Goal: Task Accomplishment & Management: Manage account settings

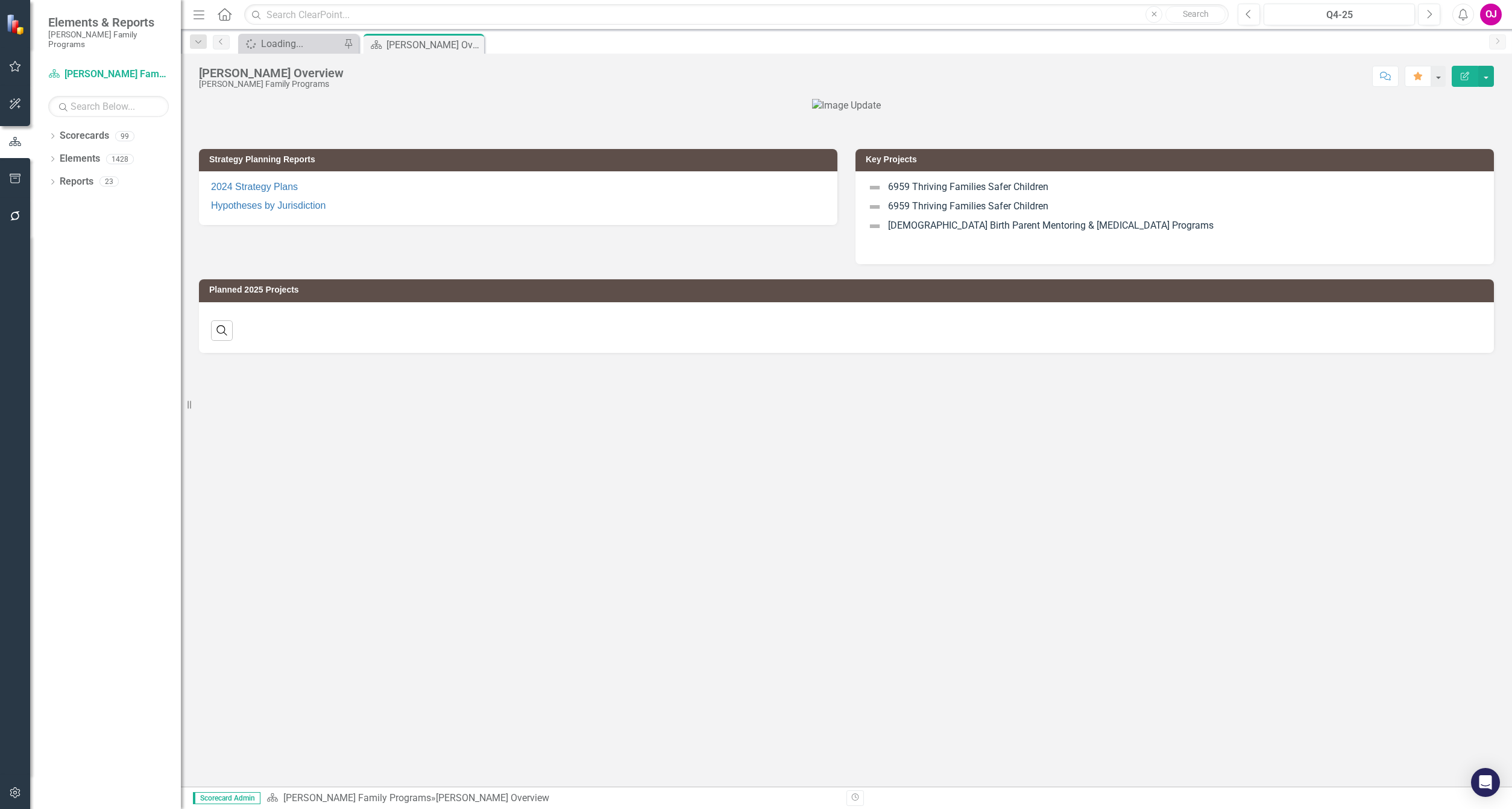
click at [52, 134] on icon "Dropdown" at bounding box center [52, 137] width 9 height 7
click at [54, 155] on icon "Dropdown" at bounding box center [59, 159] width 9 height 7
click at [70, 268] on div "Dropdown" at bounding box center [71, 273] width 9 height 10
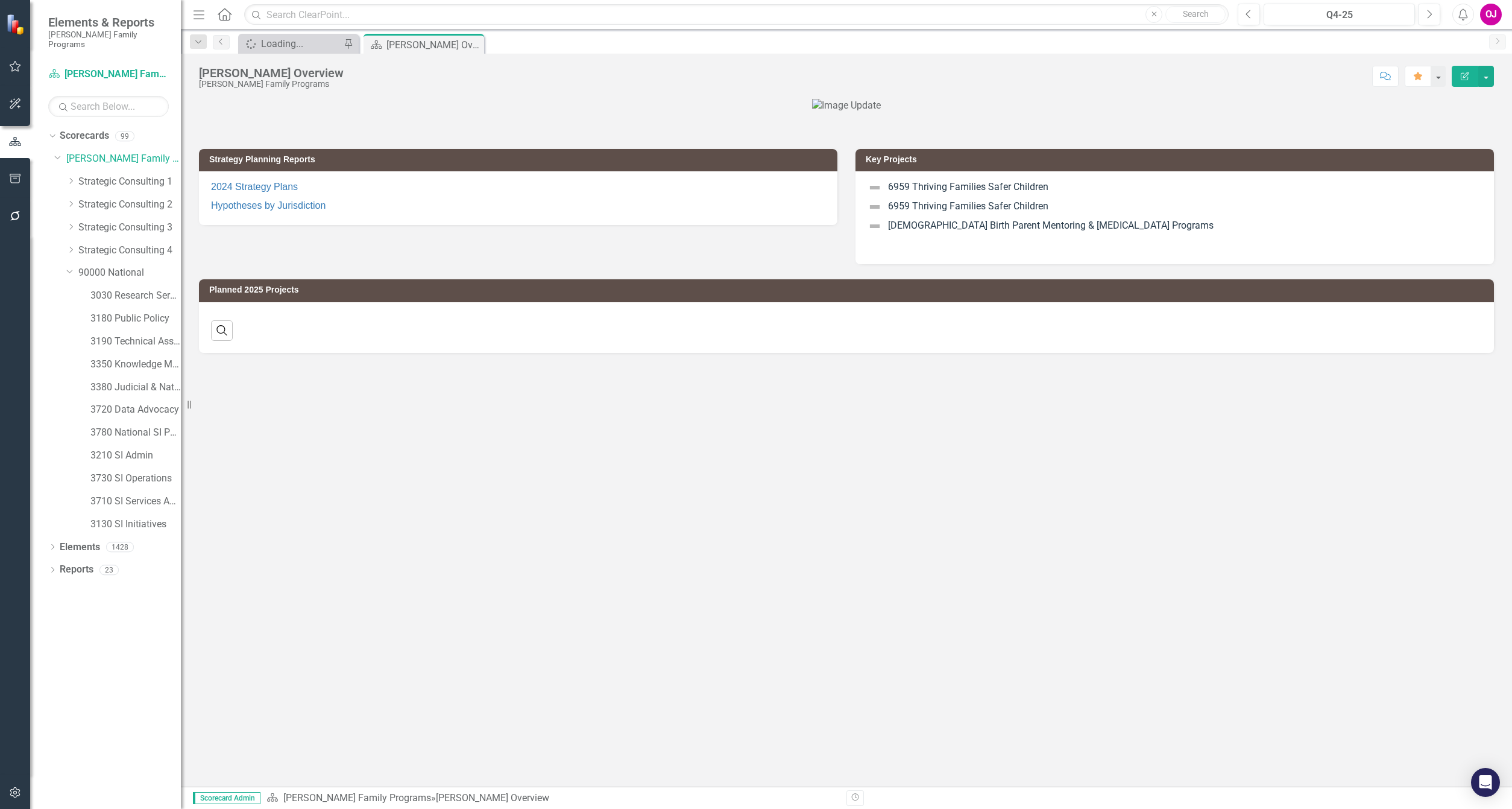
click at [122, 354] on div "3350 Knowledge Management" at bounding box center [135, 364] width 90 height 20
click at [124, 357] on link "3350 Knowledge Management" at bounding box center [135, 364] width 90 height 14
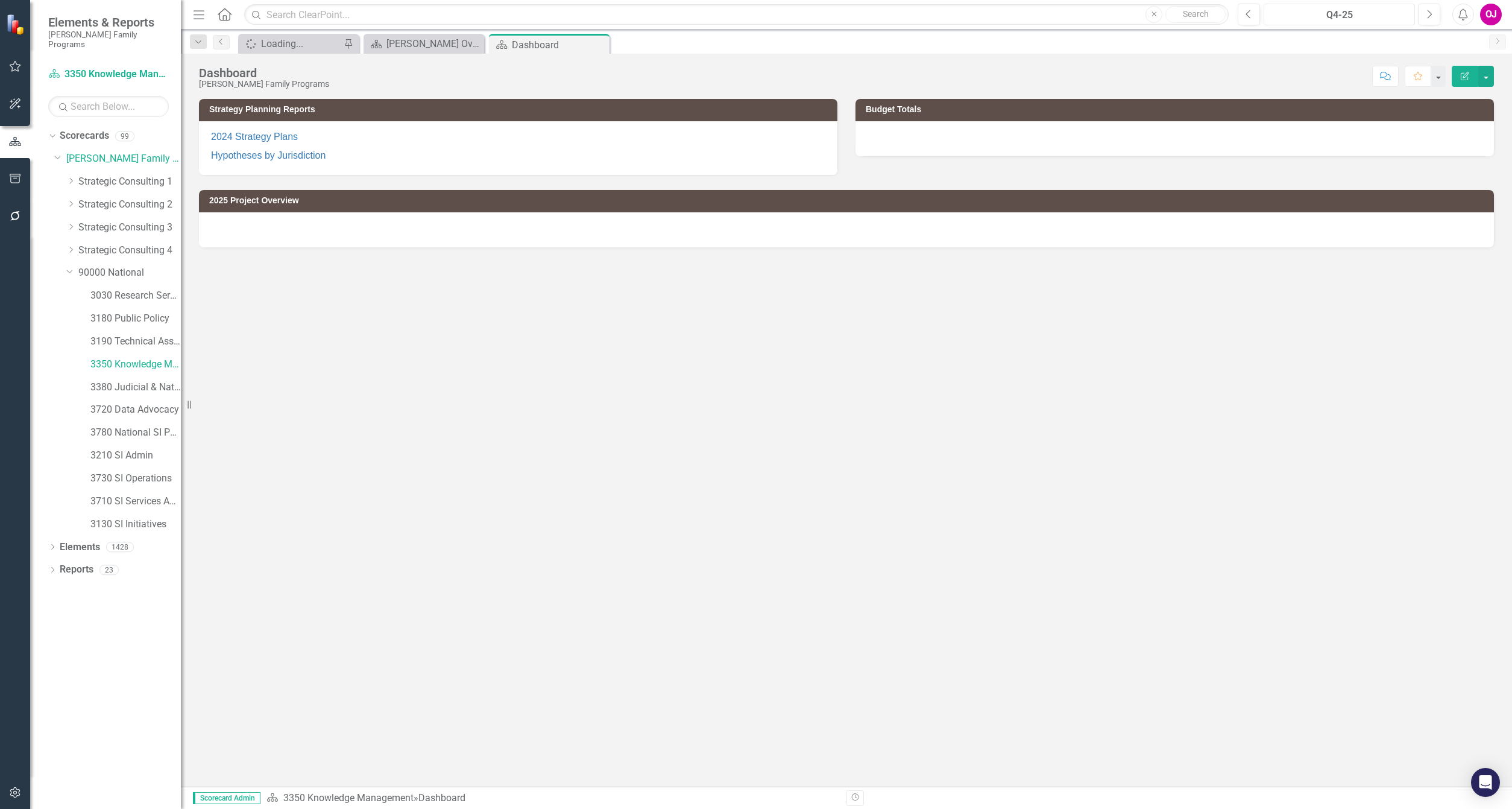
click at [1318, 16] on div "Q4-25" at bounding box center [1340, 15] width 143 height 14
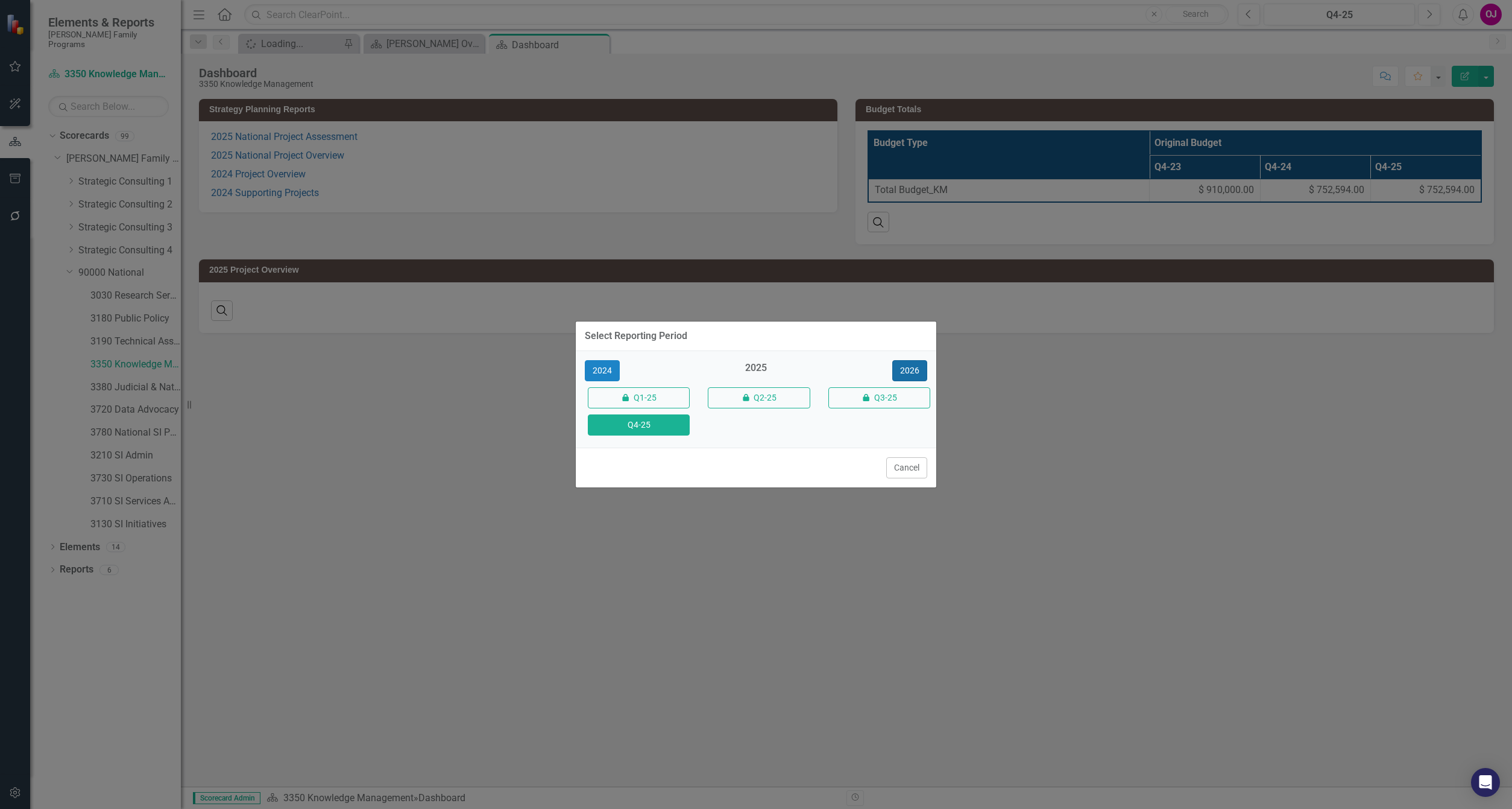
click at [914, 375] on button "2026" at bounding box center [909, 371] width 35 height 21
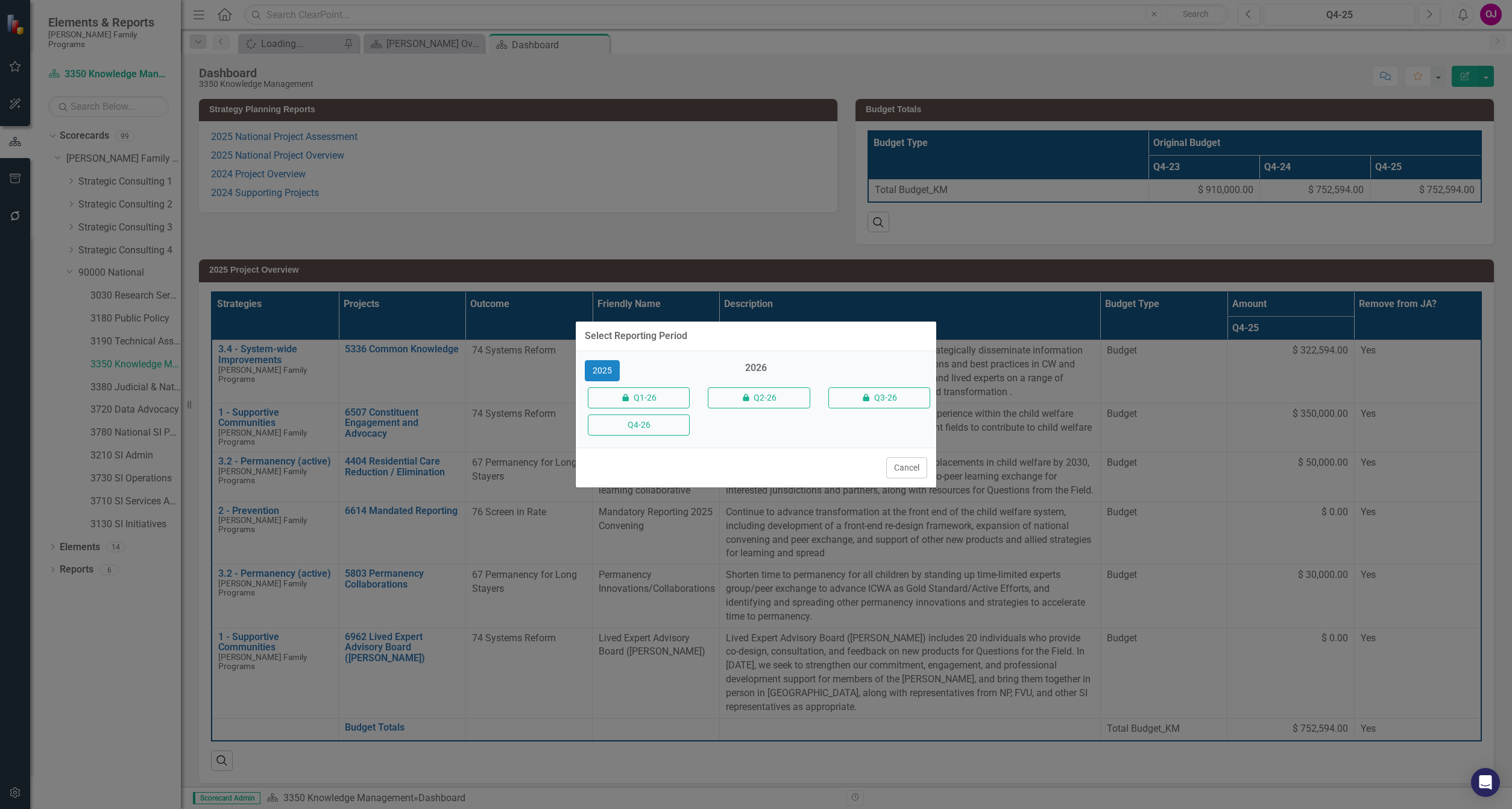
click at [649, 427] on button "Q4-26" at bounding box center [639, 425] width 102 height 21
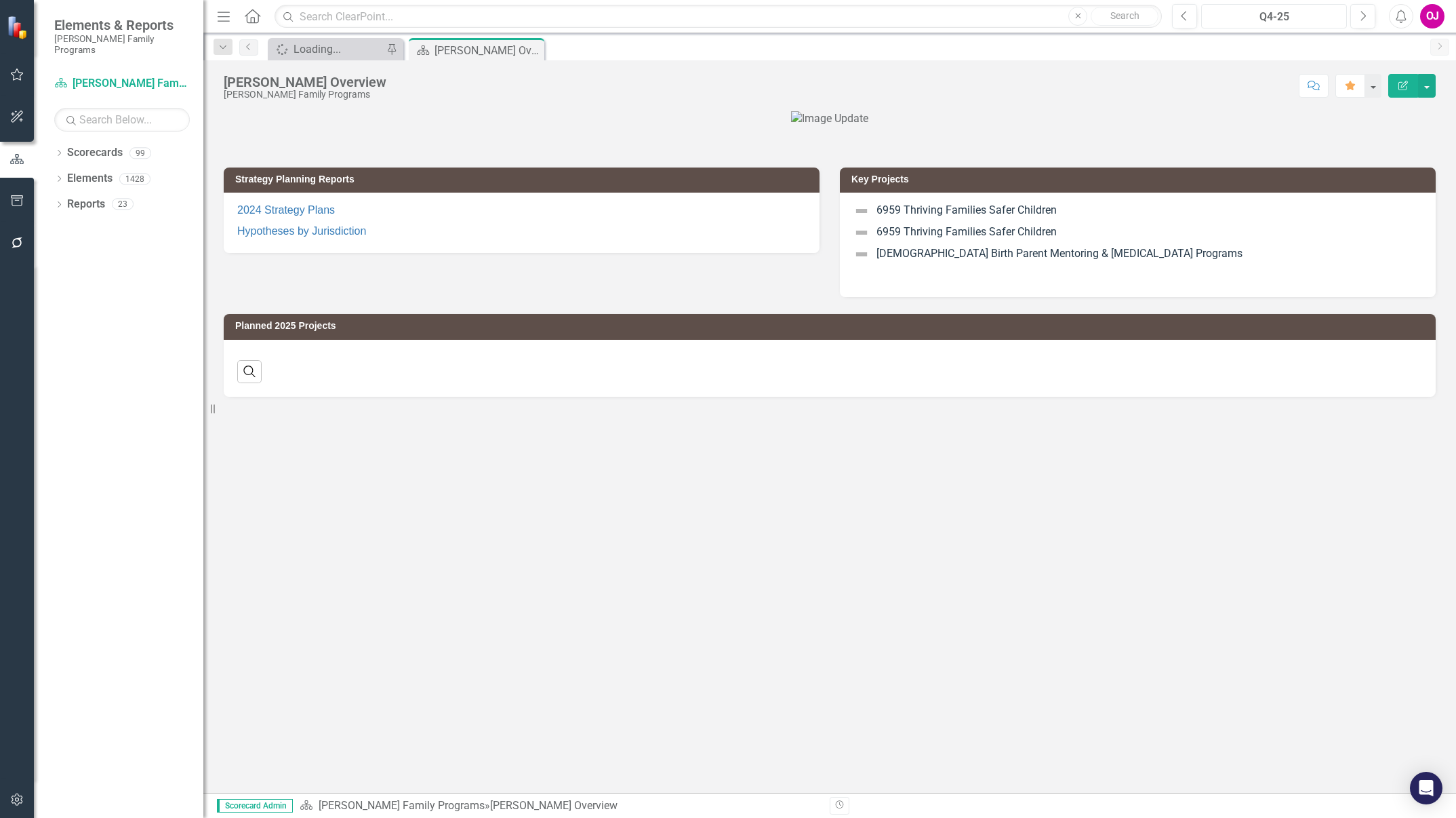
click at [1302, 25] on div "Q4-25" at bounding box center [1274, 17] width 136 height 16
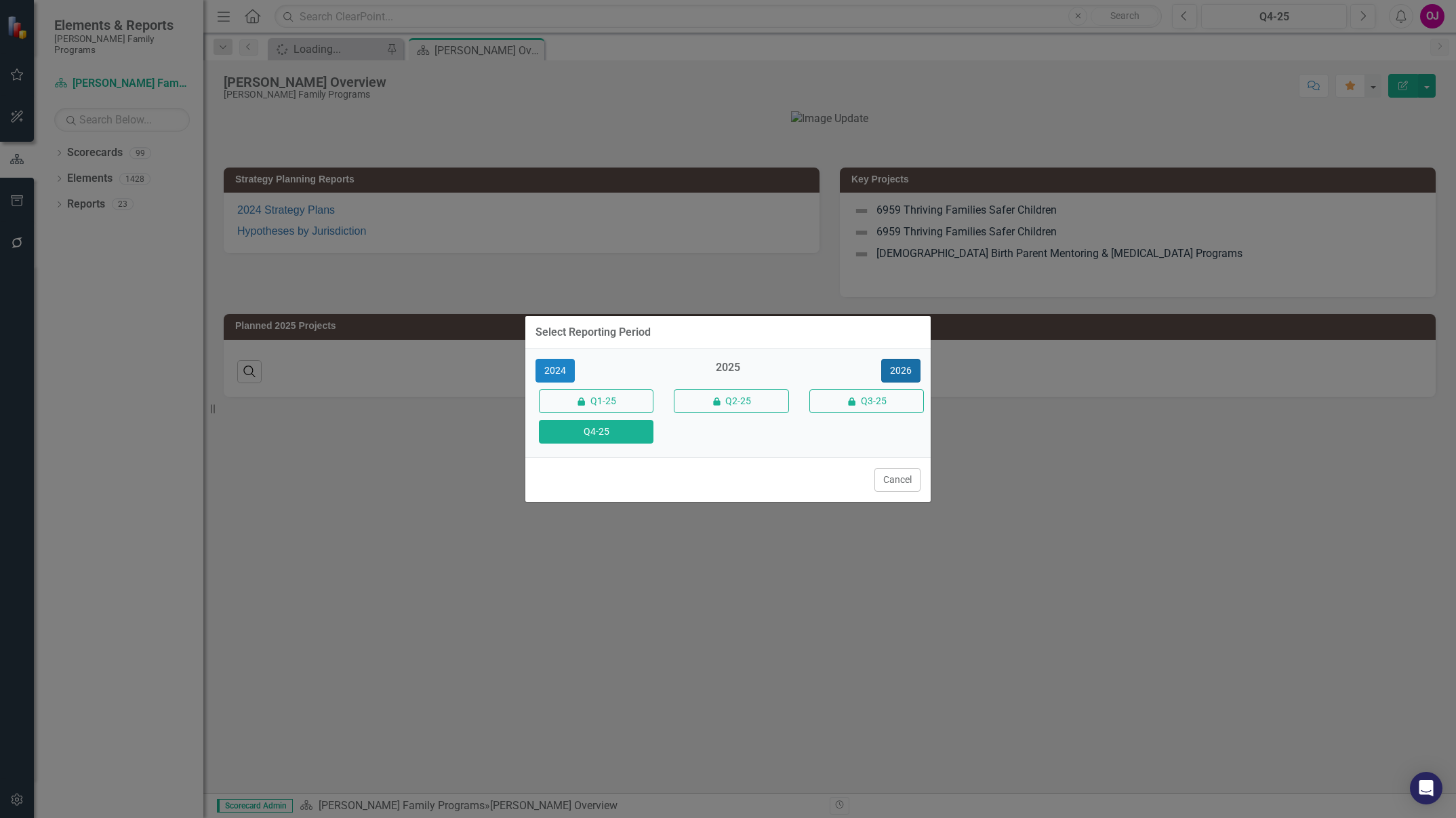
click at [906, 373] on button "2026" at bounding box center [901, 370] width 39 height 24
click at [622, 439] on button "Q4-26" at bounding box center [596, 431] width 115 height 24
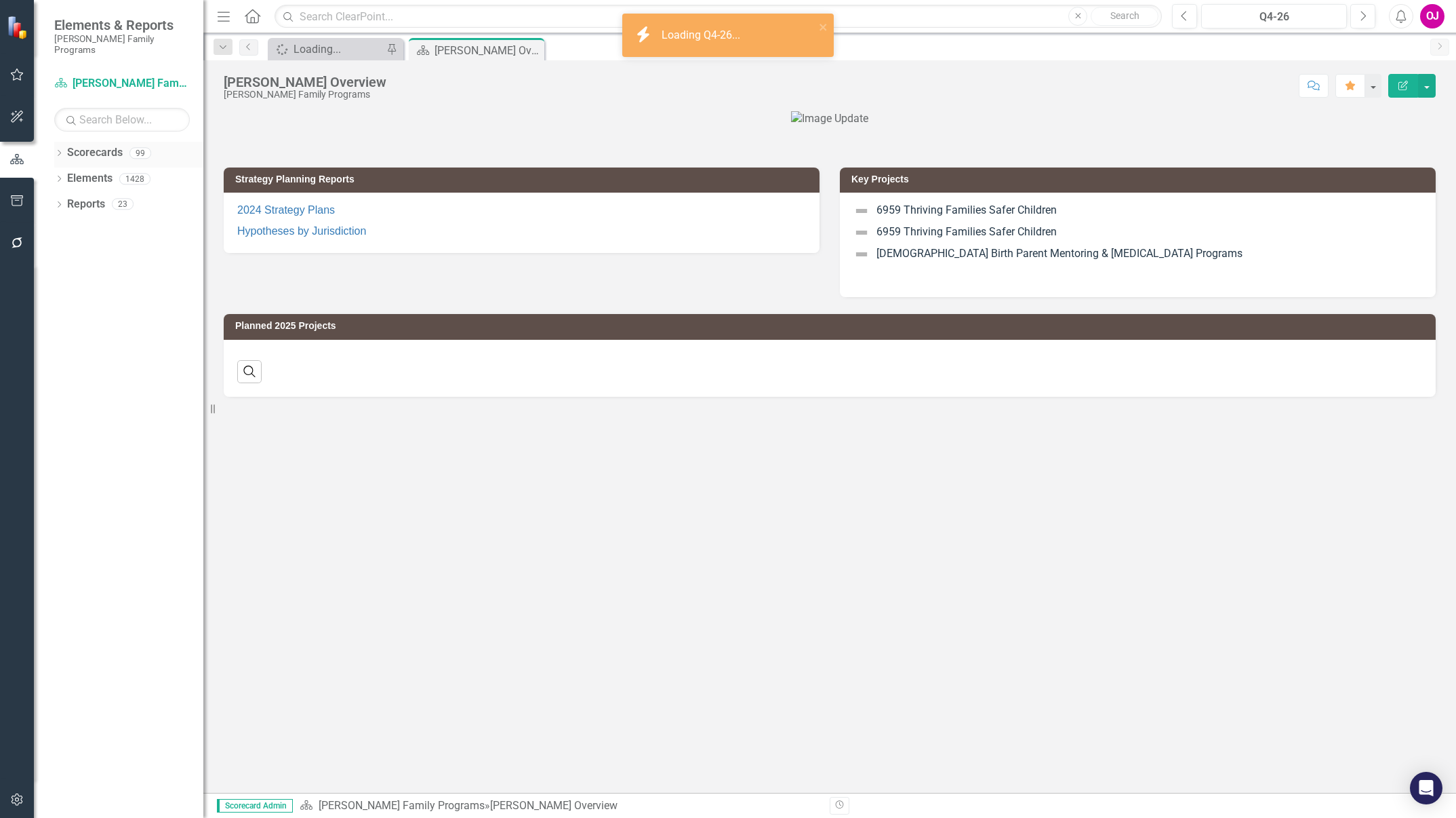
click at [55, 151] on icon "Dropdown" at bounding box center [59, 154] width 10 height 8
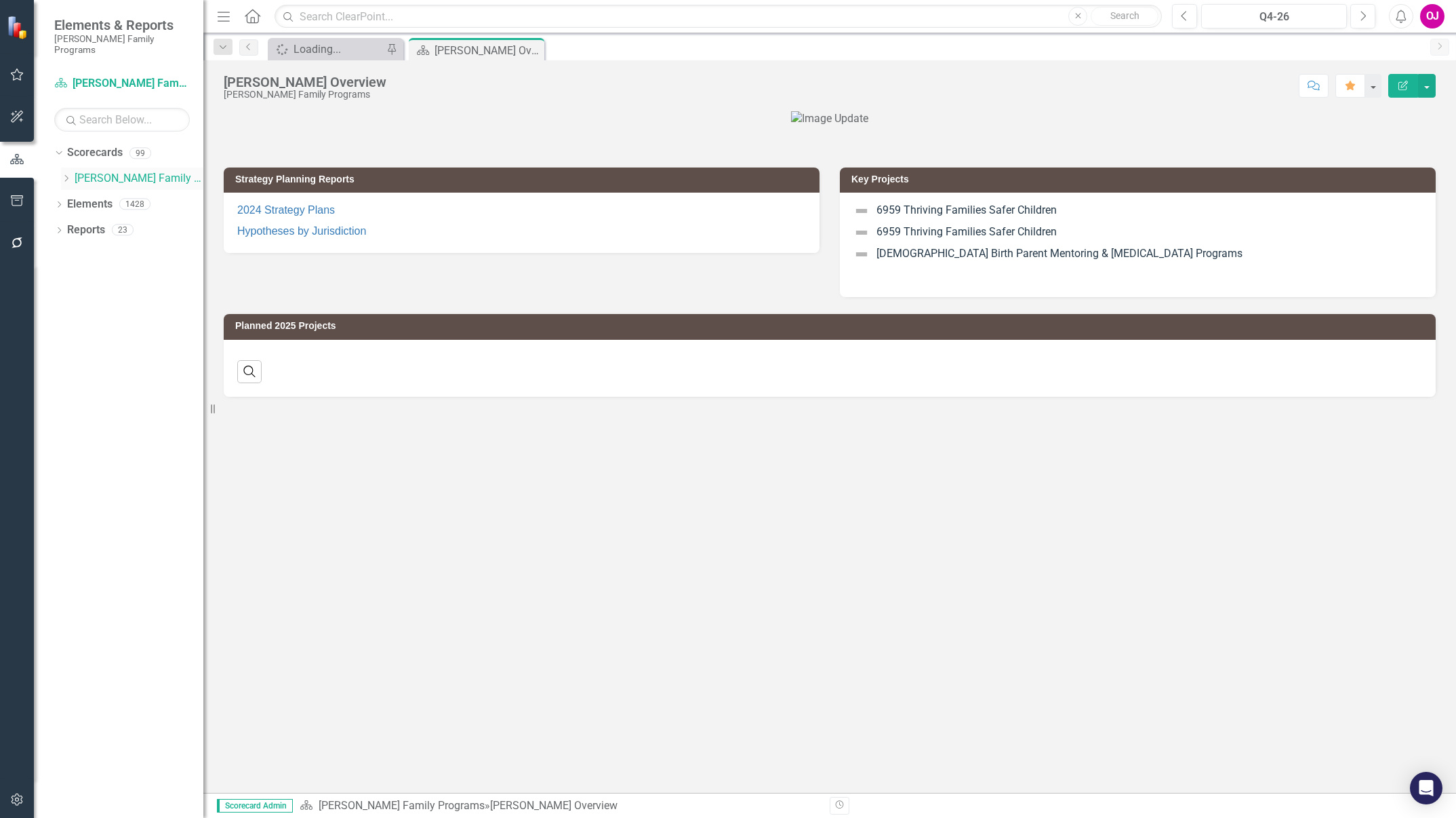
click at [67, 175] on icon at bounding box center [66, 179] width 4 height 7
click at [81, 303] on icon at bounding box center [80, 307] width 4 height 7
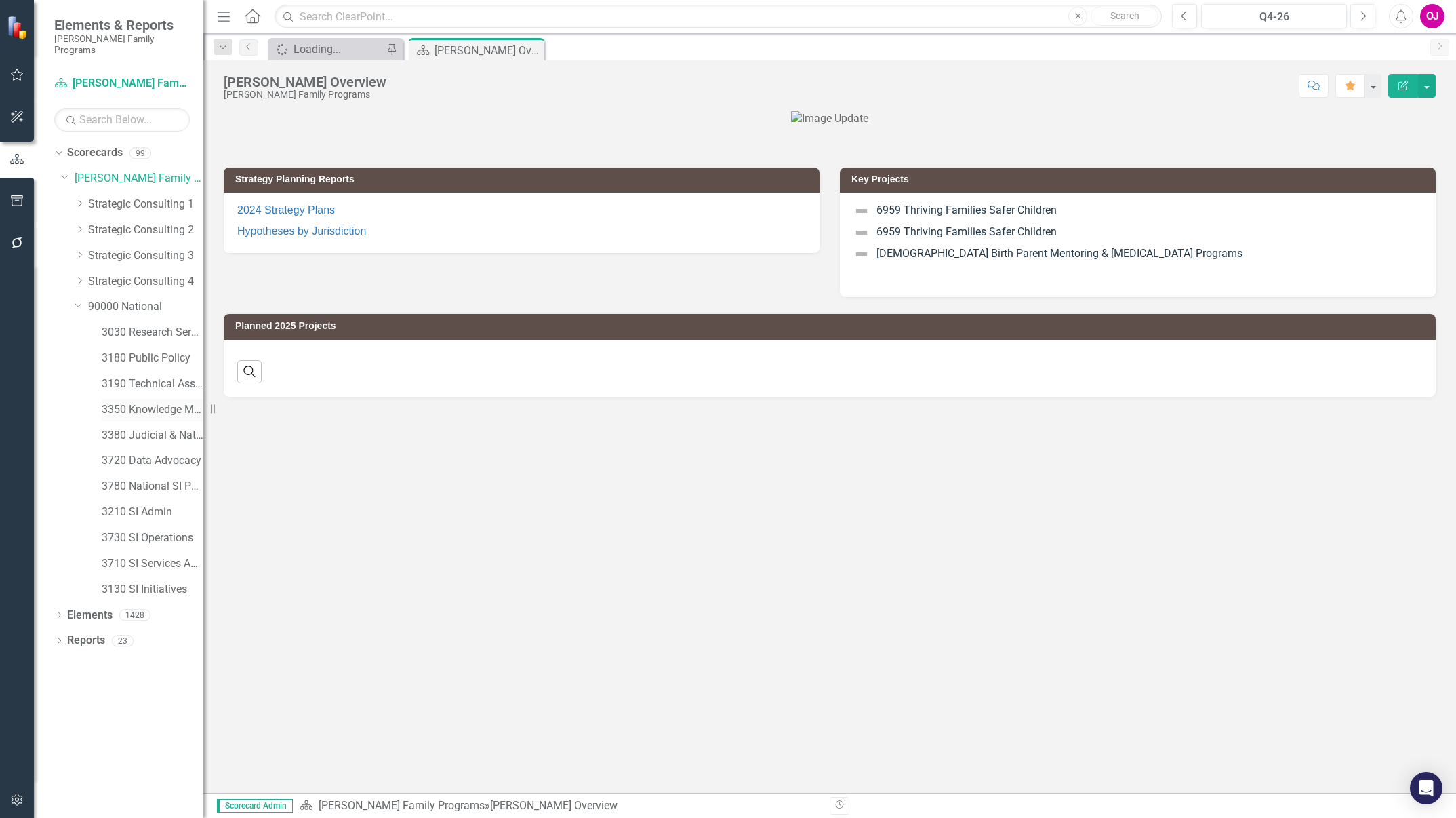
click at [181, 403] on link "3350 Knowledge Management" at bounding box center [152, 410] width 102 height 15
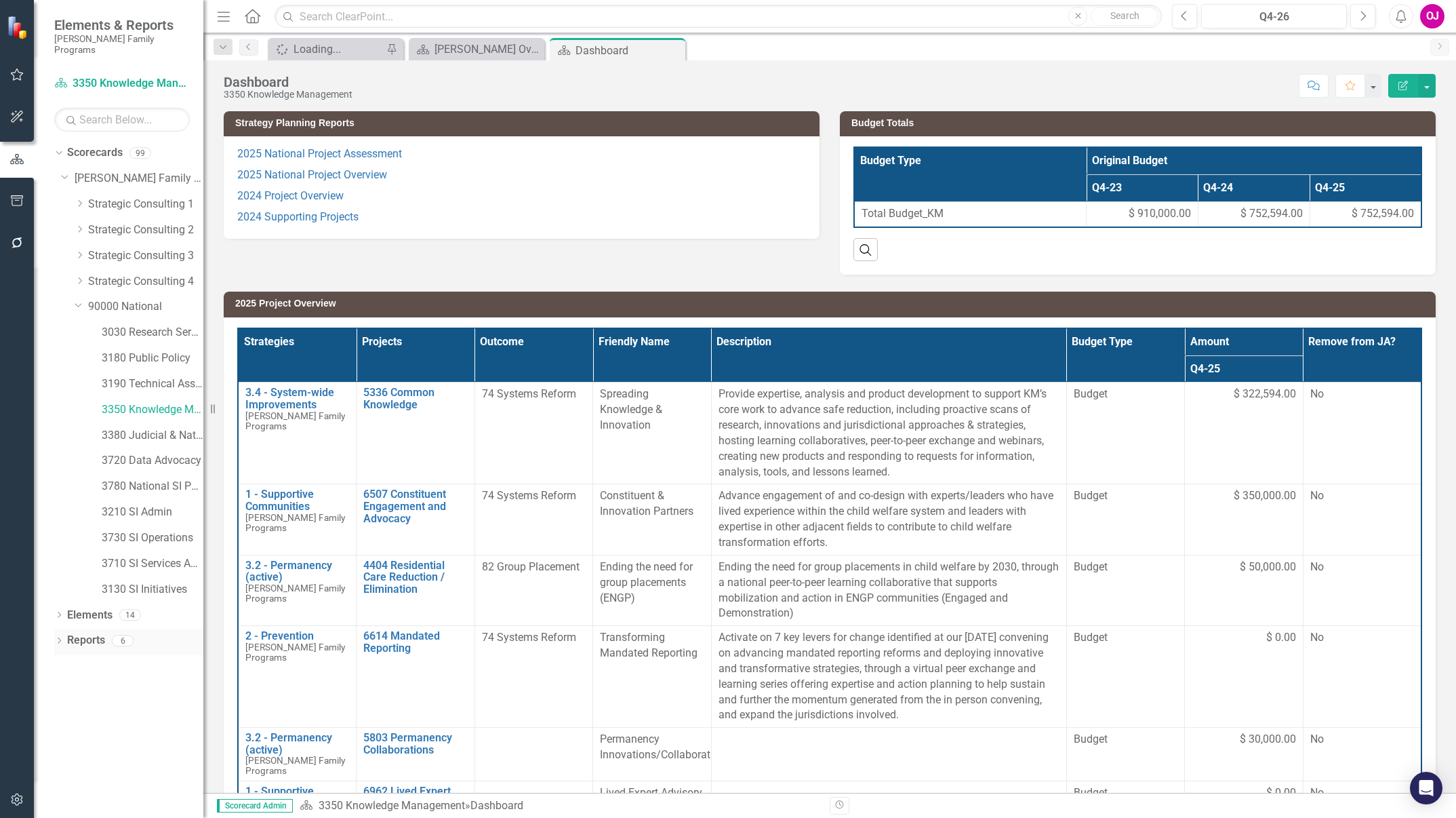
click at [62, 638] on icon "Dropdown" at bounding box center [59, 642] width 10 height 8
click at [68, 737] on icon "Dropdown" at bounding box center [65, 740] width 10 height 8
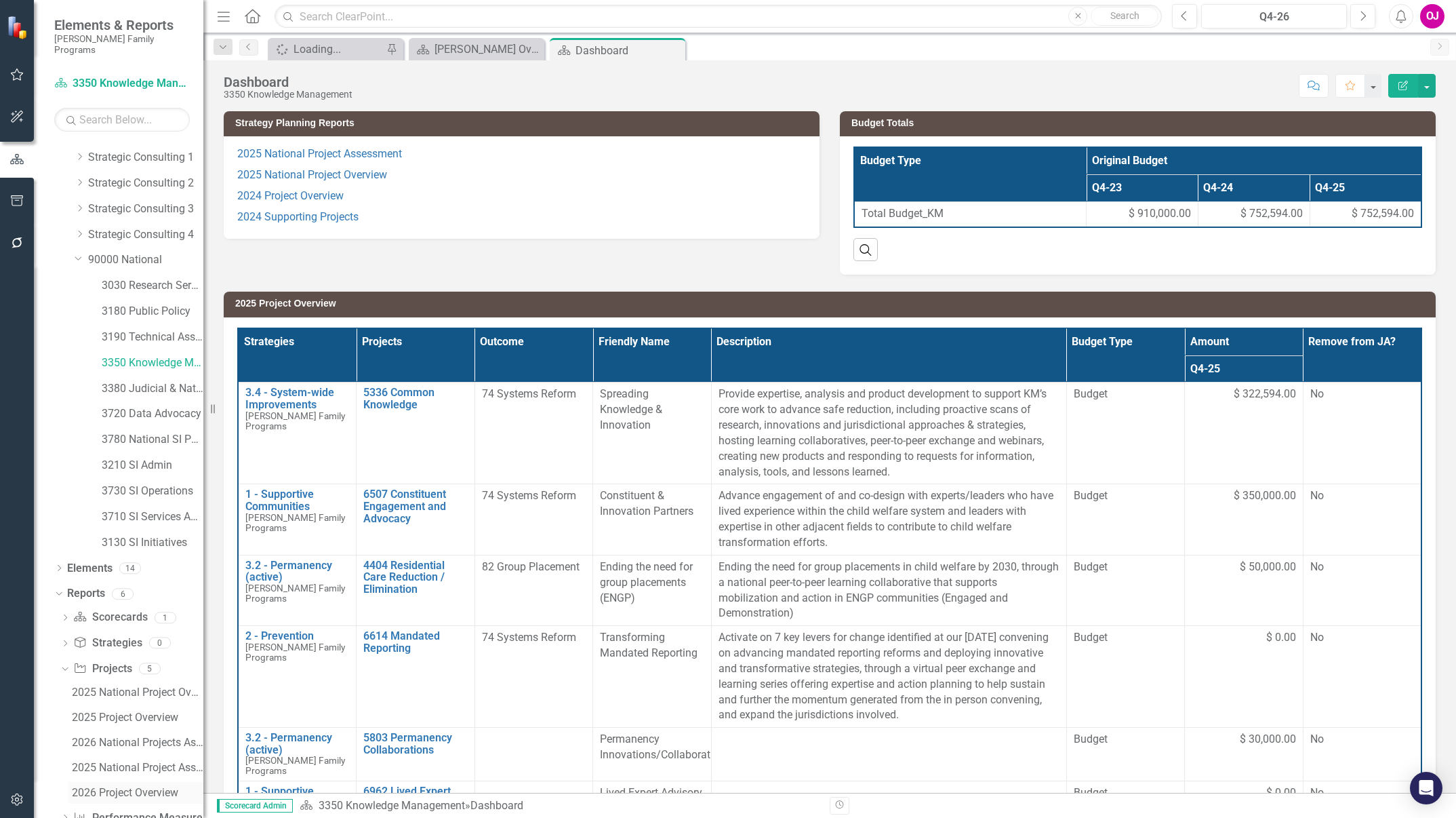
scroll to position [70, 0]
click at [149, 714] on div "2026 National Projects Assessment" at bounding box center [138, 719] width 132 height 12
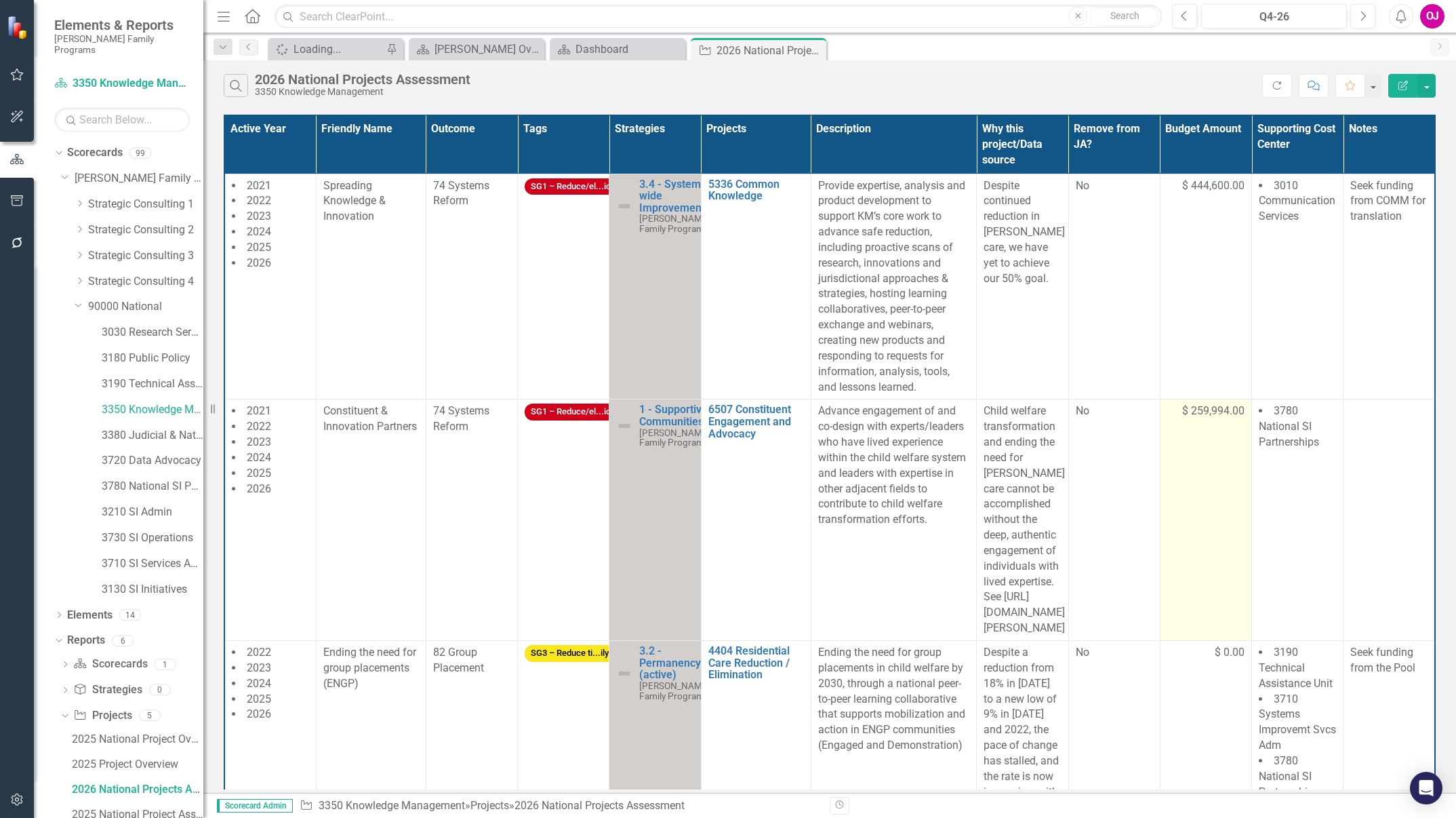
click at [1191, 443] on td "$ 259,994.00" at bounding box center [1205, 520] width 92 height 242
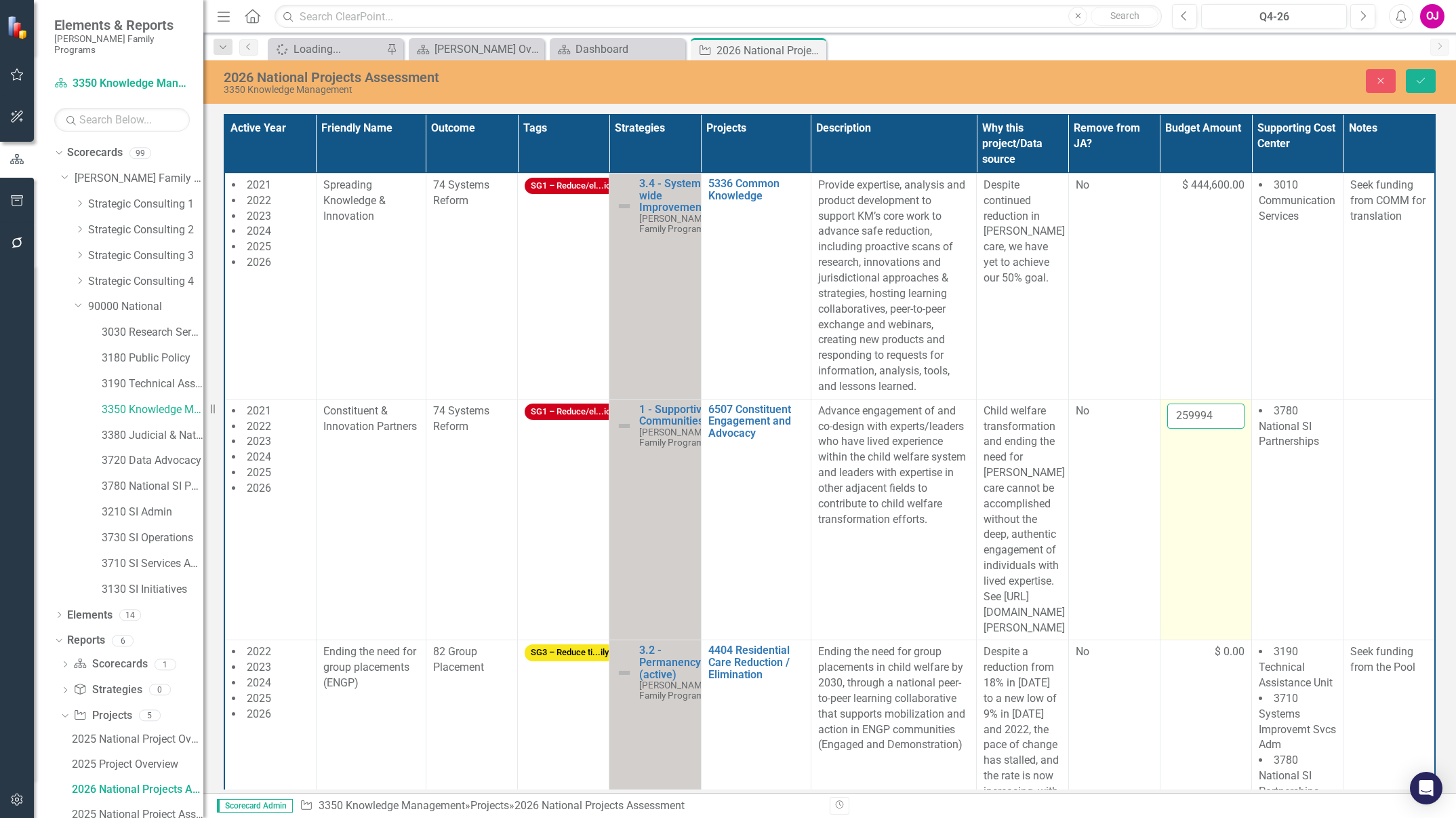
drag, startPoint x: 1191, startPoint y: 443, endPoint x: 1182, endPoint y: 417, distance: 27.5
click at [1182, 417] on input "259994" at bounding box center [1206, 416] width 77 height 25
click at [1180, 410] on input "259994" at bounding box center [1206, 416] width 77 height 25
click at [1181, 411] on input "259994" at bounding box center [1206, 416] width 77 height 25
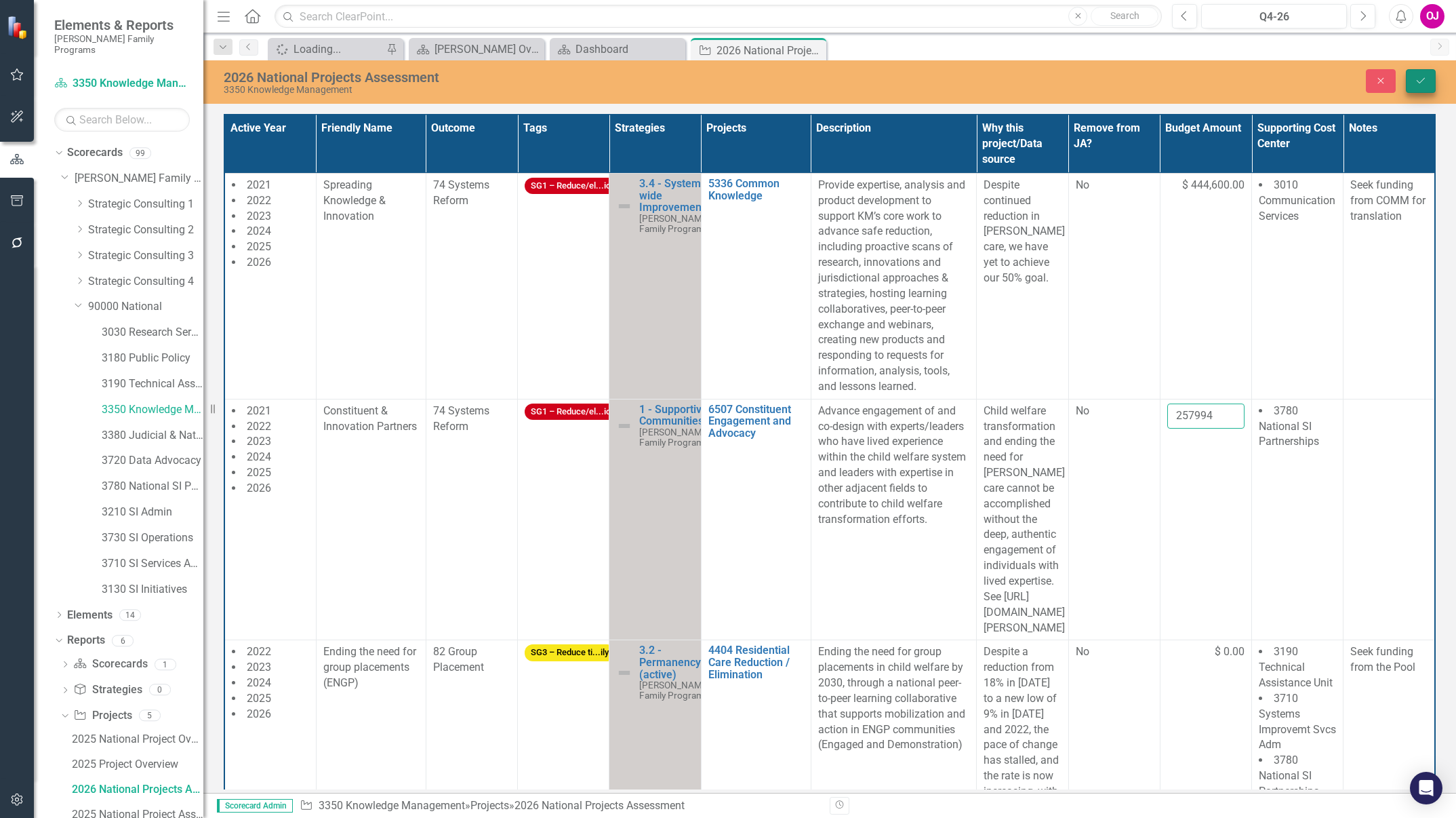
type input "257994"
click at [1424, 84] on icon "Save" at bounding box center [1420, 81] width 12 height 10
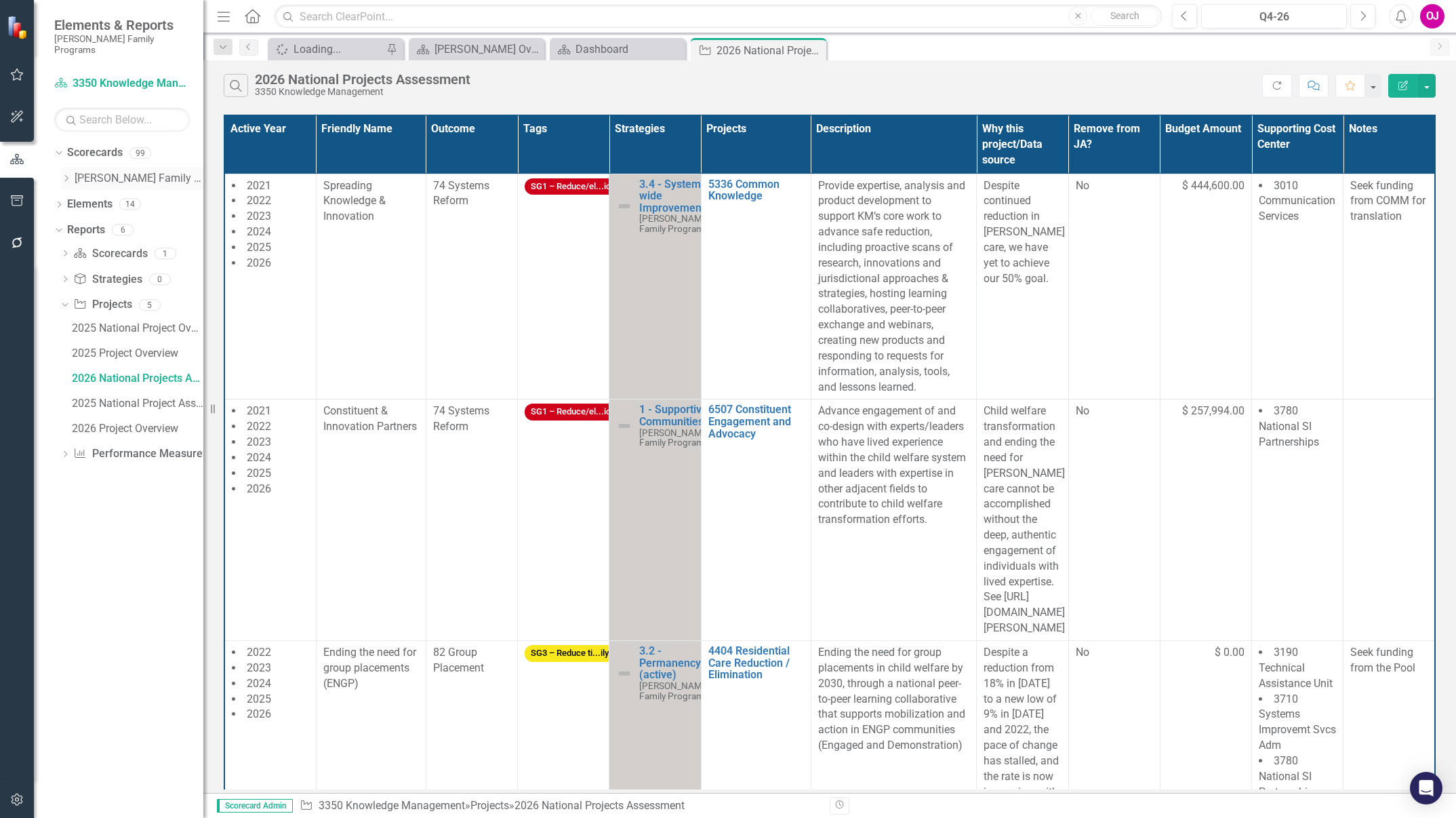
click at [61, 174] on icon "Dropdown" at bounding box center [66, 179] width 10 height 8
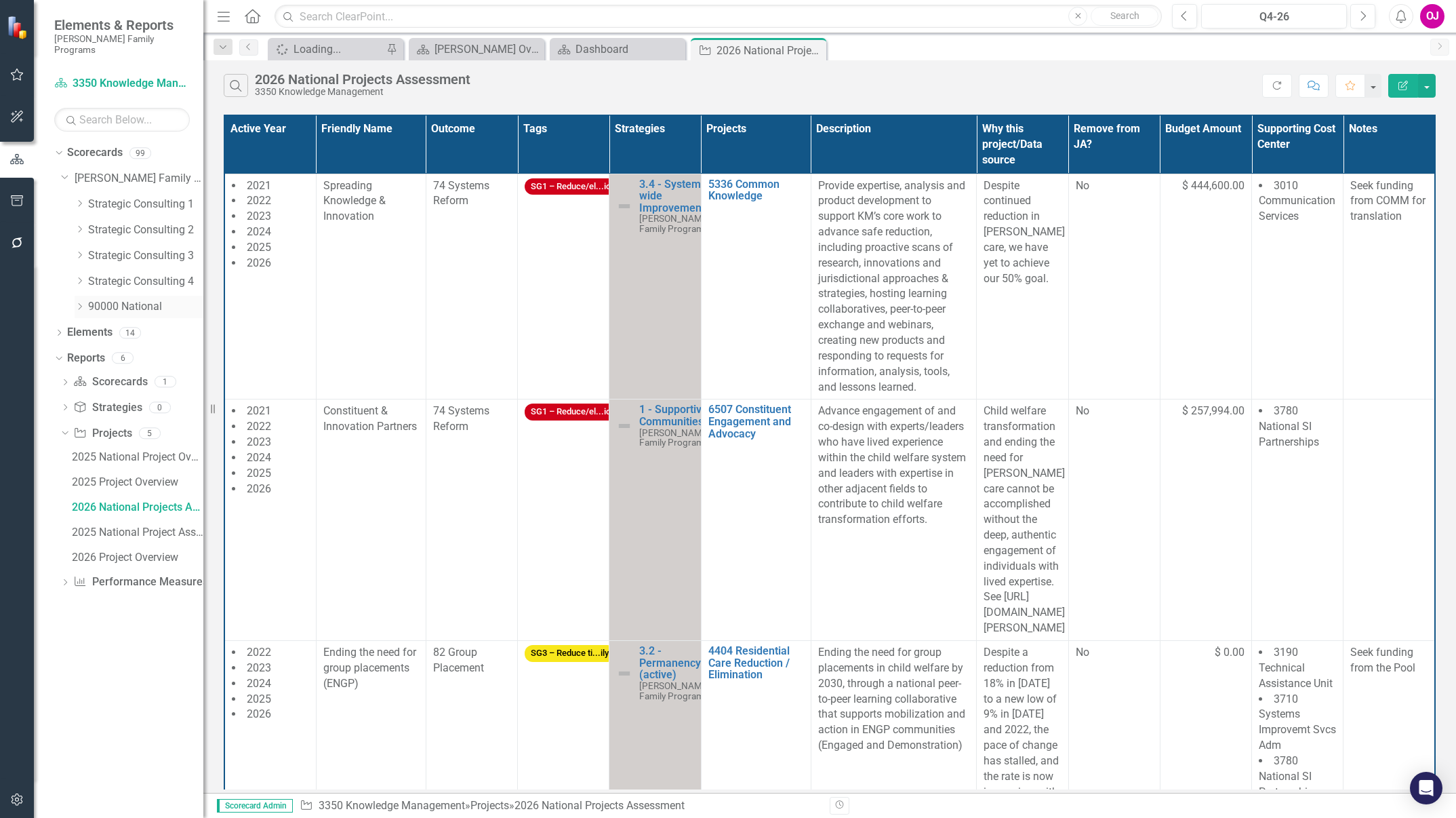
click at [80, 303] on icon "Dropdown" at bounding box center [80, 307] width 10 height 8
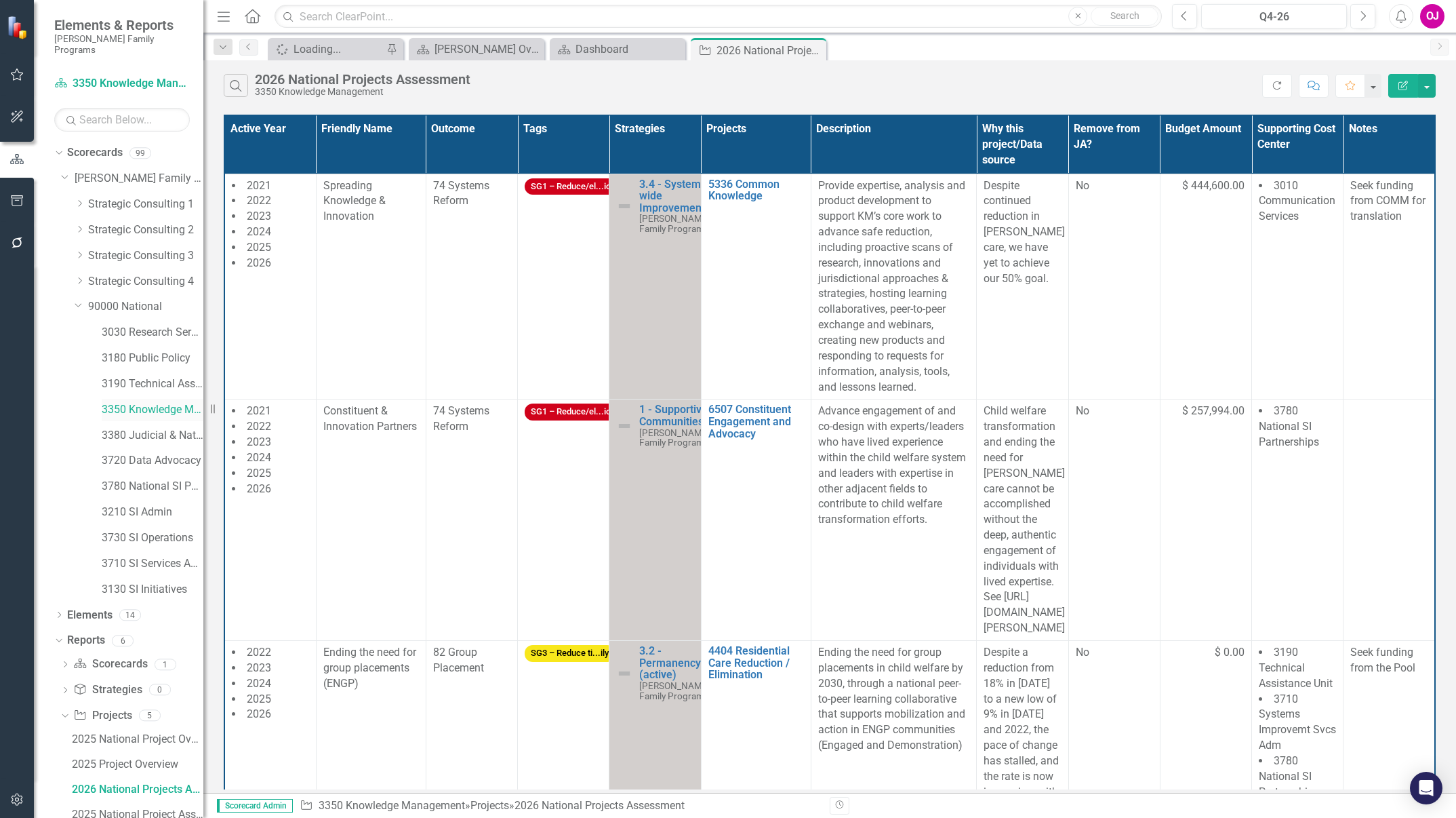
click at [141, 402] on link "3350 Knowledge Management" at bounding box center [152, 410] width 102 height 15
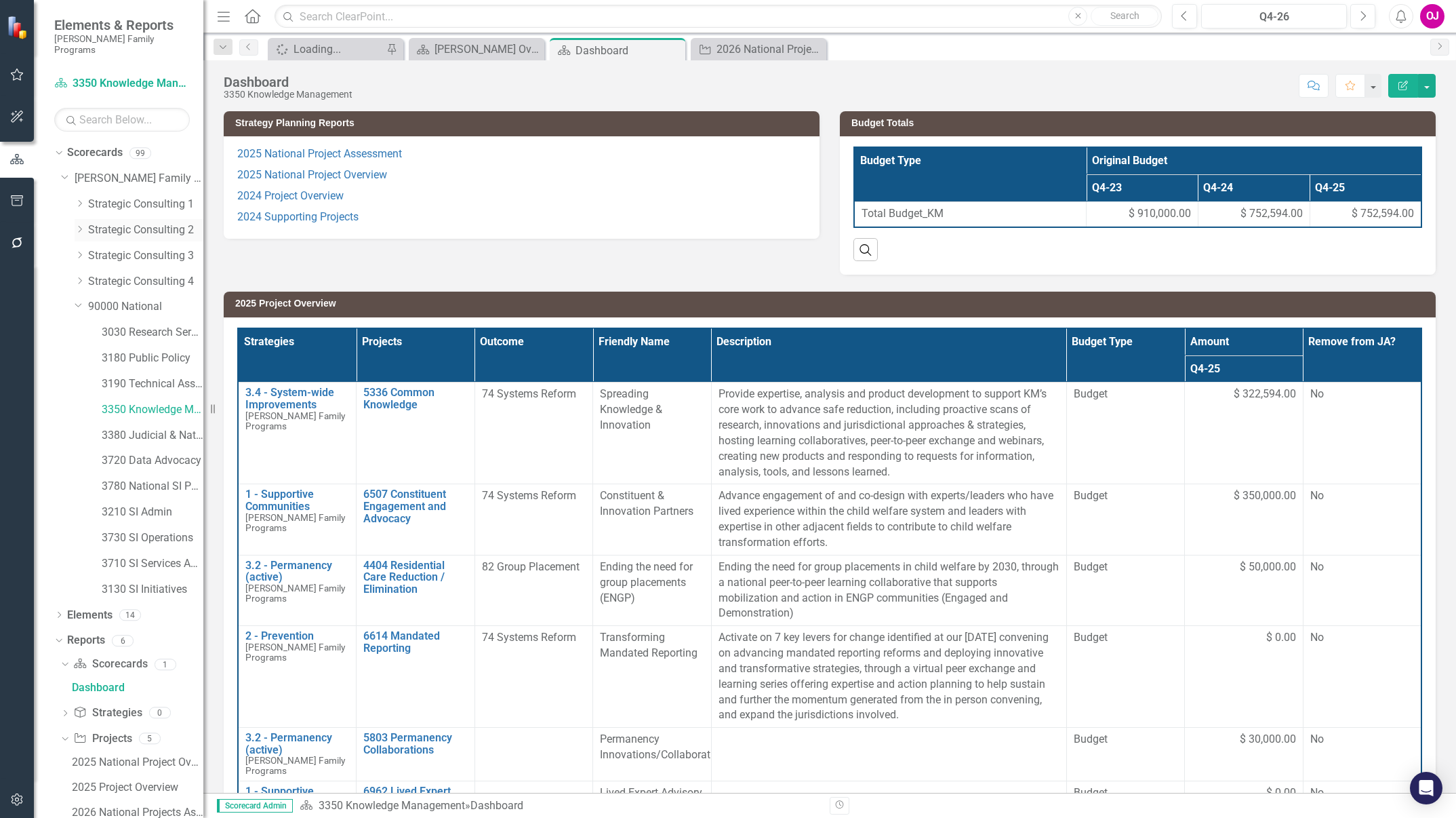
click at [80, 226] on icon "Dropdown" at bounding box center [80, 230] width 10 height 8
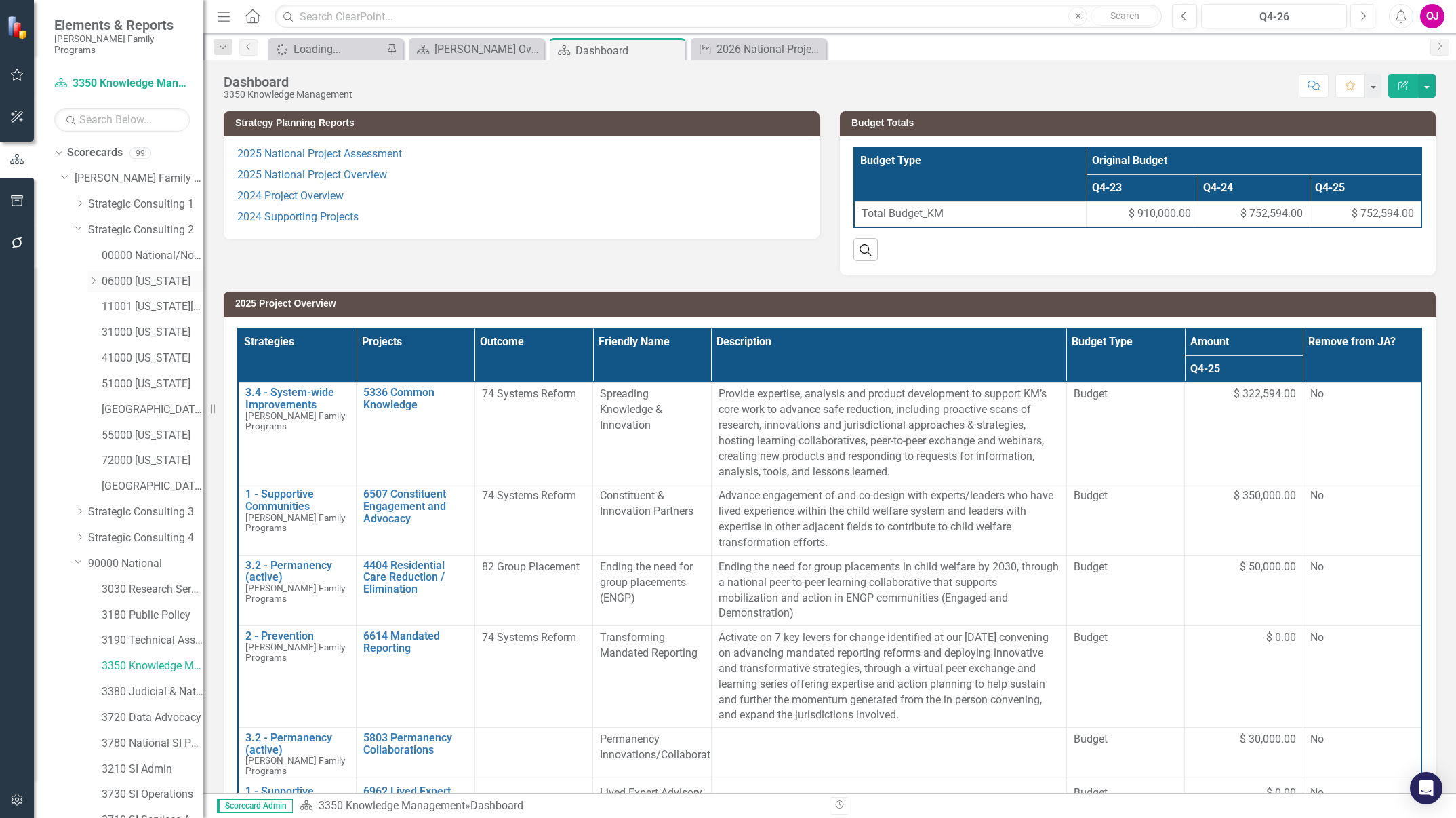
click at [120, 274] on link "06000 [US_STATE]" at bounding box center [152, 282] width 102 height 15
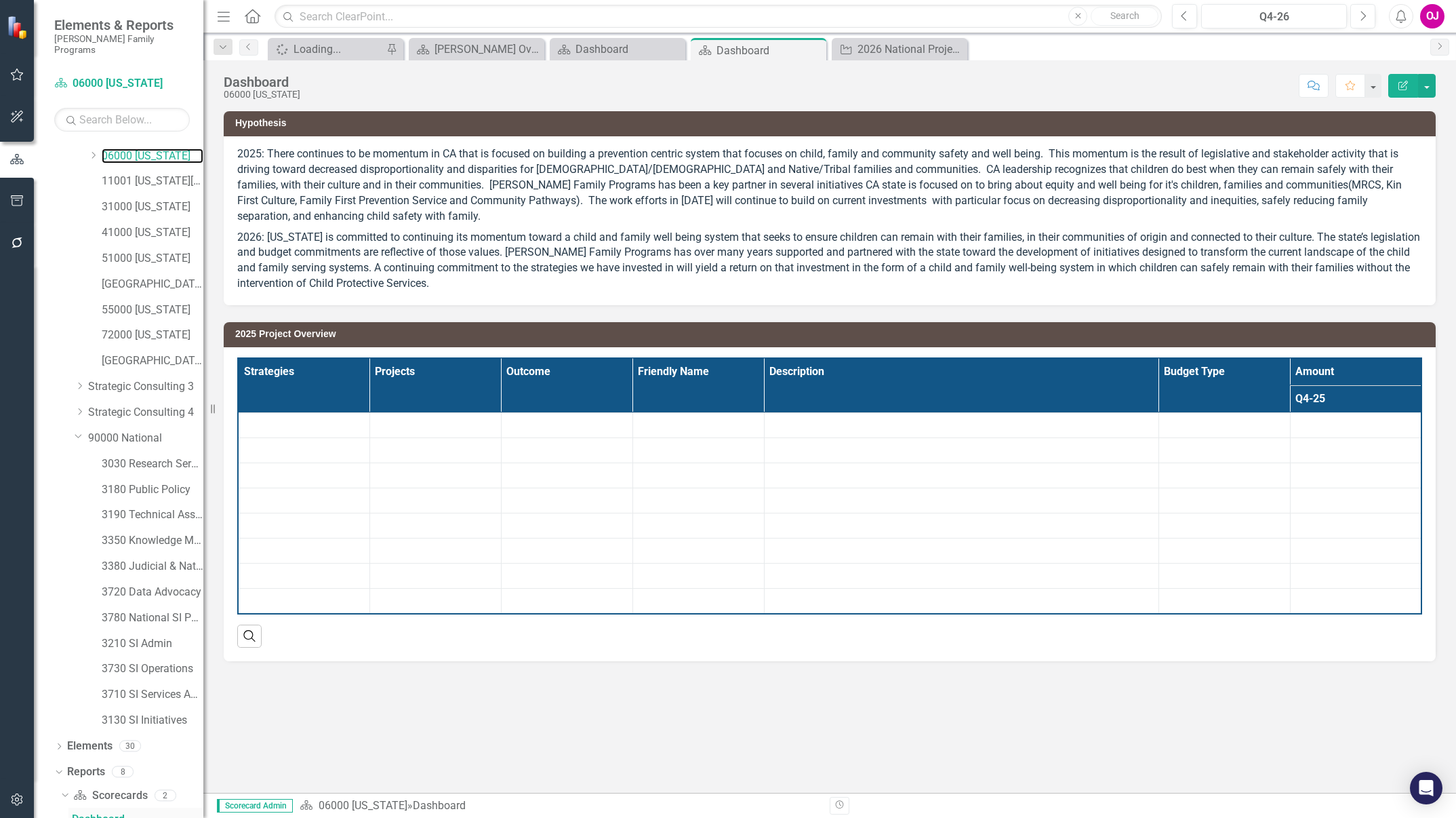
scroll to position [251, 0]
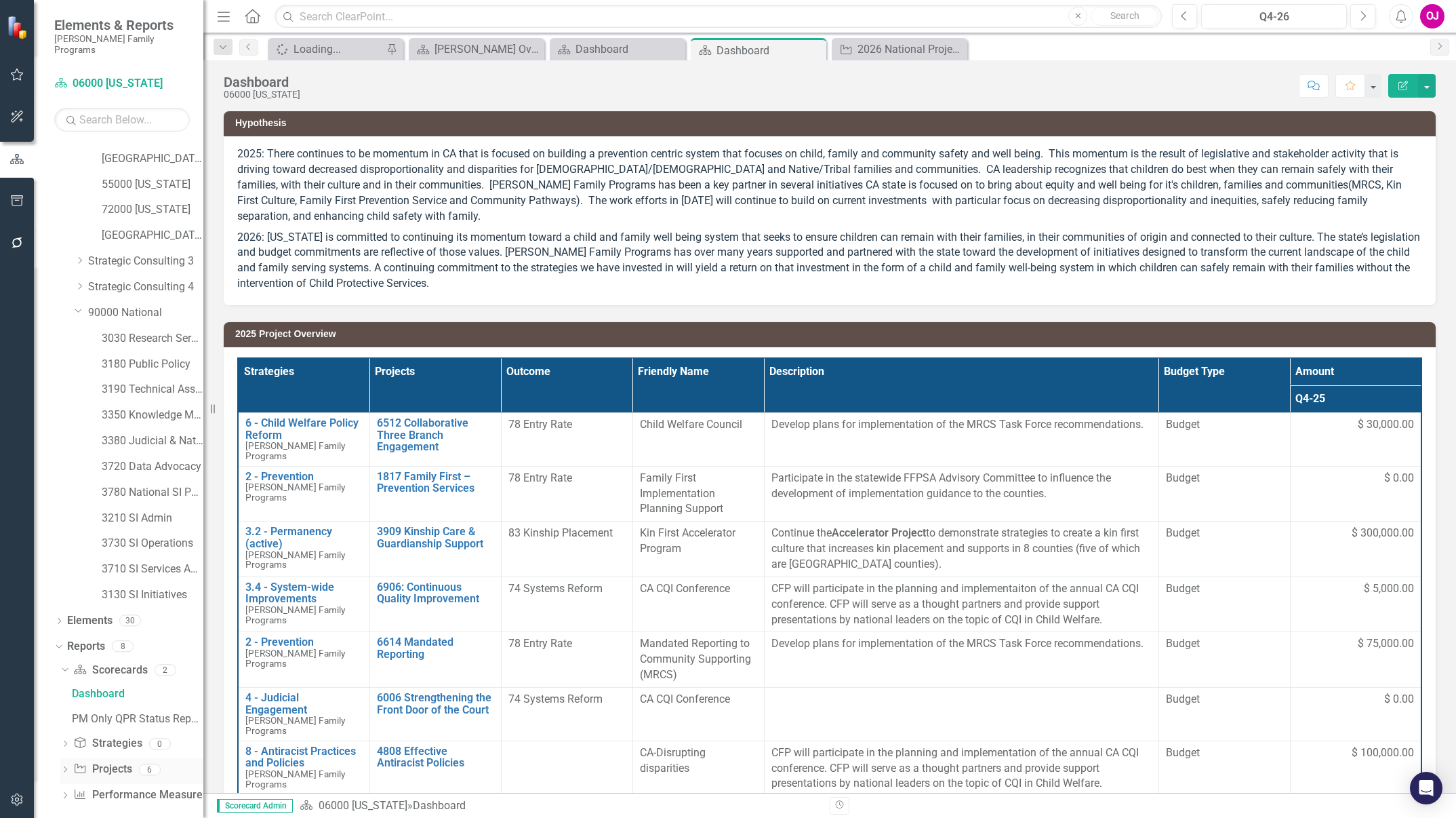
click at [67, 767] on icon "Dropdown" at bounding box center [65, 770] width 10 height 8
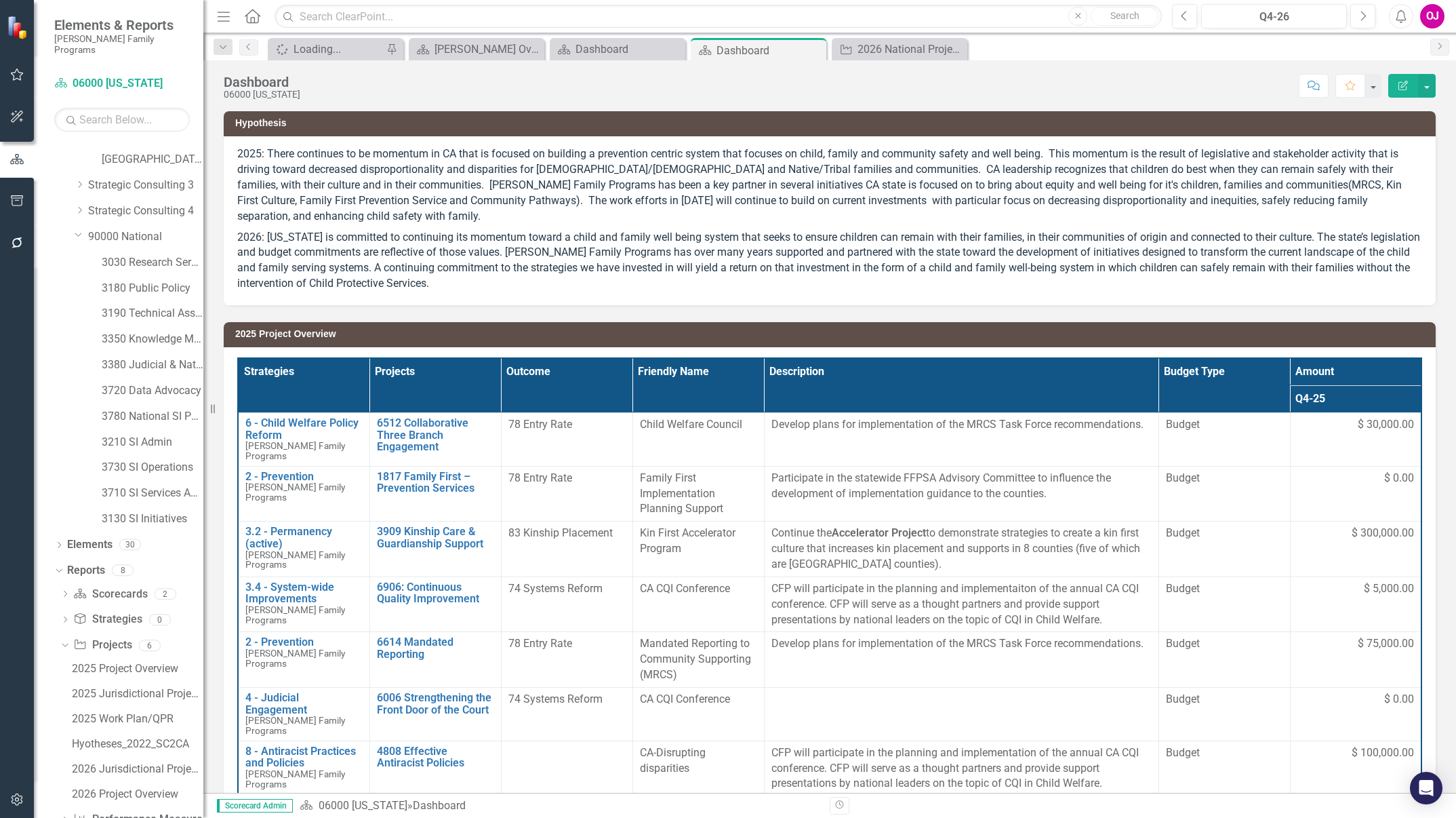
scroll to position [352, 0]
click at [134, 739] on div "2026 Jurisdictional Projects Assessment" at bounding box center [138, 744] width 132 height 12
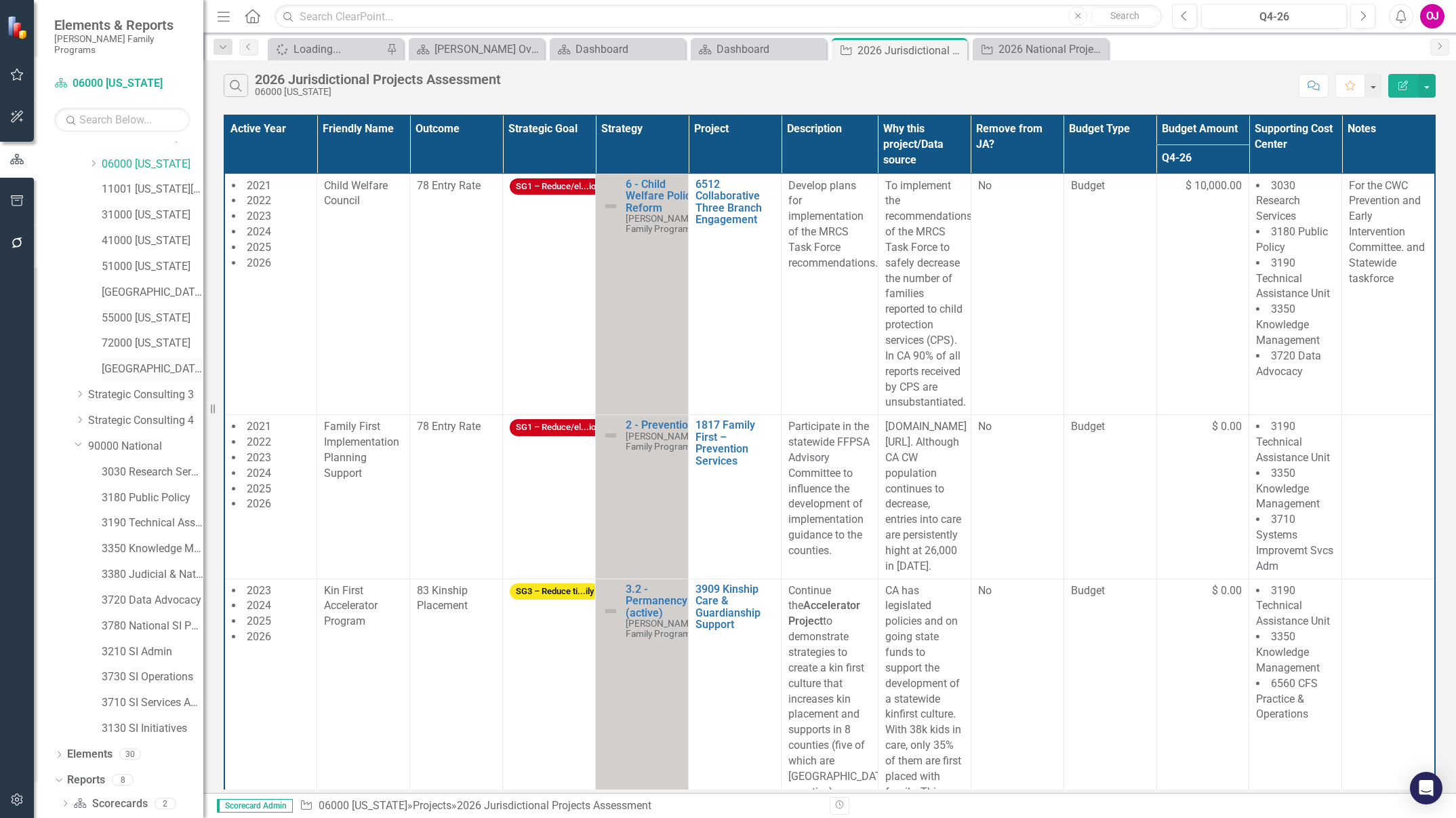
scroll to position [46, 0]
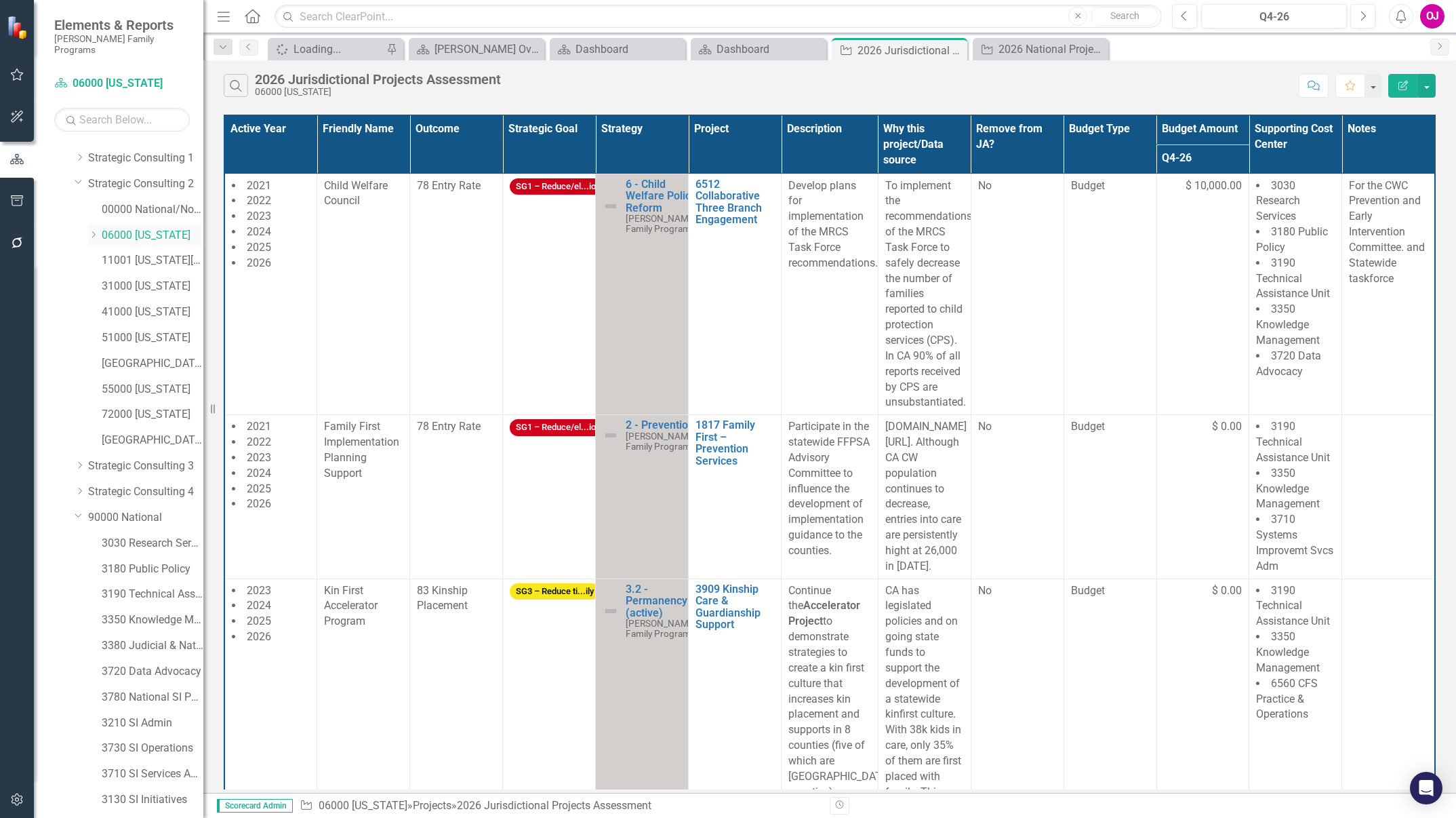
click at [94, 230] on icon "Dropdown" at bounding box center [93, 235] width 10 height 8
click at [162, 433] on link "06075 [GEOGRAPHIC_DATA]" at bounding box center [160, 441] width 88 height 15
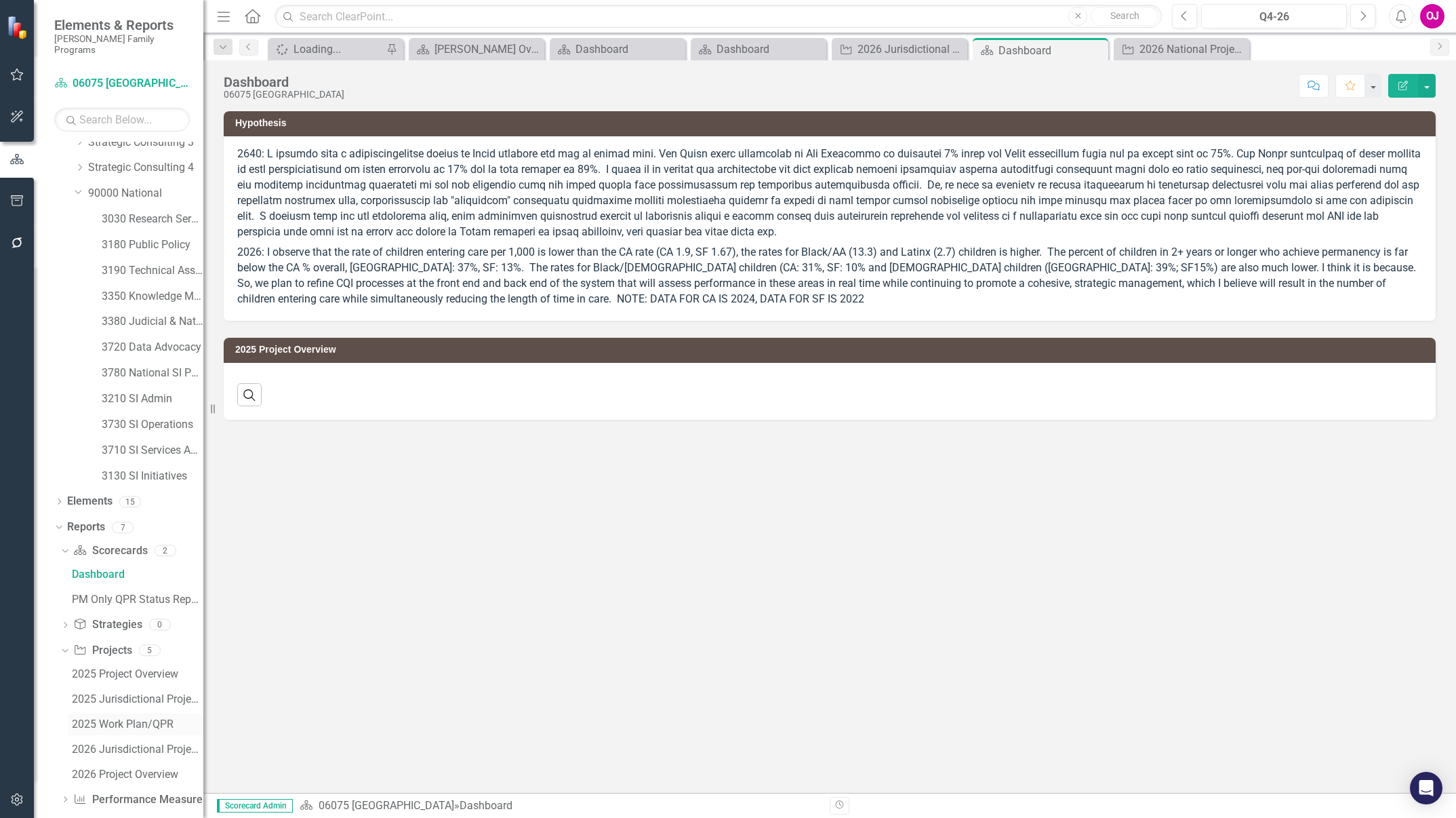
scroll to position [631, 0]
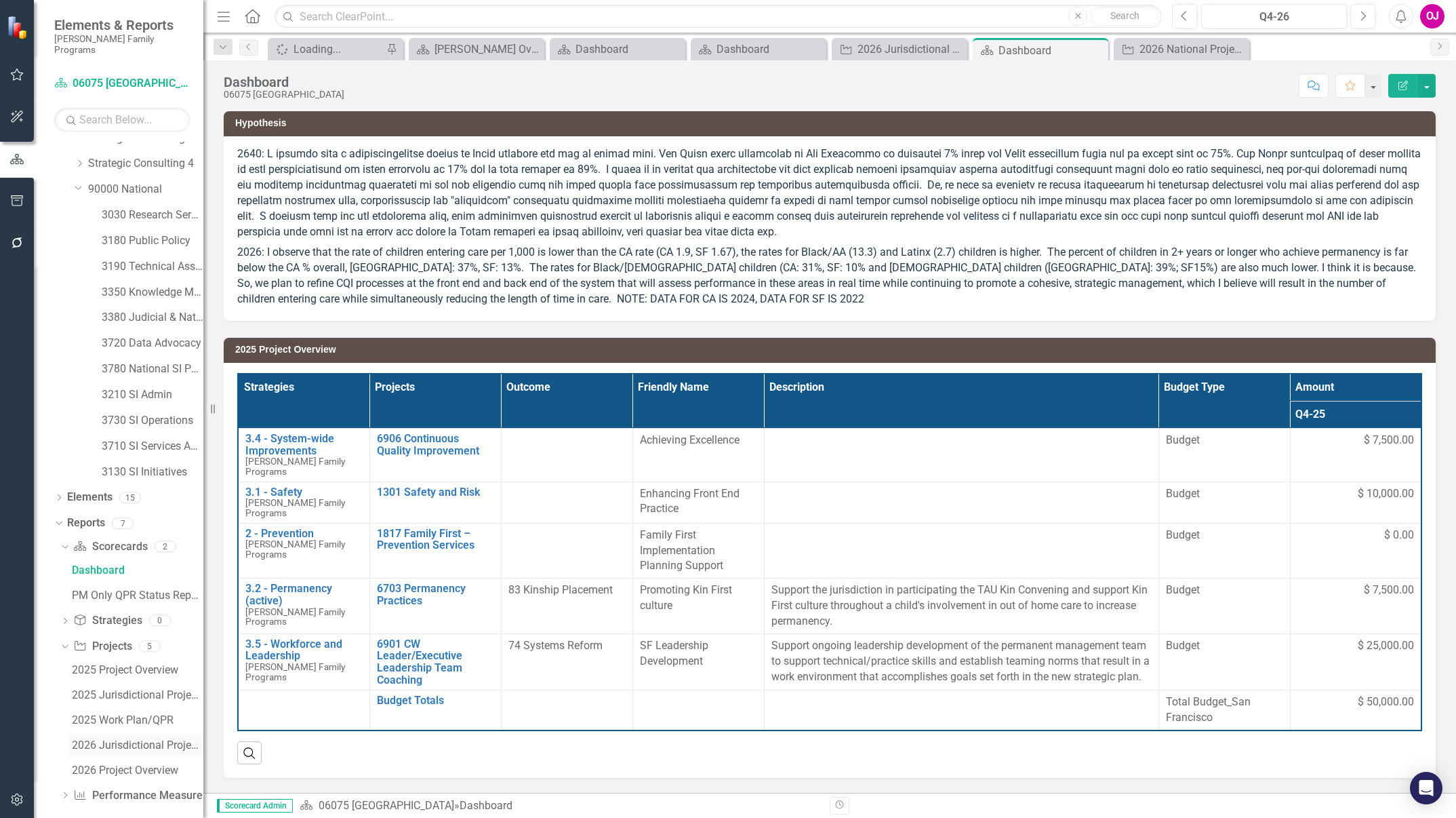
click at [116, 740] on div "2026 Jurisdictional Projects Assessment" at bounding box center [138, 745] width 132 height 12
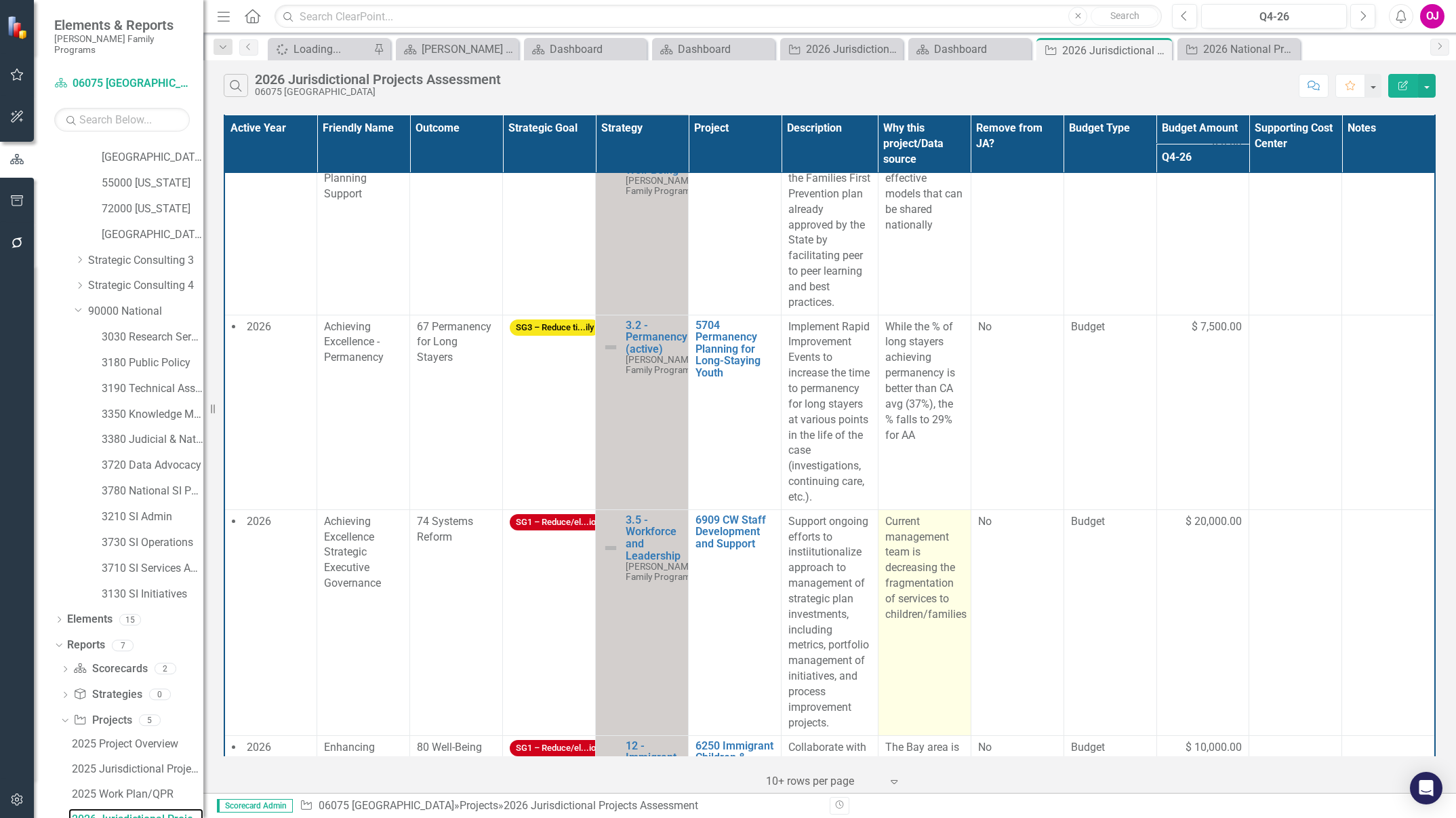
scroll to position [1119, 0]
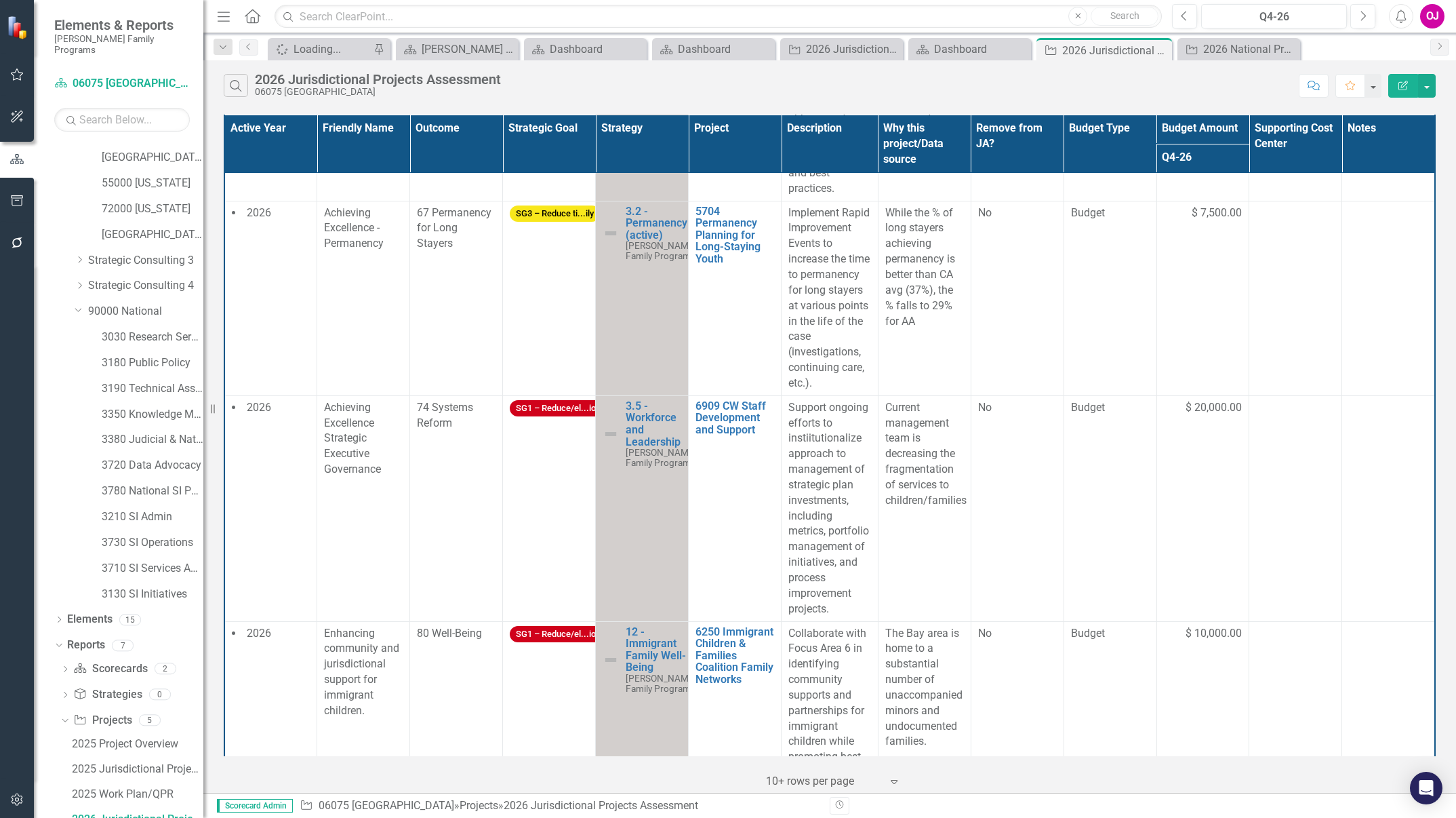
click at [703, 137] on th "Project" at bounding box center [735, 144] width 93 height 58
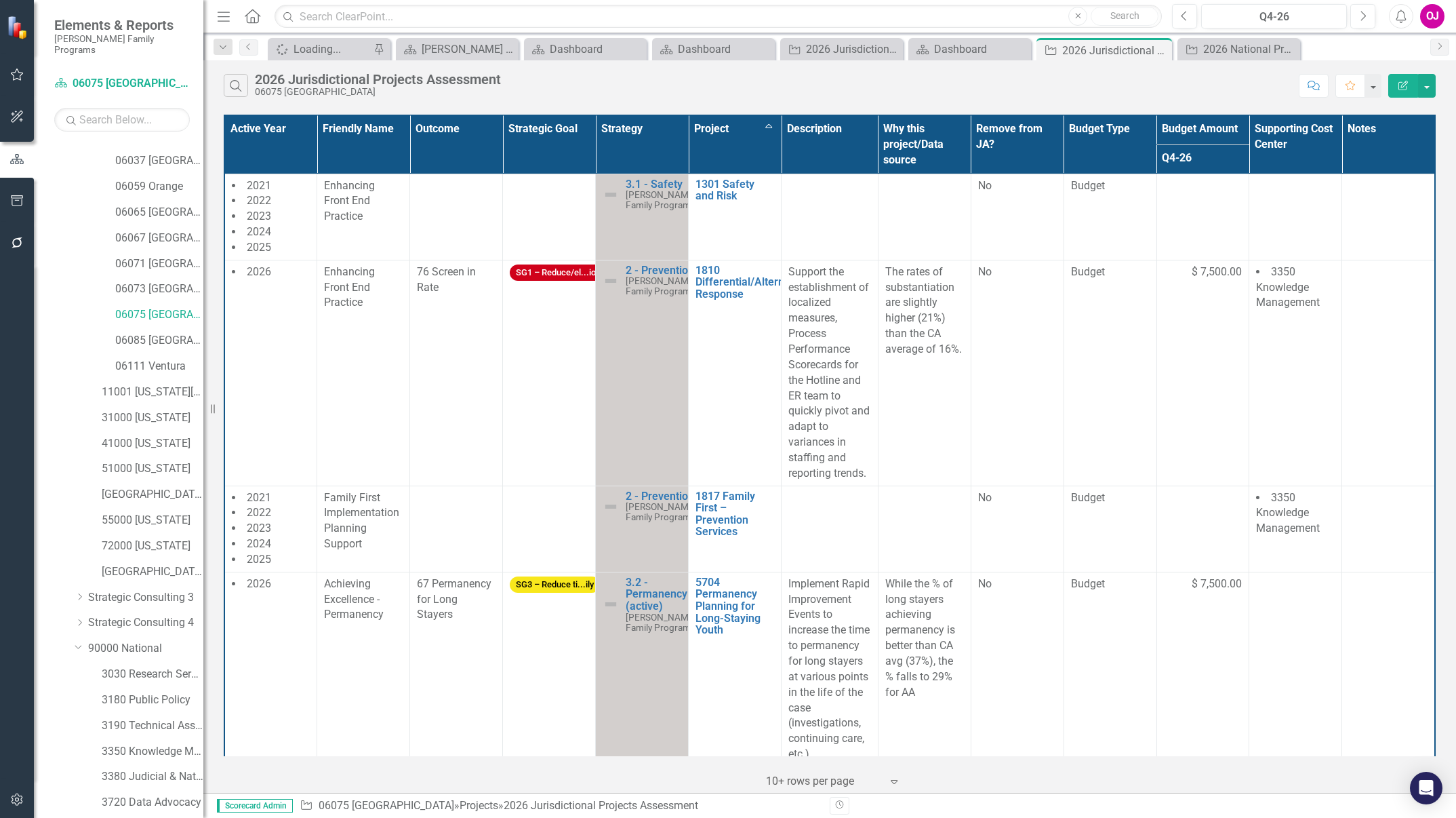
scroll to position [102, 0]
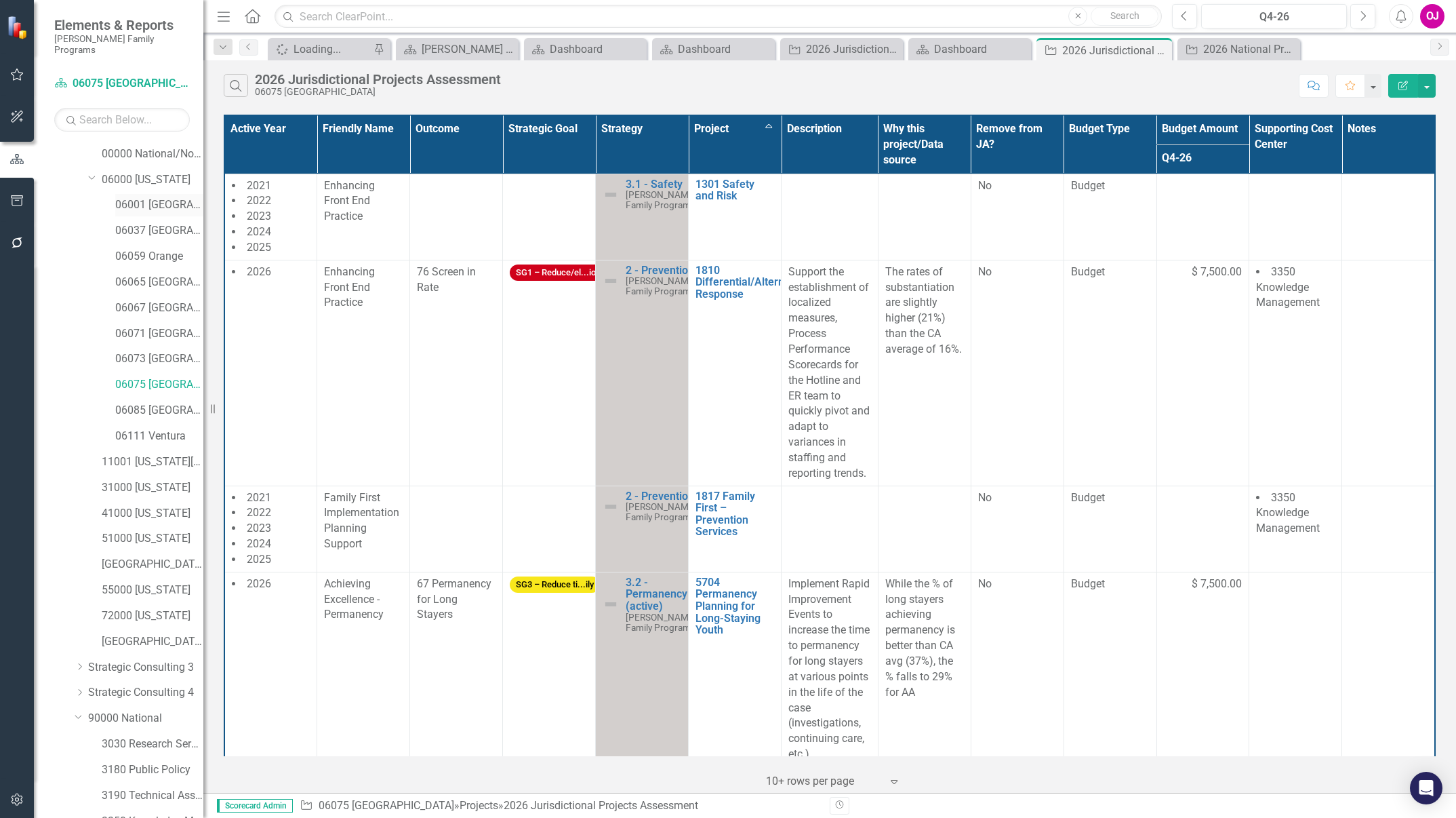
click at [169, 197] on link "06001 [GEOGRAPHIC_DATA]" at bounding box center [160, 205] width 88 height 15
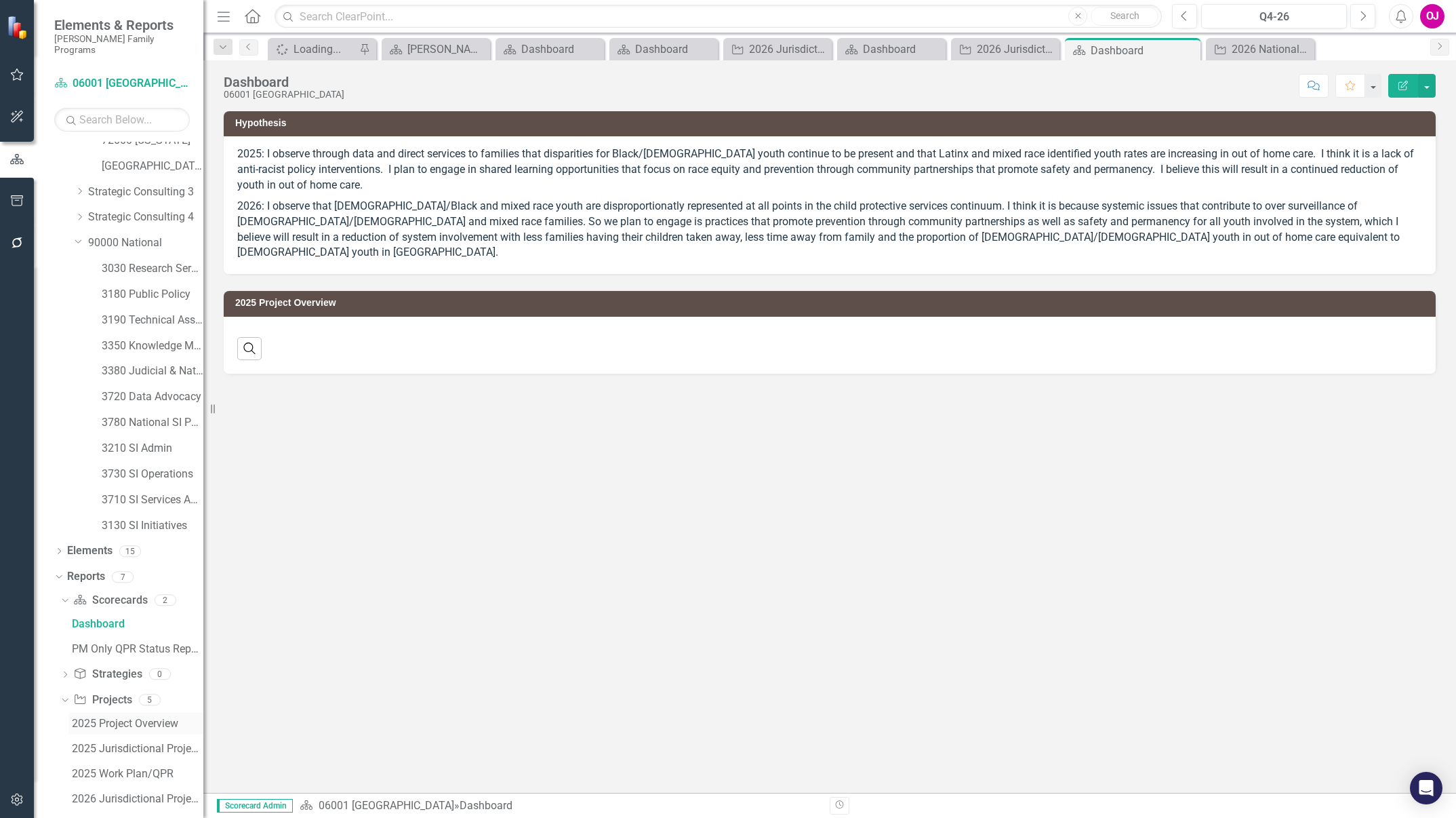
scroll to position [631, 0]
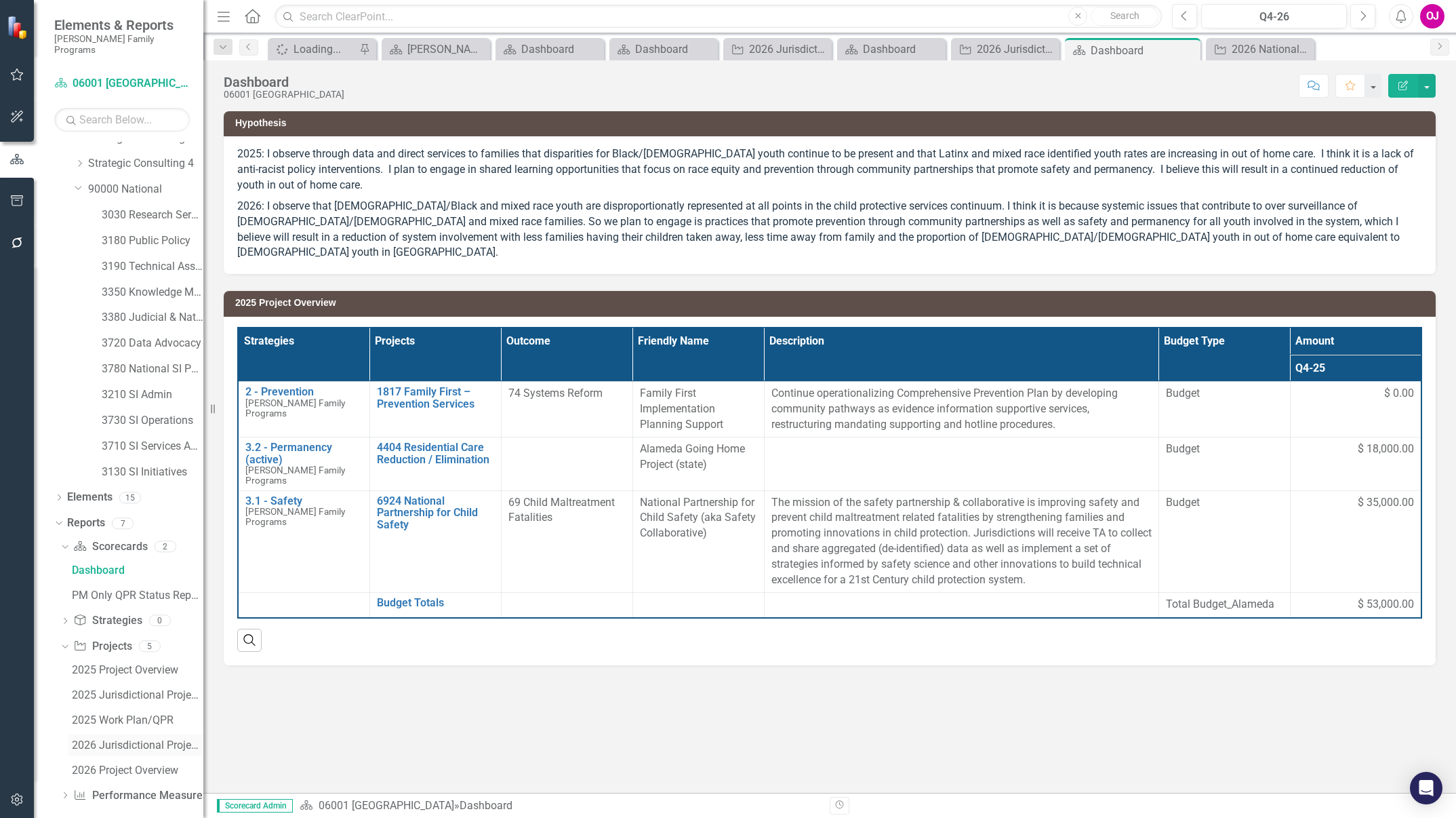
click at [118, 740] on div "2026 Jurisdictional Projects Assessment" at bounding box center [138, 745] width 132 height 12
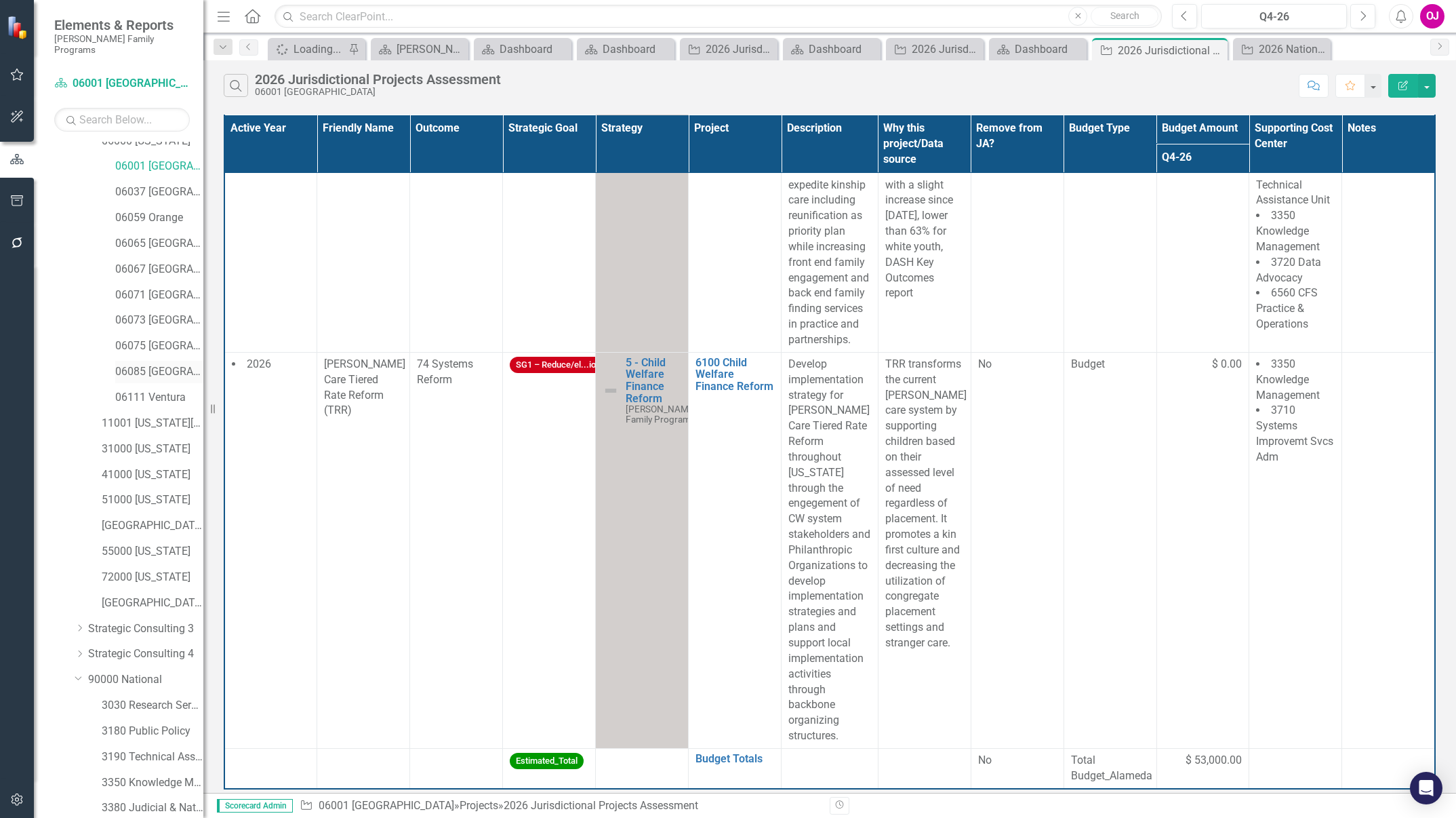
scroll to position [102, 0]
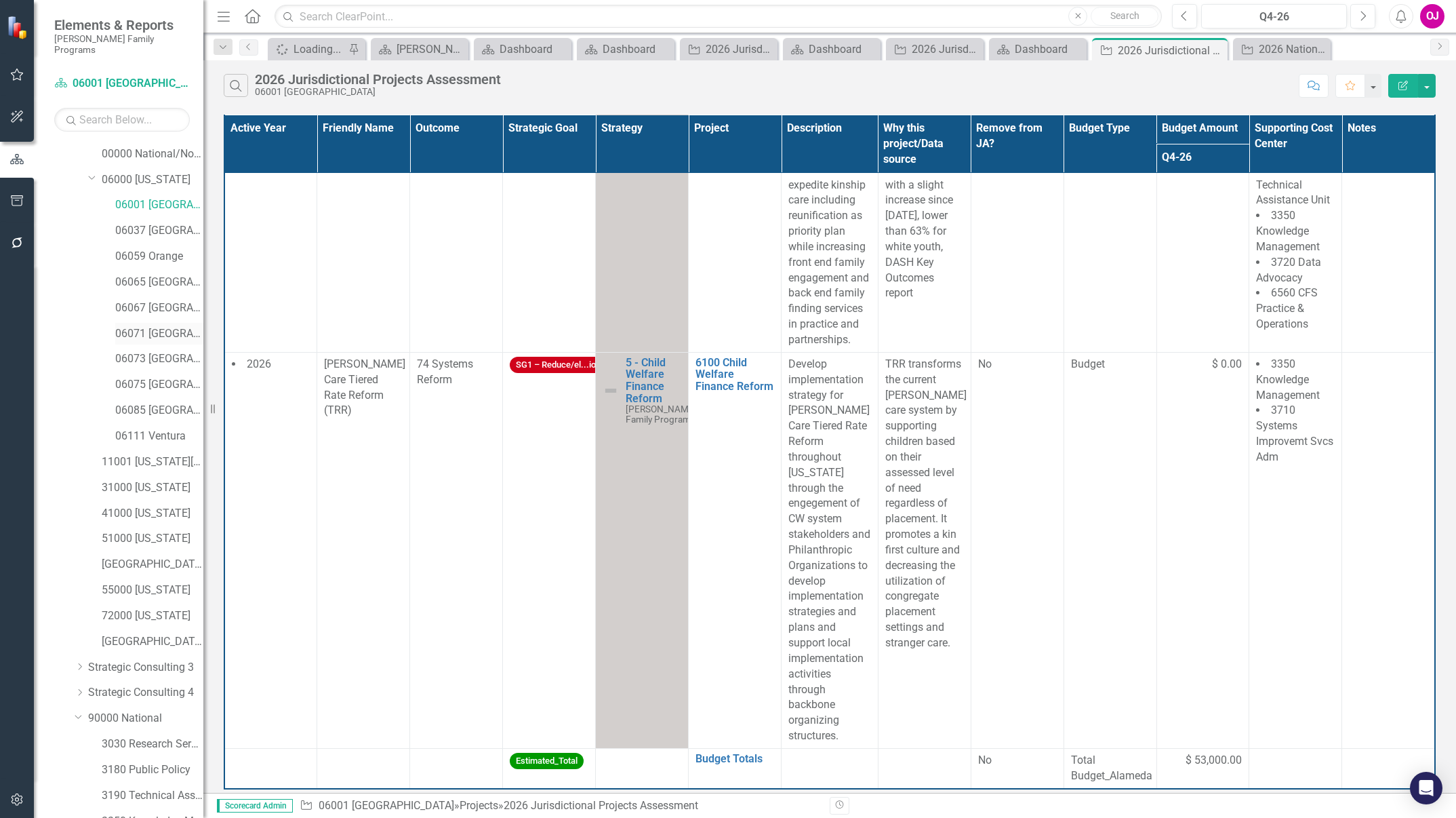
click at [160, 326] on link "06071 [GEOGRAPHIC_DATA]" at bounding box center [160, 334] width 88 height 15
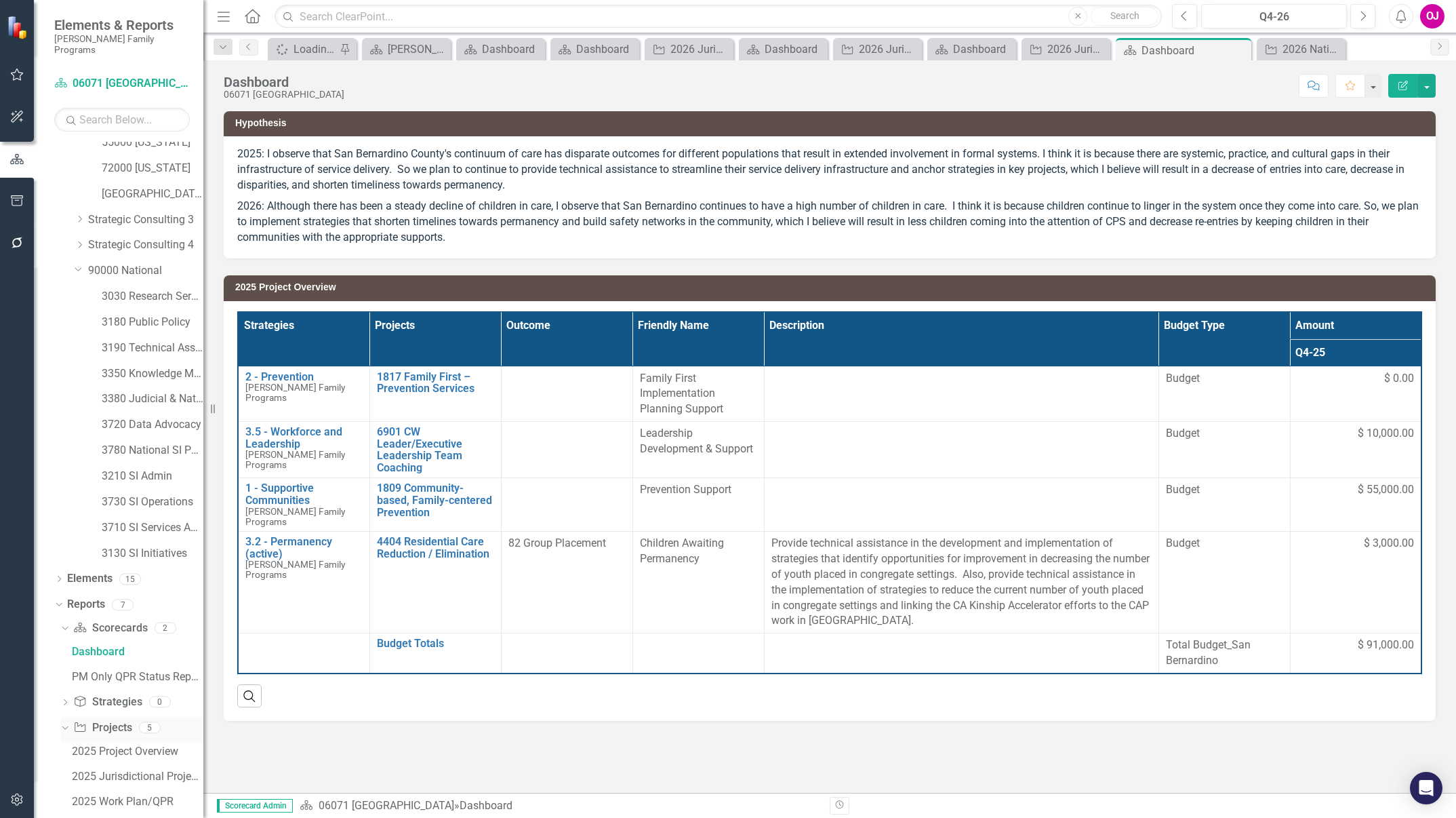
scroll to position [631, 0]
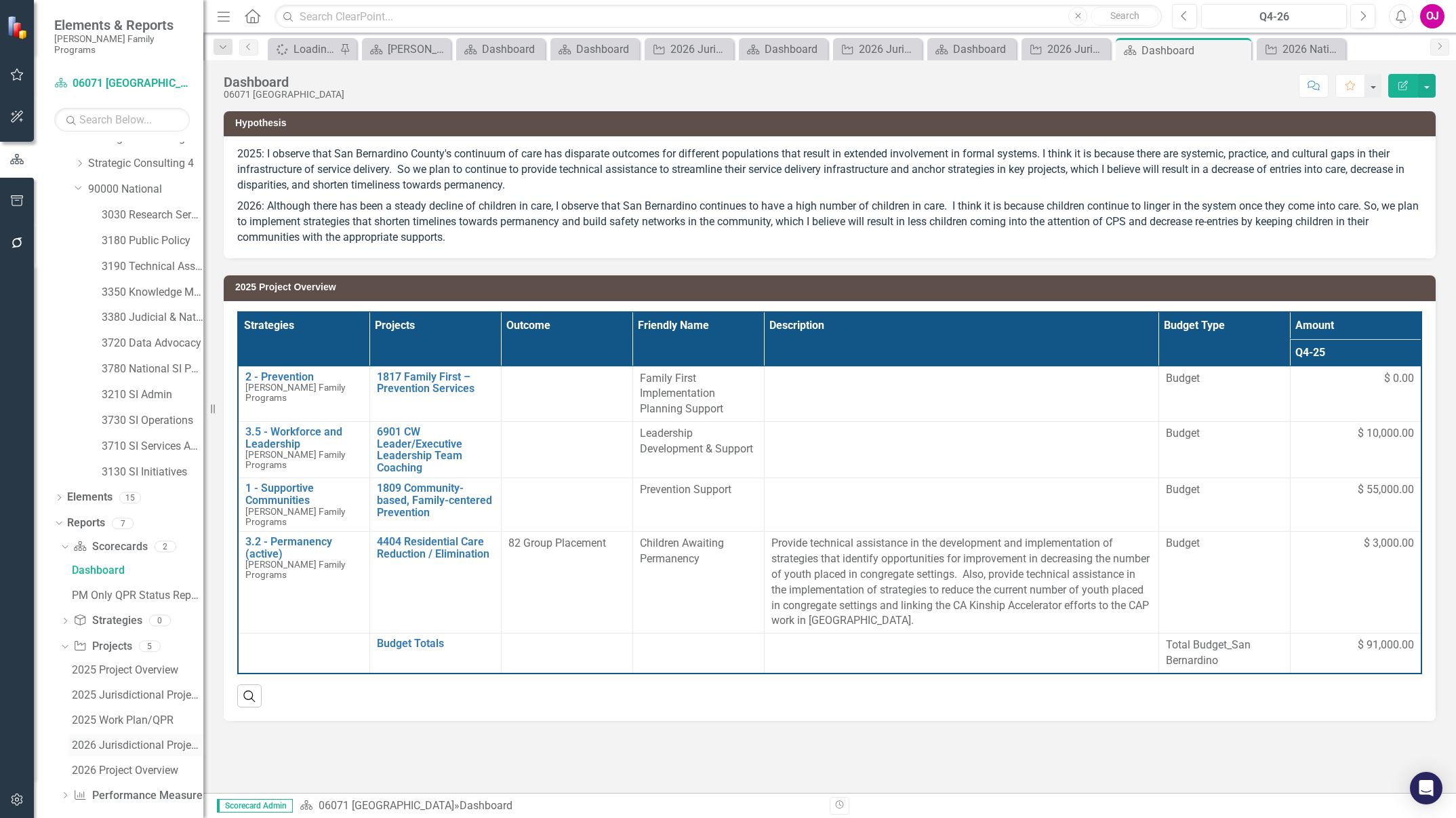
click at [107, 740] on div "2026 Jurisdictional Projects Assessment" at bounding box center [138, 745] width 132 height 12
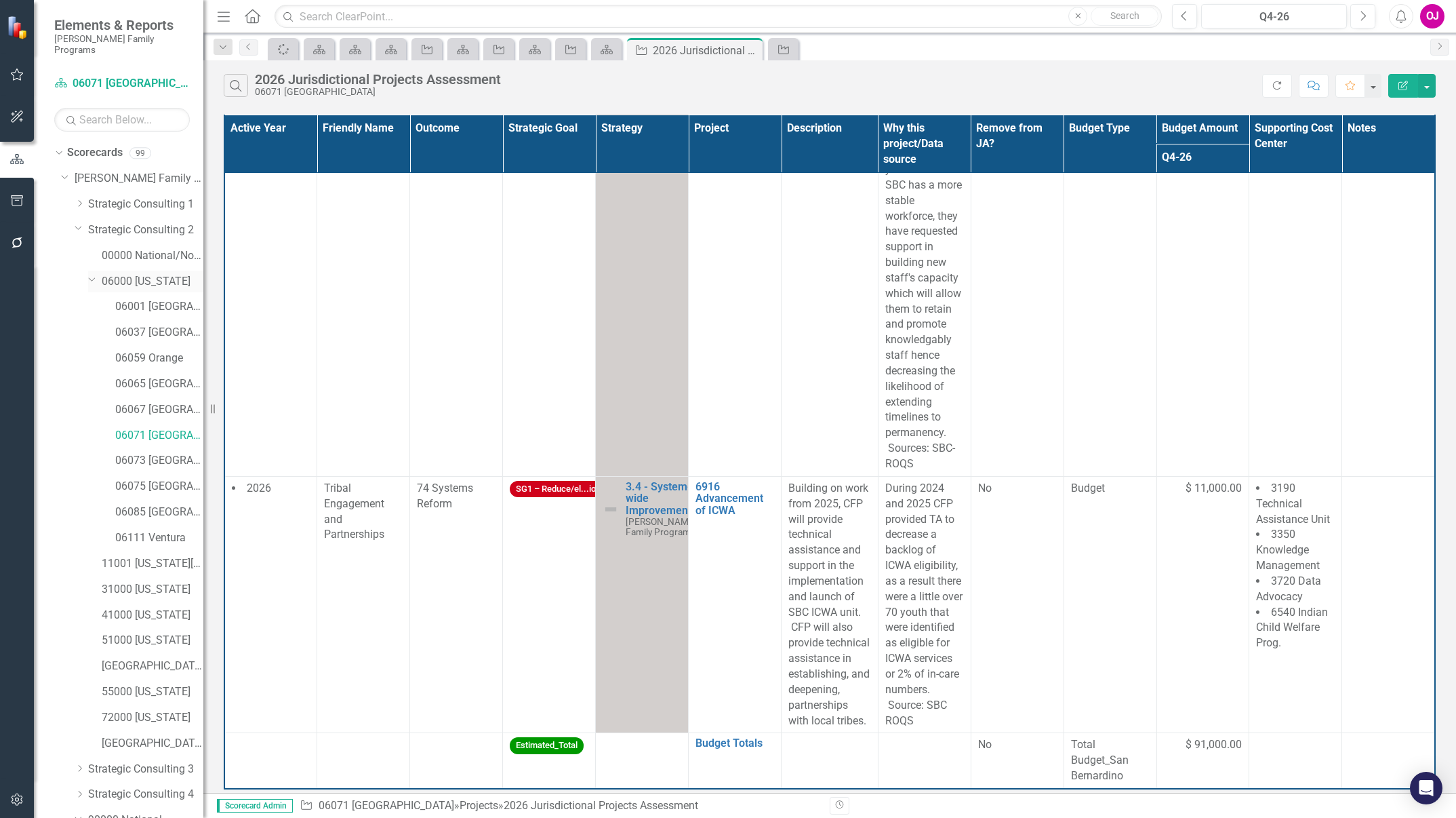
click at [172, 274] on link "06000 [US_STATE]" at bounding box center [152, 282] width 102 height 15
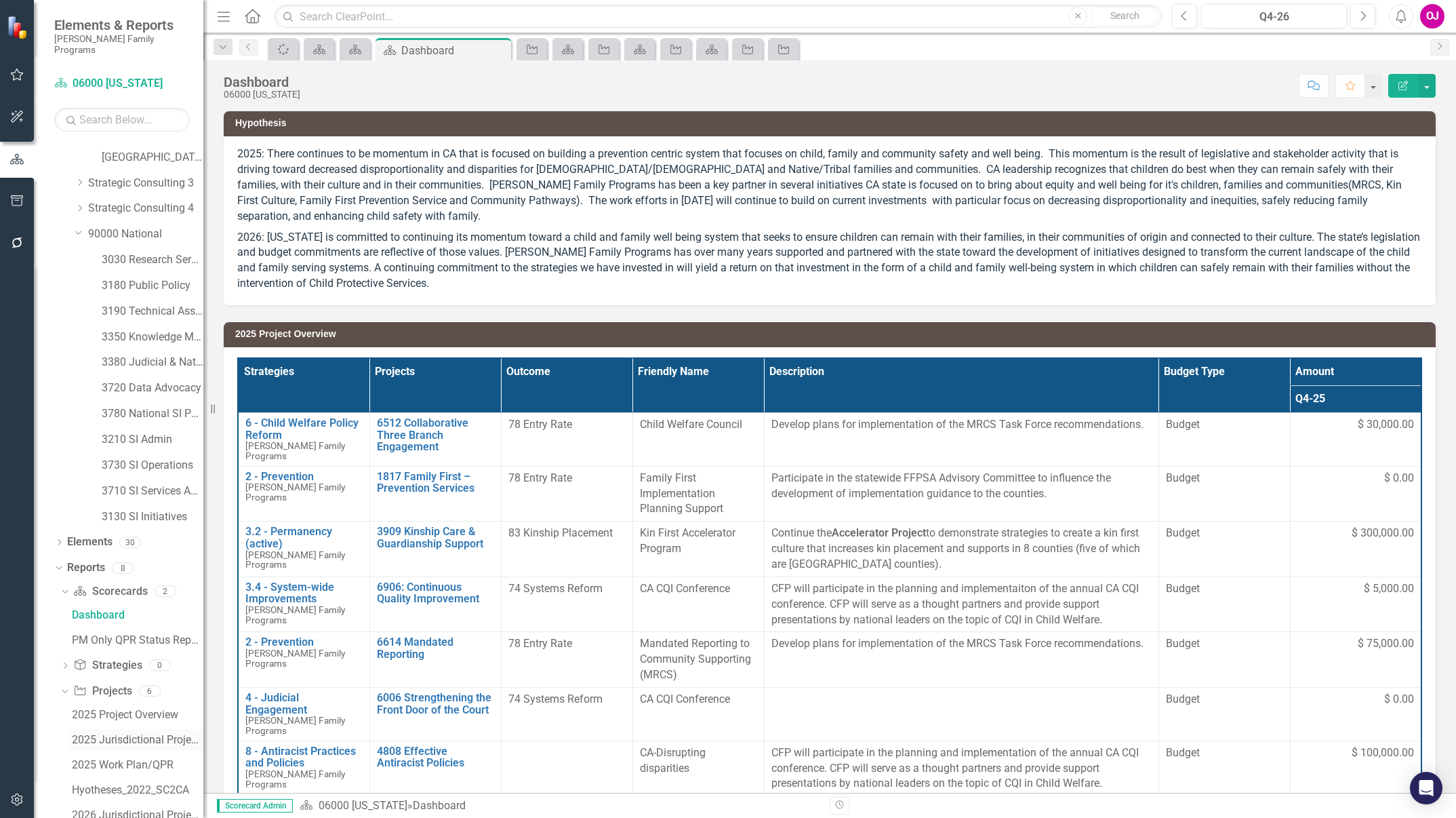
scroll to position [656, 0]
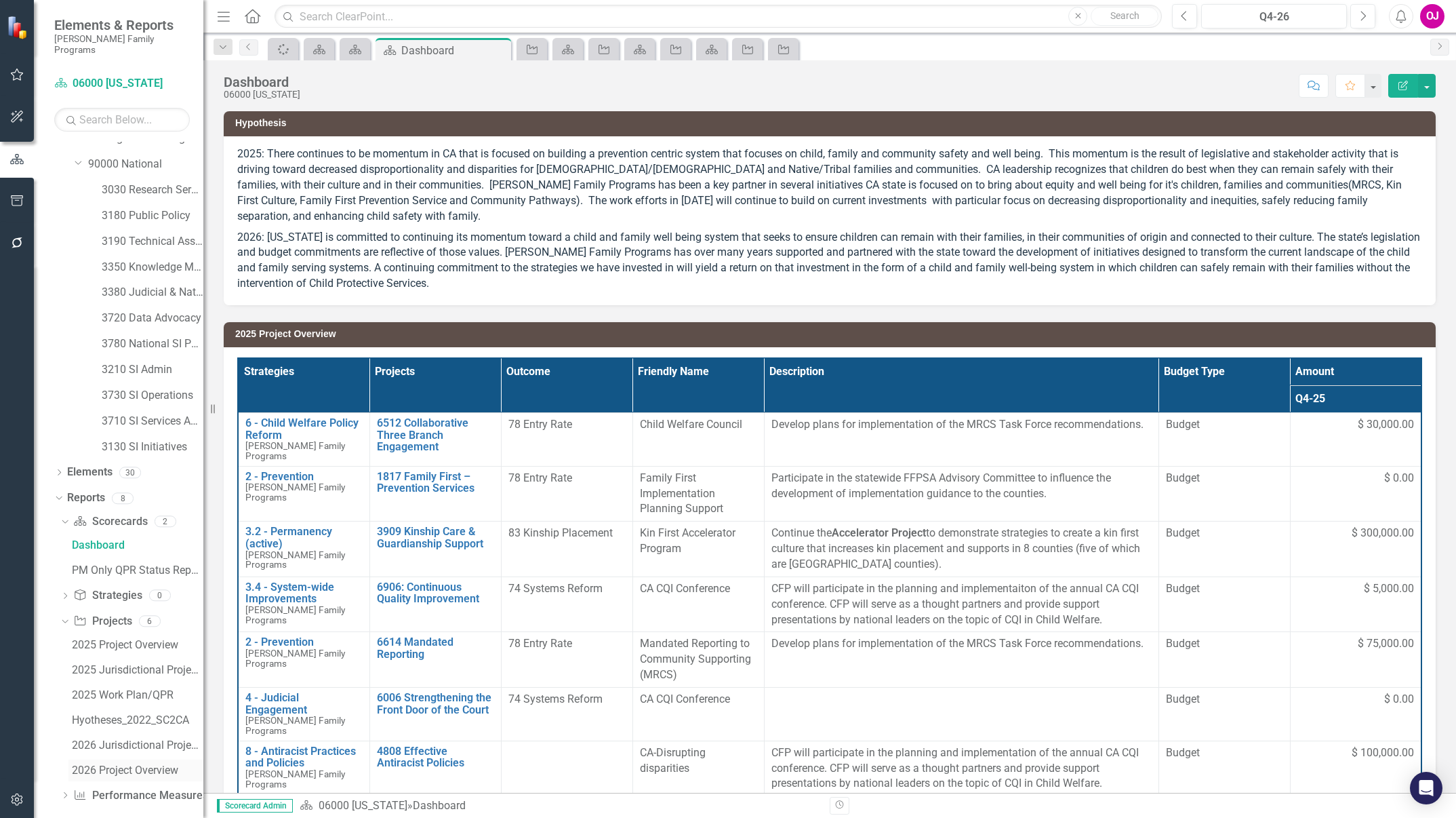
click at [115, 764] on div "2026 Project Overview" at bounding box center [138, 770] width 132 height 12
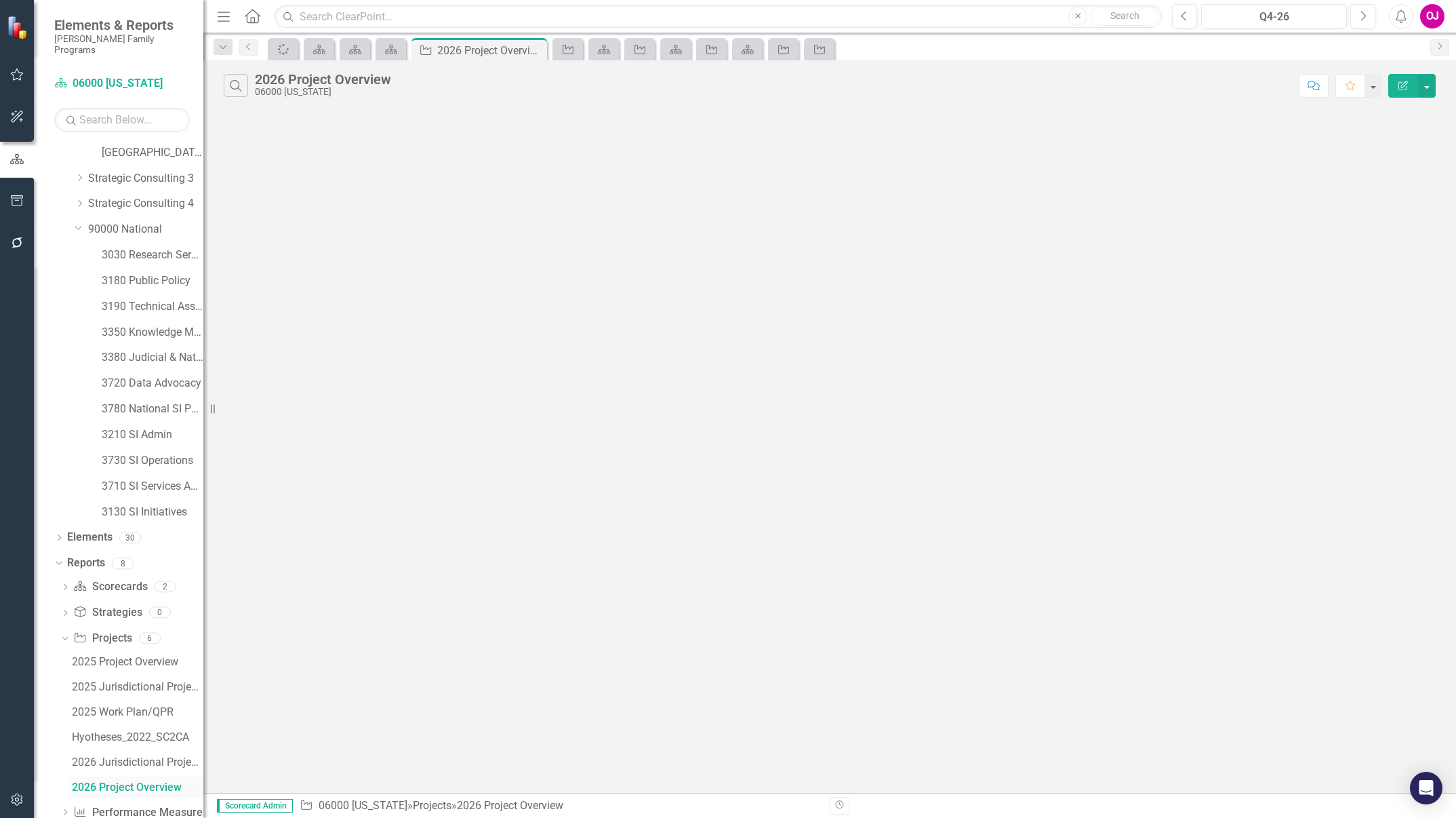
scroll to position [609, 0]
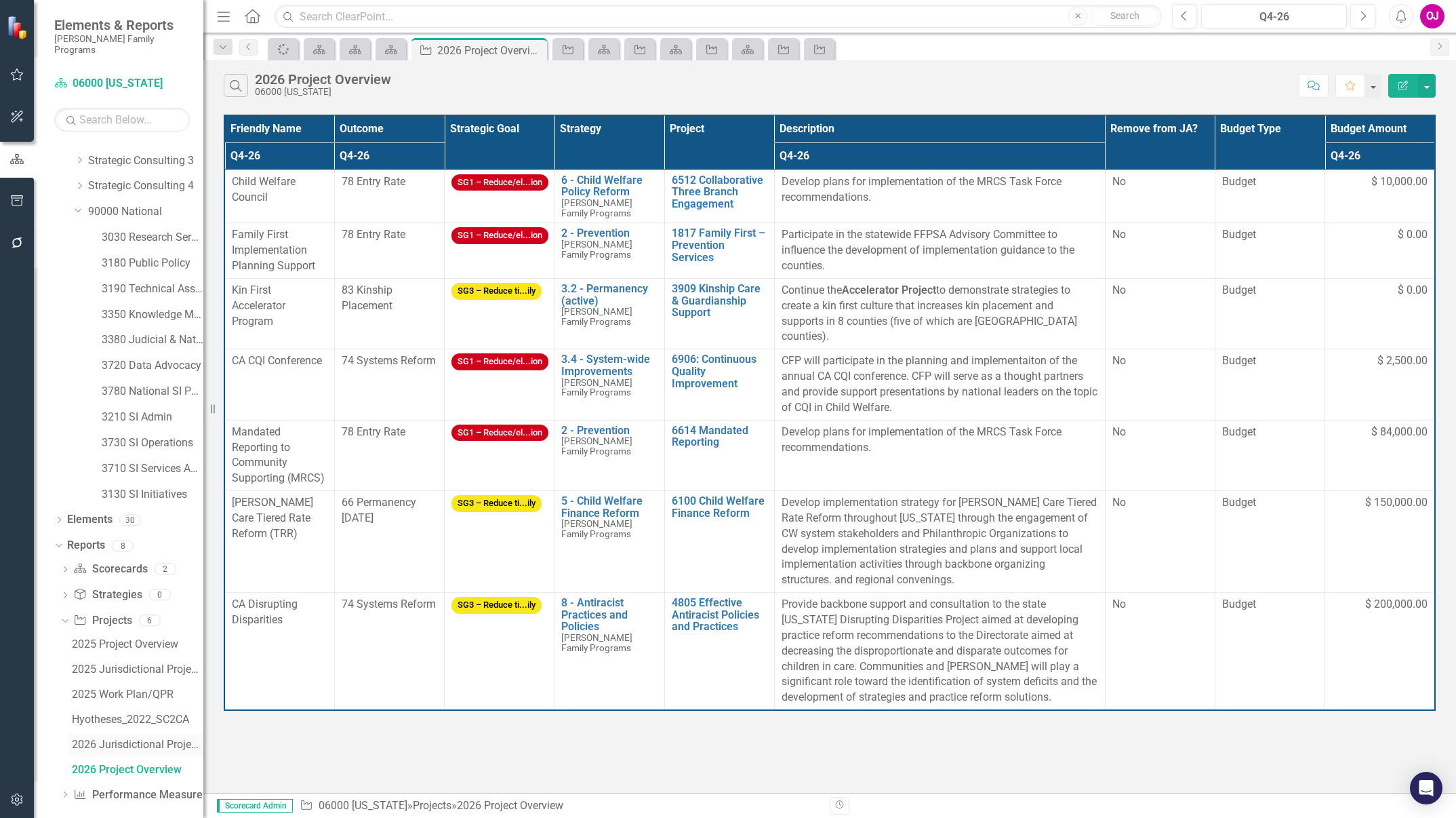
click at [132, 739] on div "2026 Jurisdictional Projects Assessment" at bounding box center [138, 744] width 132 height 12
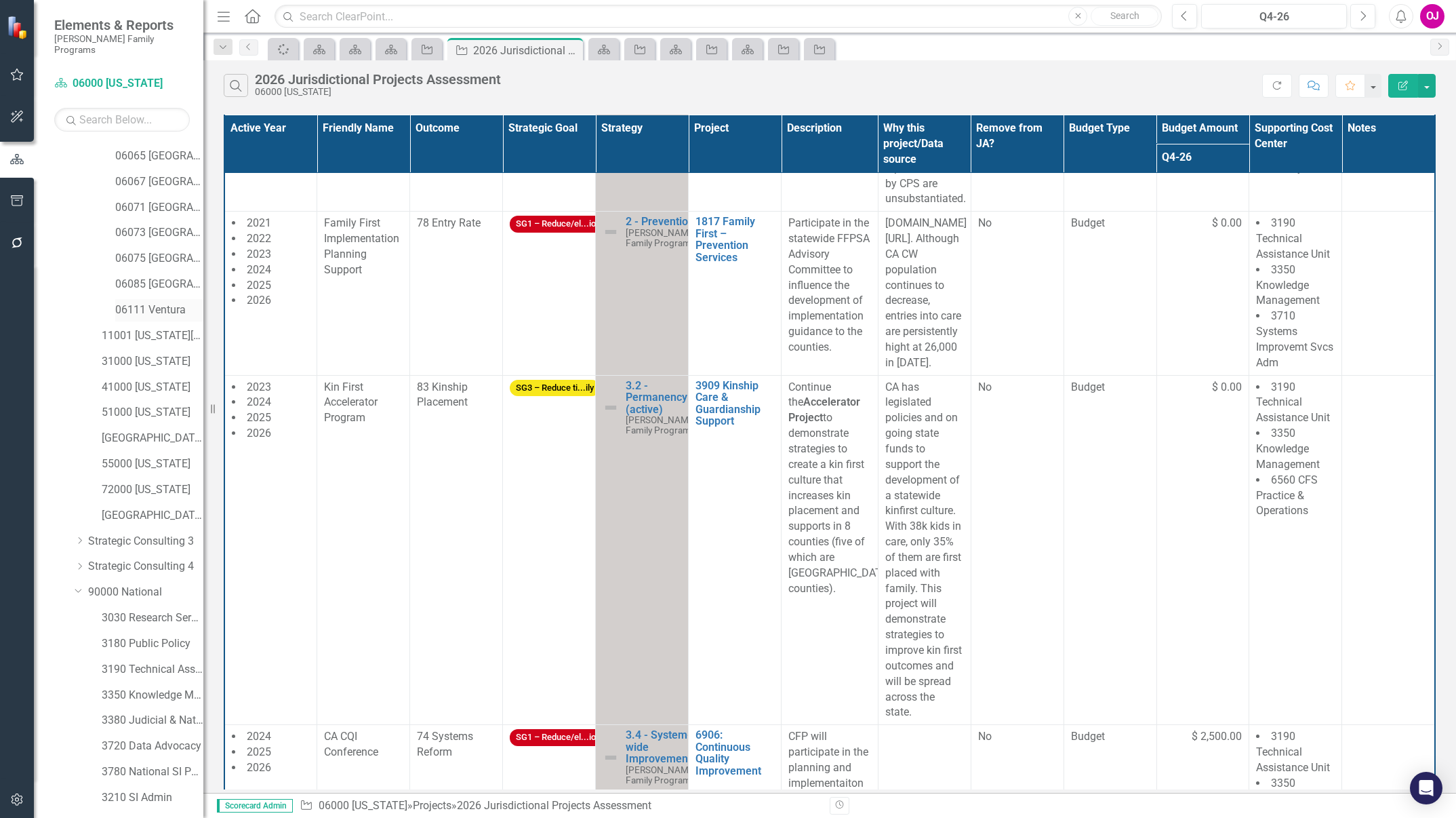
scroll to position [126, 0]
click at [167, 250] on link "06065 [GEOGRAPHIC_DATA]" at bounding box center [160, 258] width 88 height 15
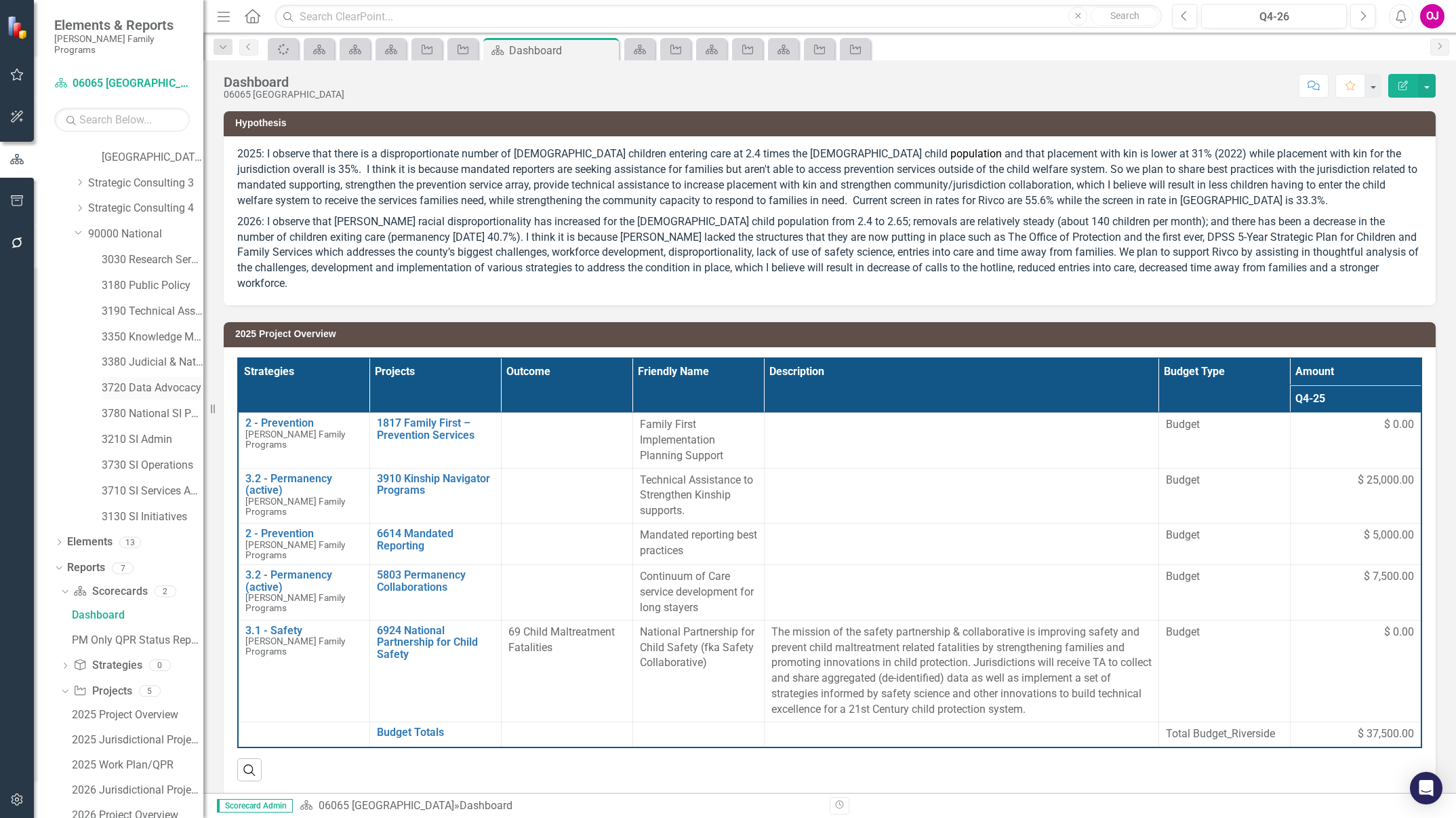
scroll to position [631, 0]
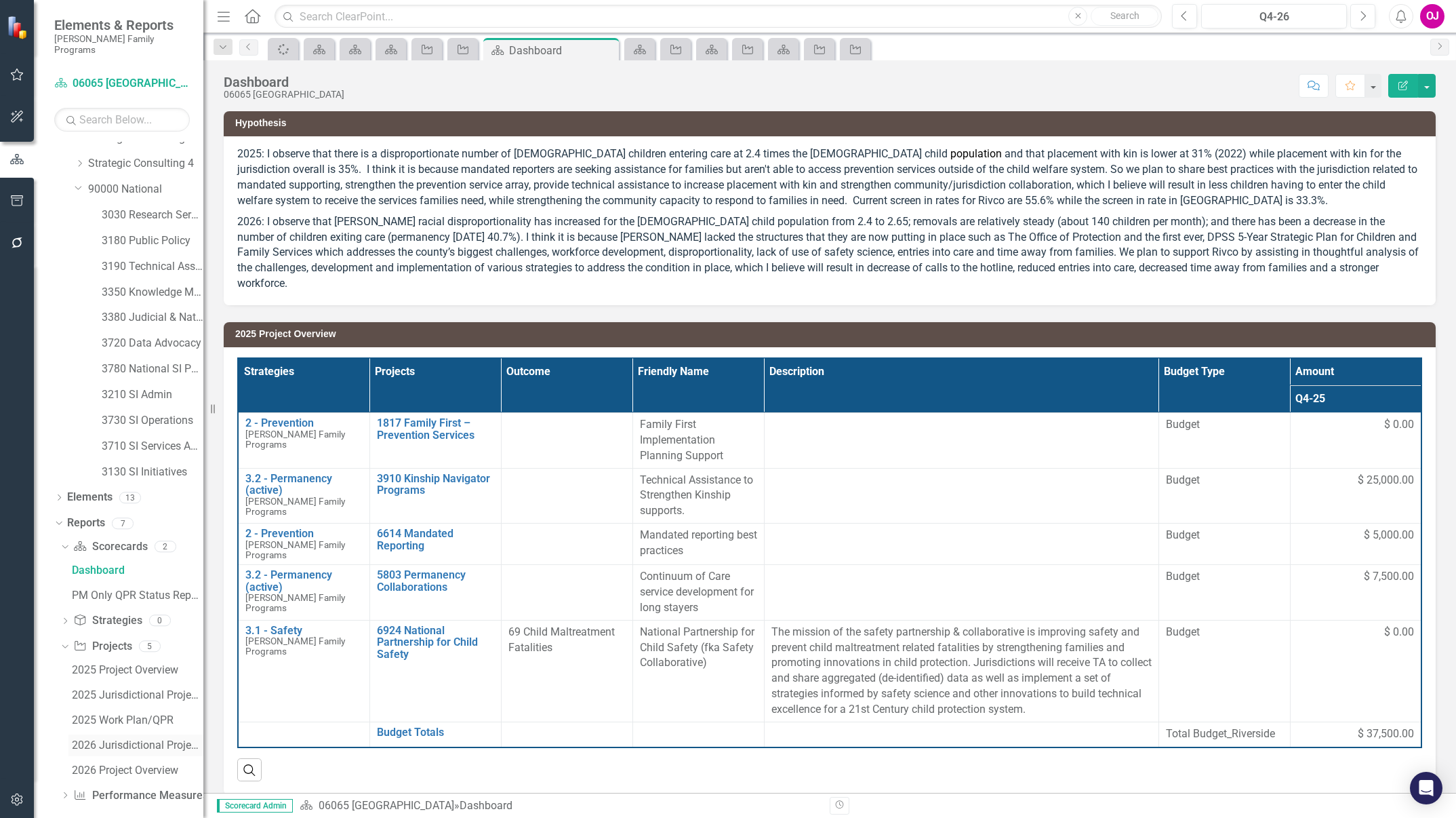
click at [105, 740] on div "2026 Jurisdictional Projects Assessment" at bounding box center [138, 745] width 132 height 12
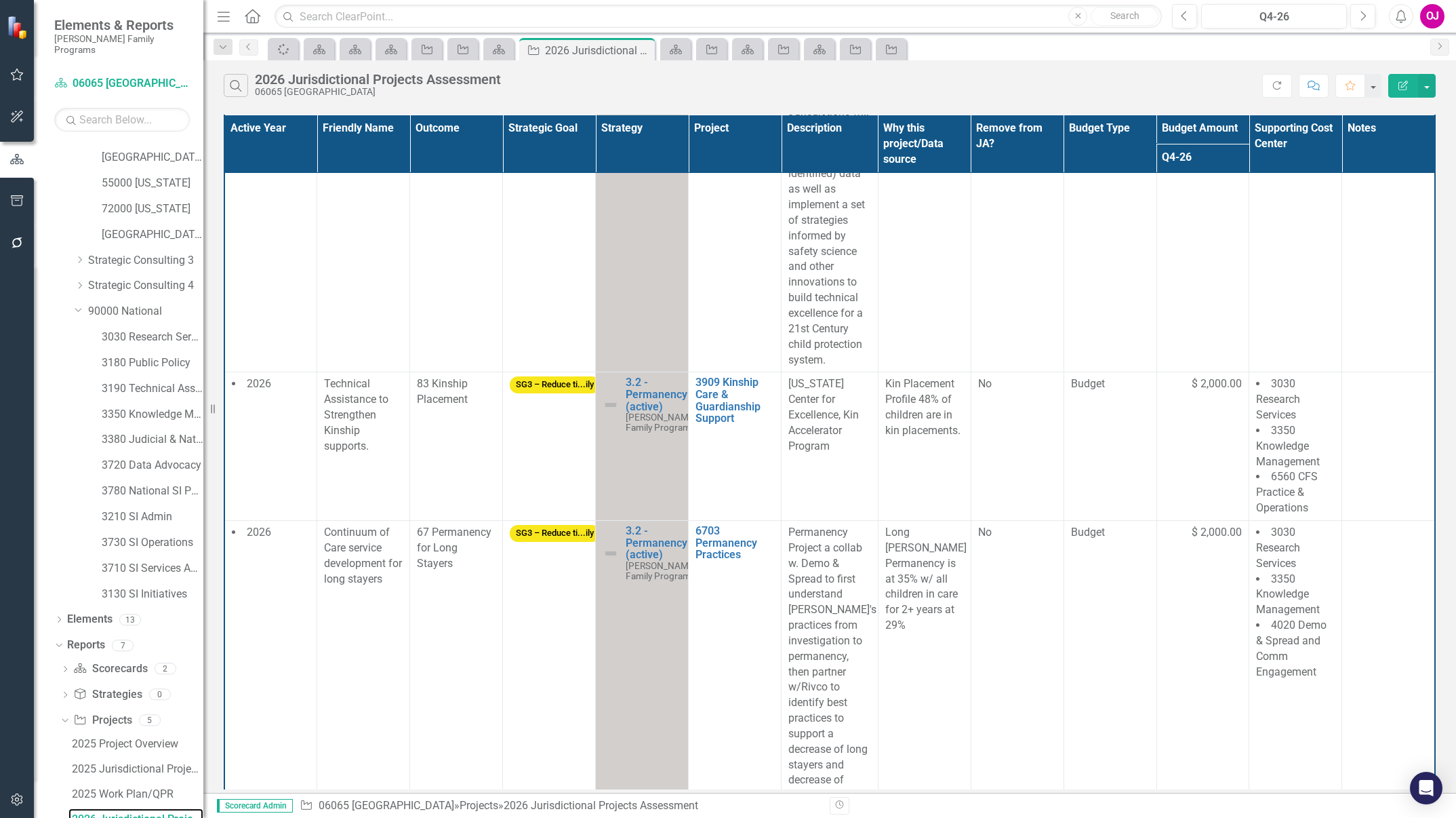
scroll to position [845, 0]
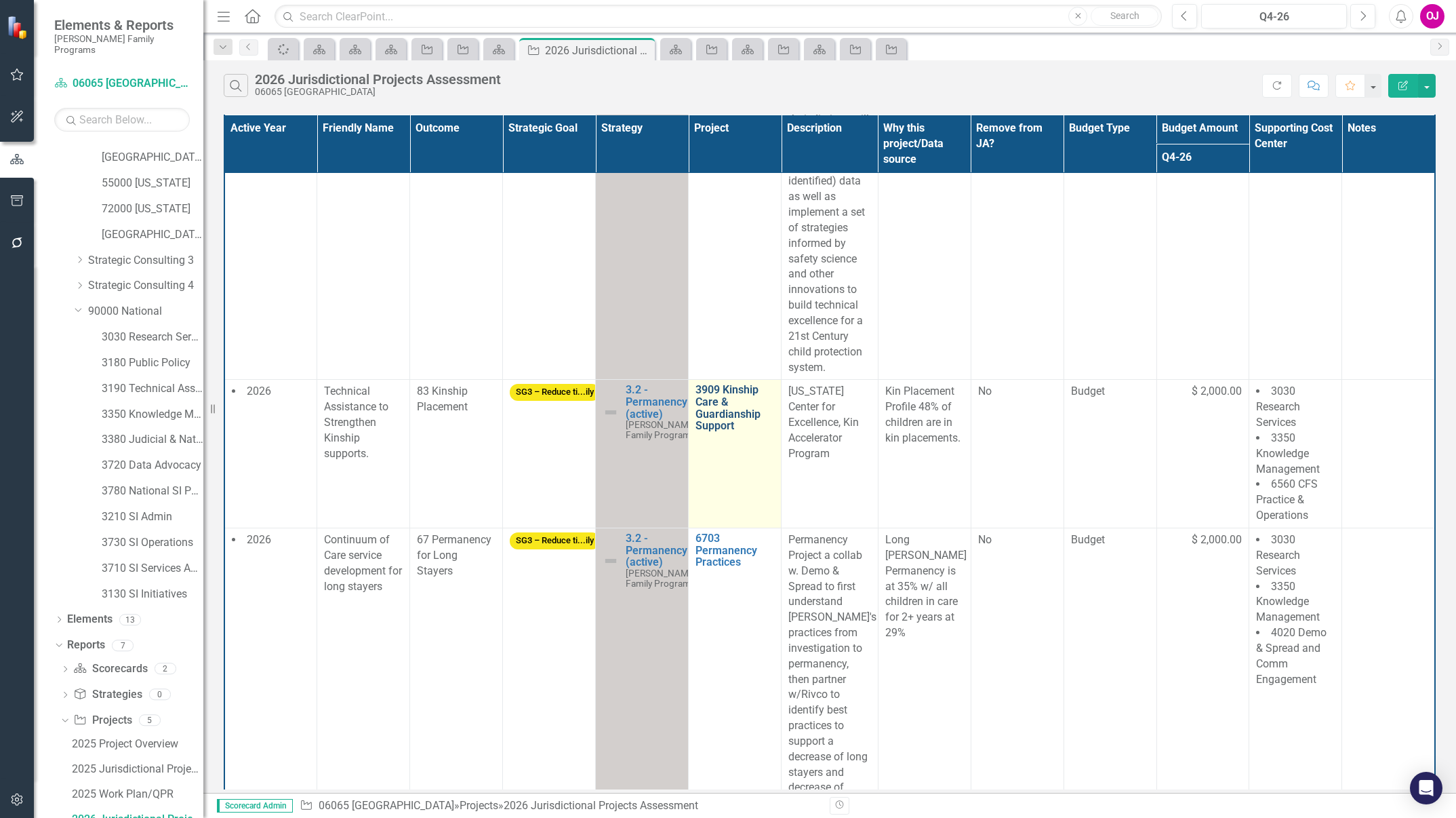
click at [730, 431] on link "3909 Kinship Care & Guardianship Support" at bounding box center [735, 408] width 78 height 48
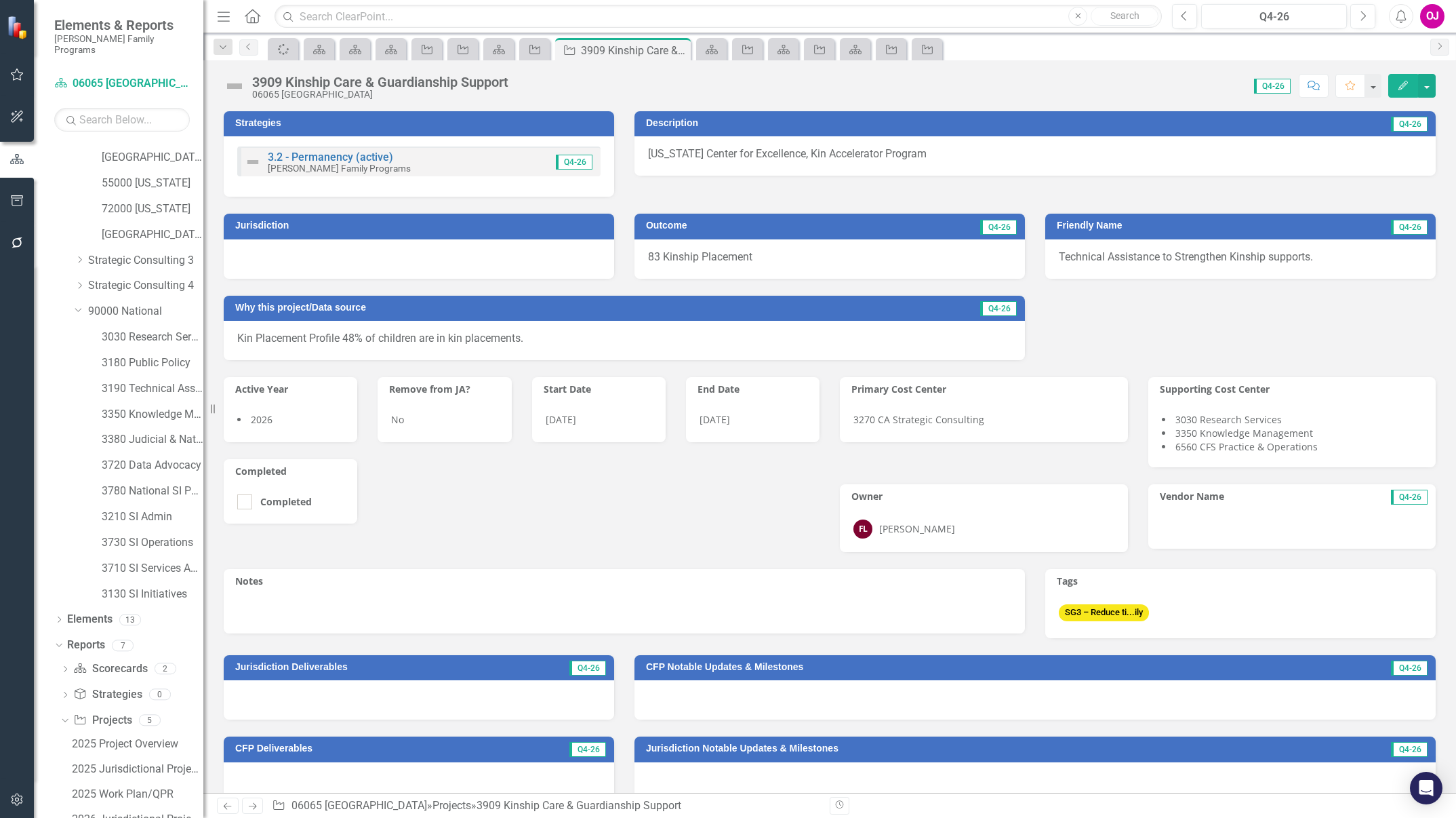
click at [472, 274] on div at bounding box center [419, 259] width 391 height 39
click at [472, 274] on div at bounding box center [419, 259] width 391 height 39
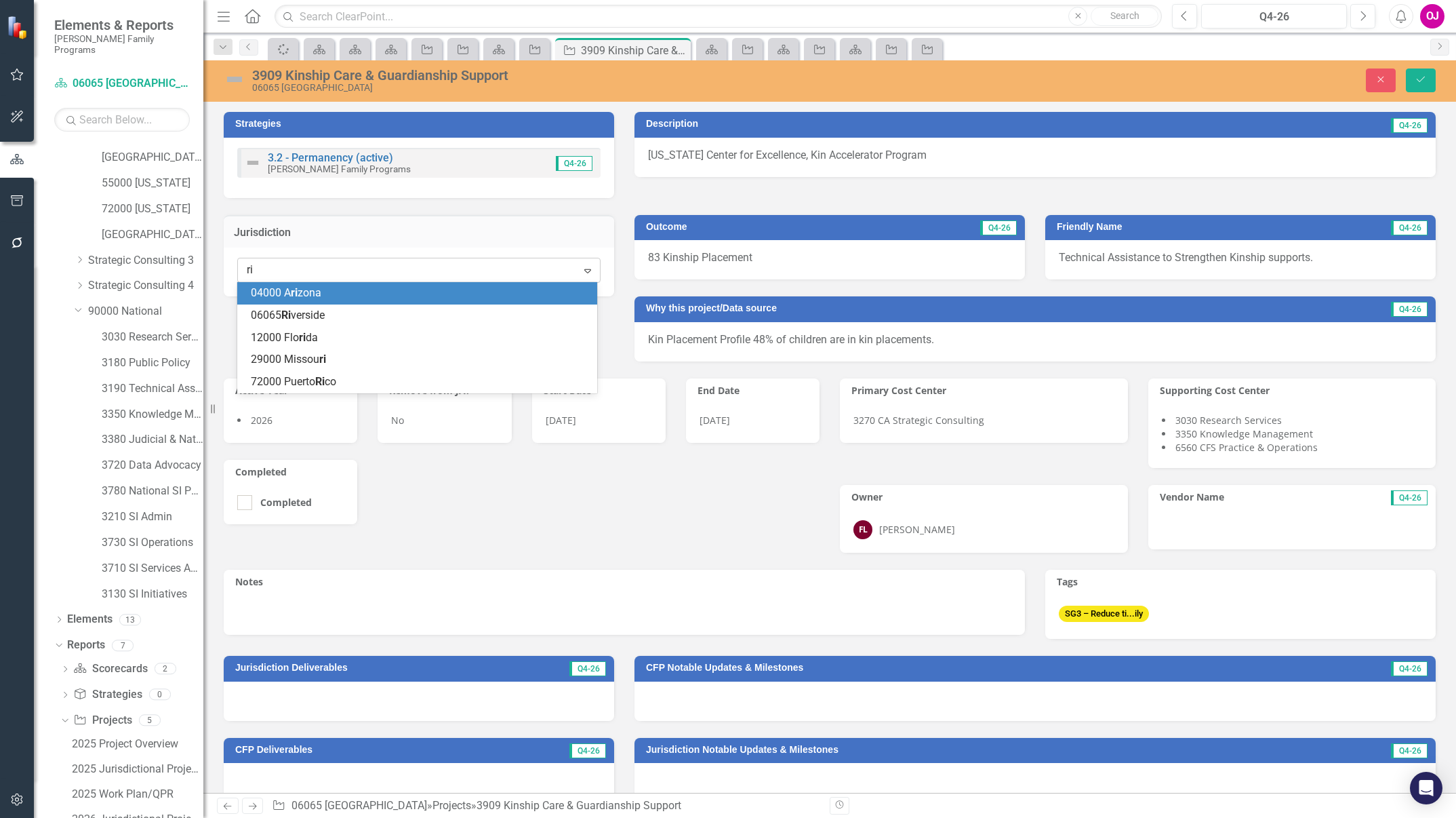
type input "riv"
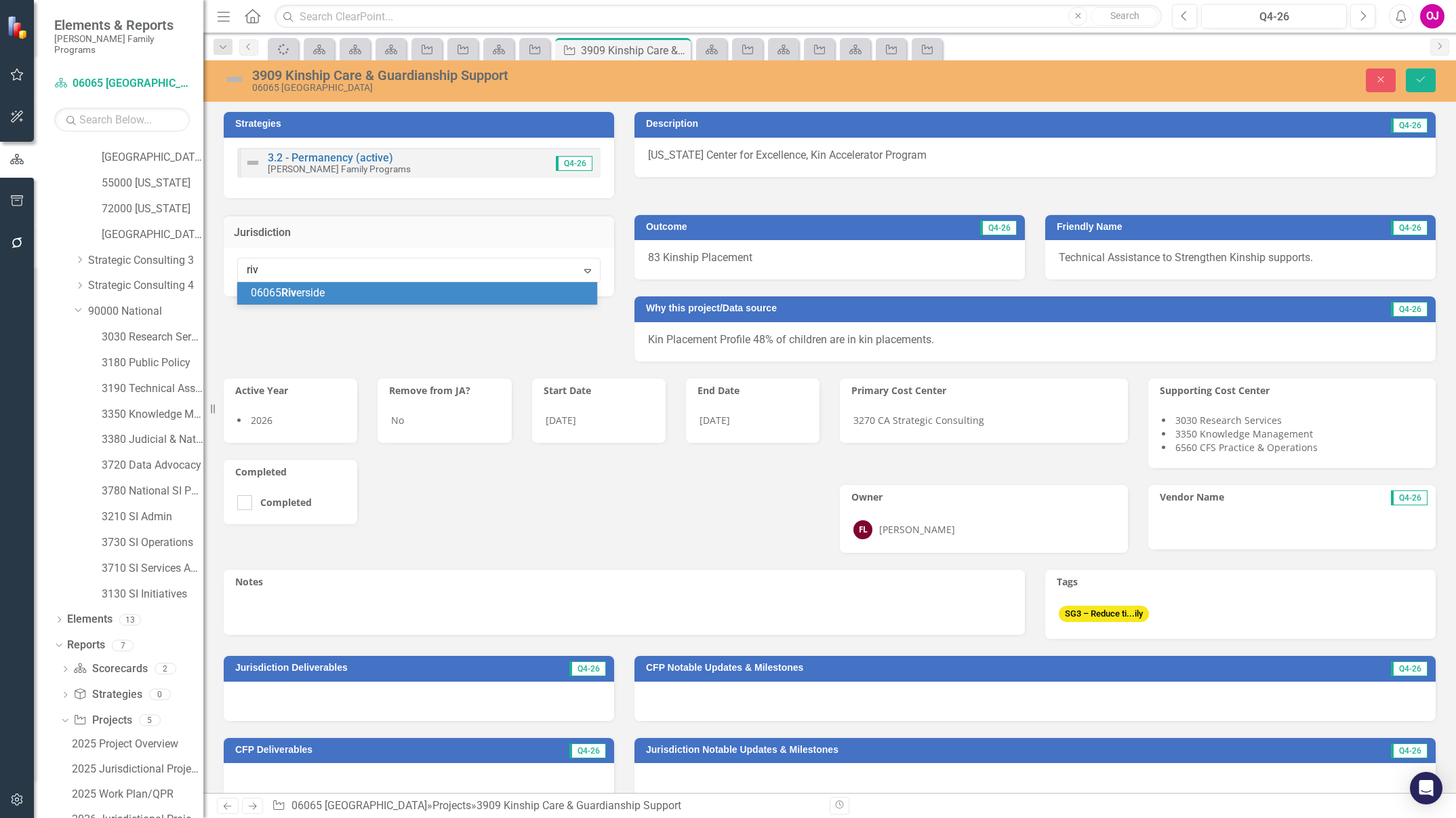
click at [463, 299] on div "06065 Riv erside" at bounding box center [419, 293] width 338 height 15
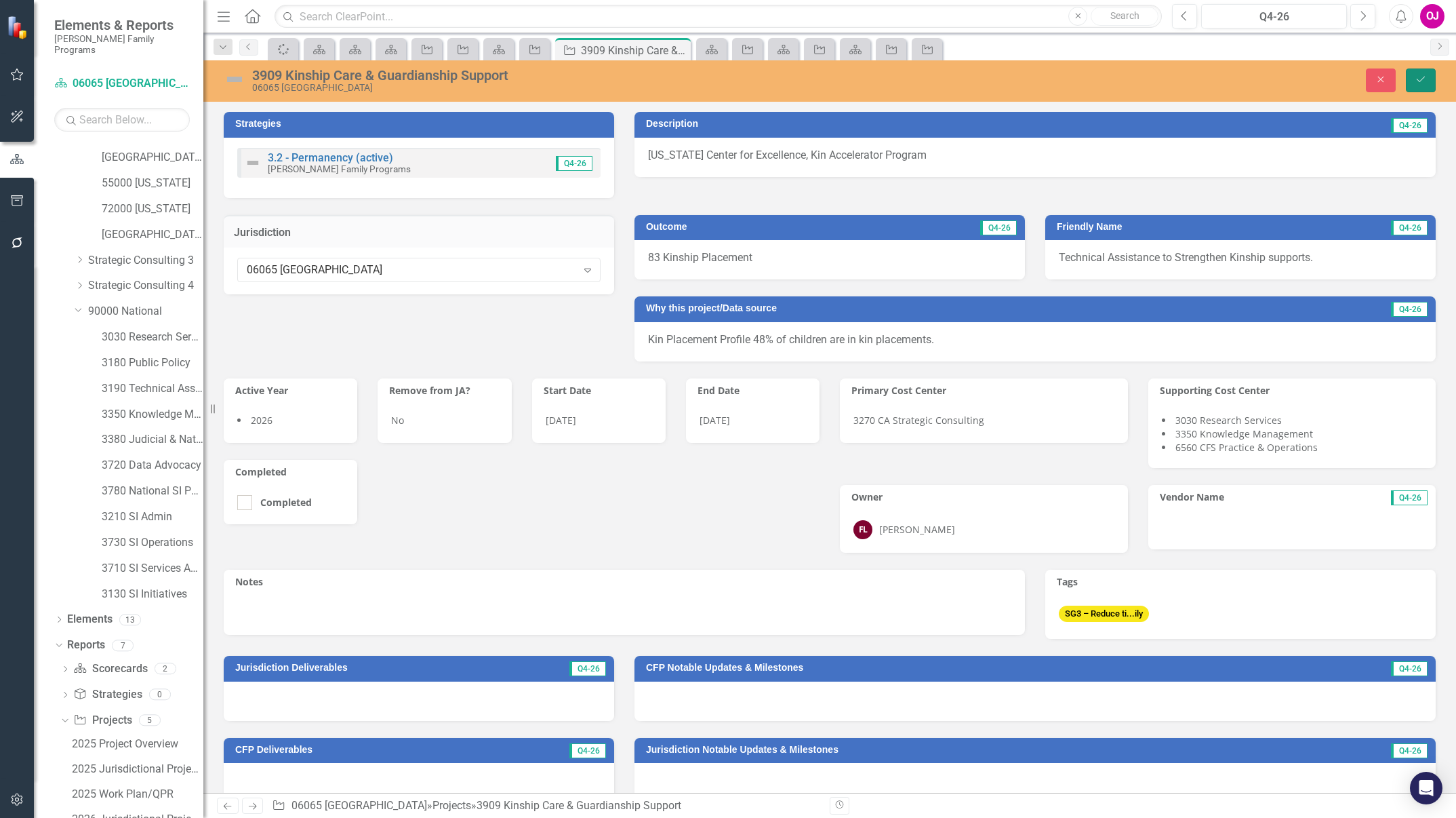
click at [1424, 85] on button "Save" at bounding box center [1421, 81] width 30 height 24
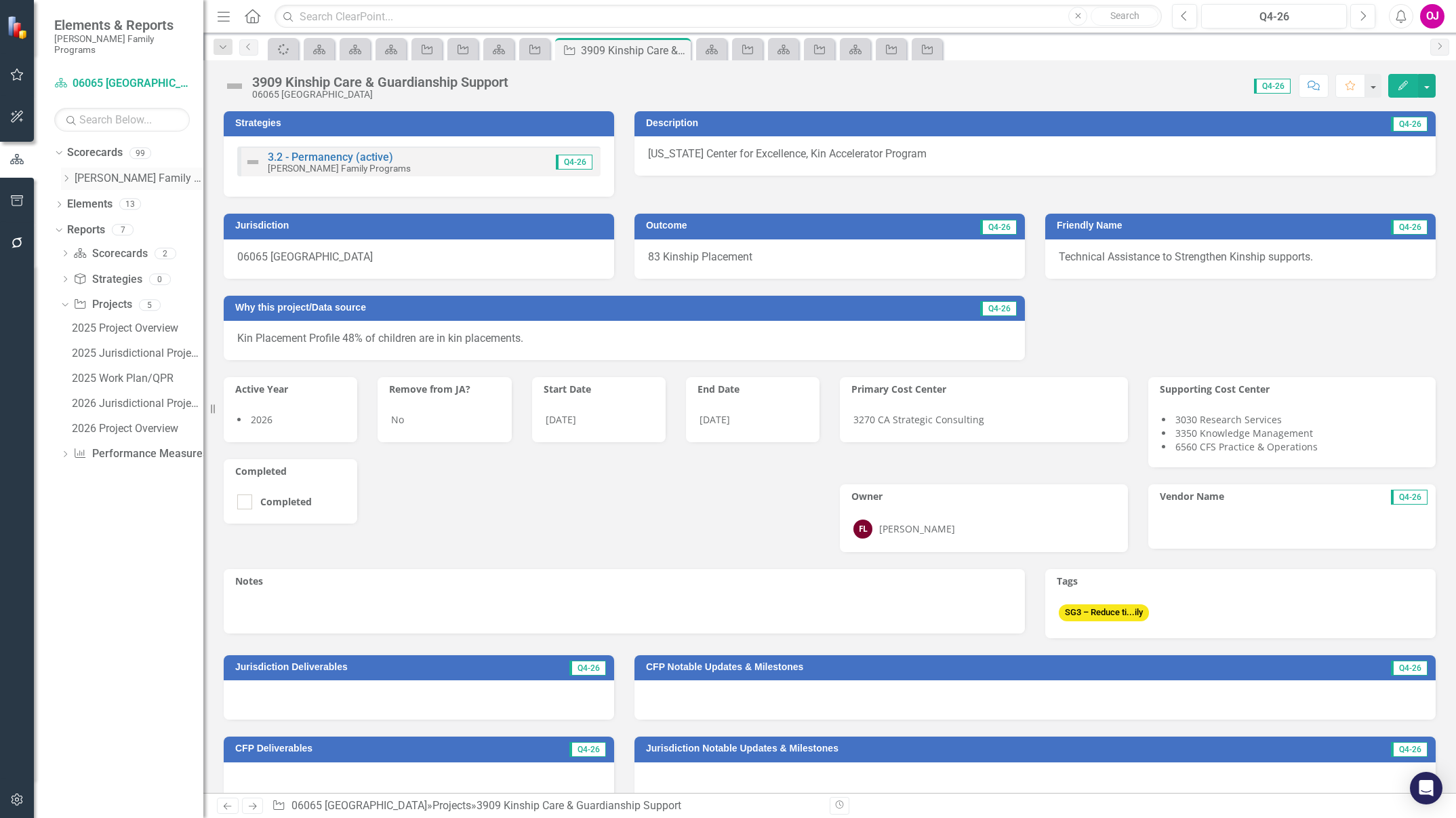
click at [69, 174] on icon "Dropdown" at bounding box center [66, 179] width 10 height 8
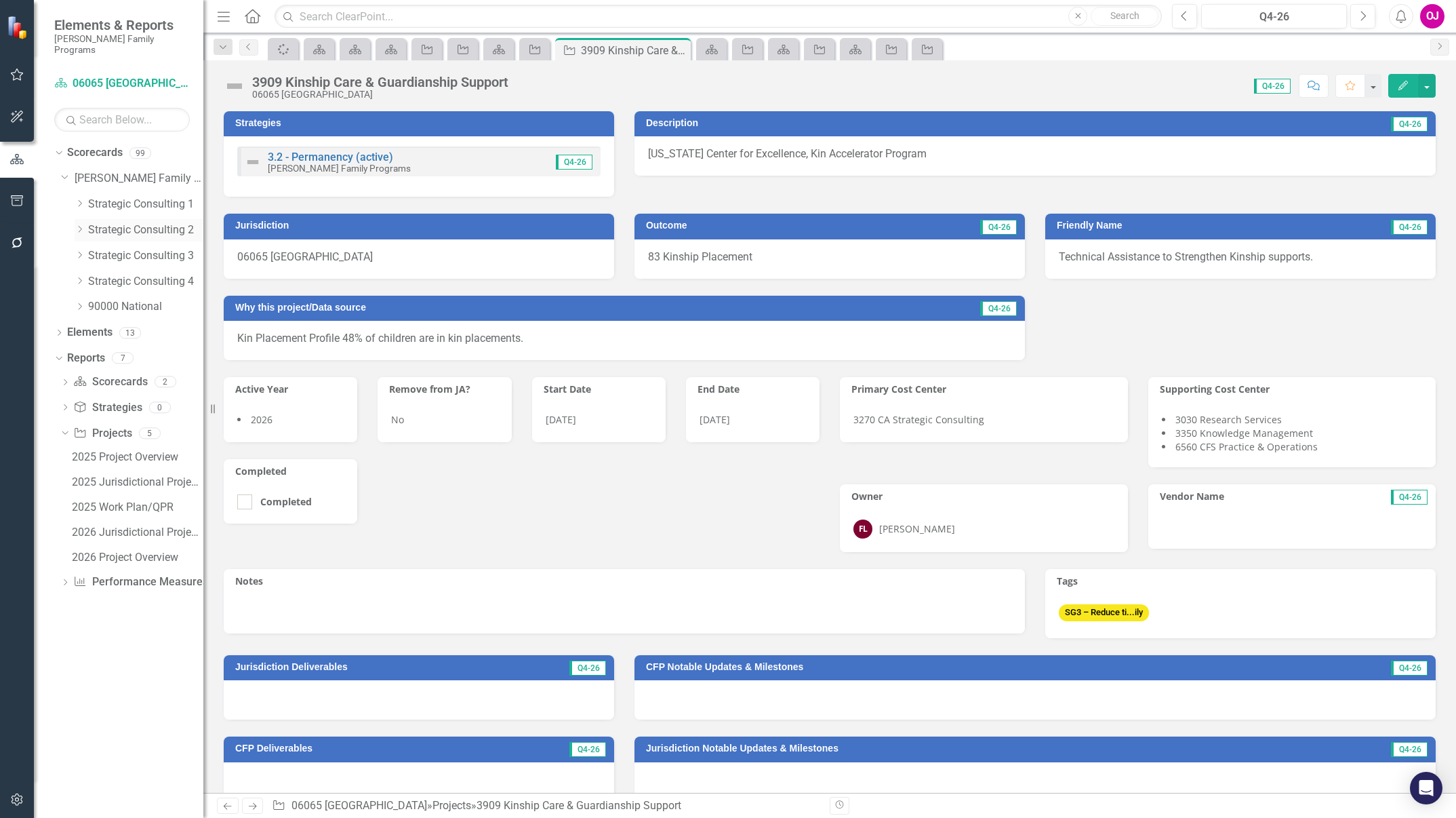
click at [79, 226] on icon "Dropdown" at bounding box center [80, 230] width 10 height 8
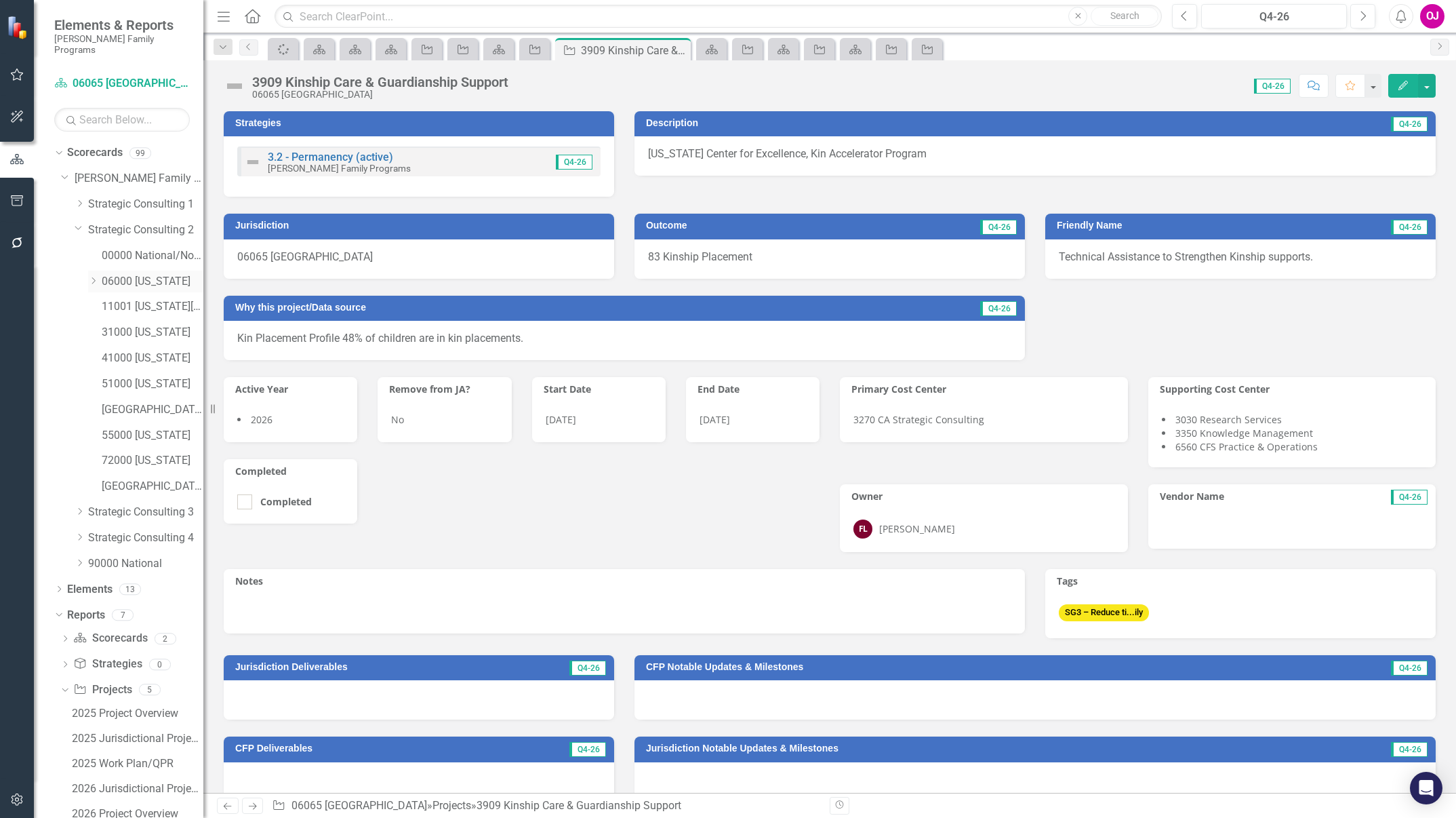
click at [94, 277] on icon "Dropdown" at bounding box center [93, 281] width 10 height 8
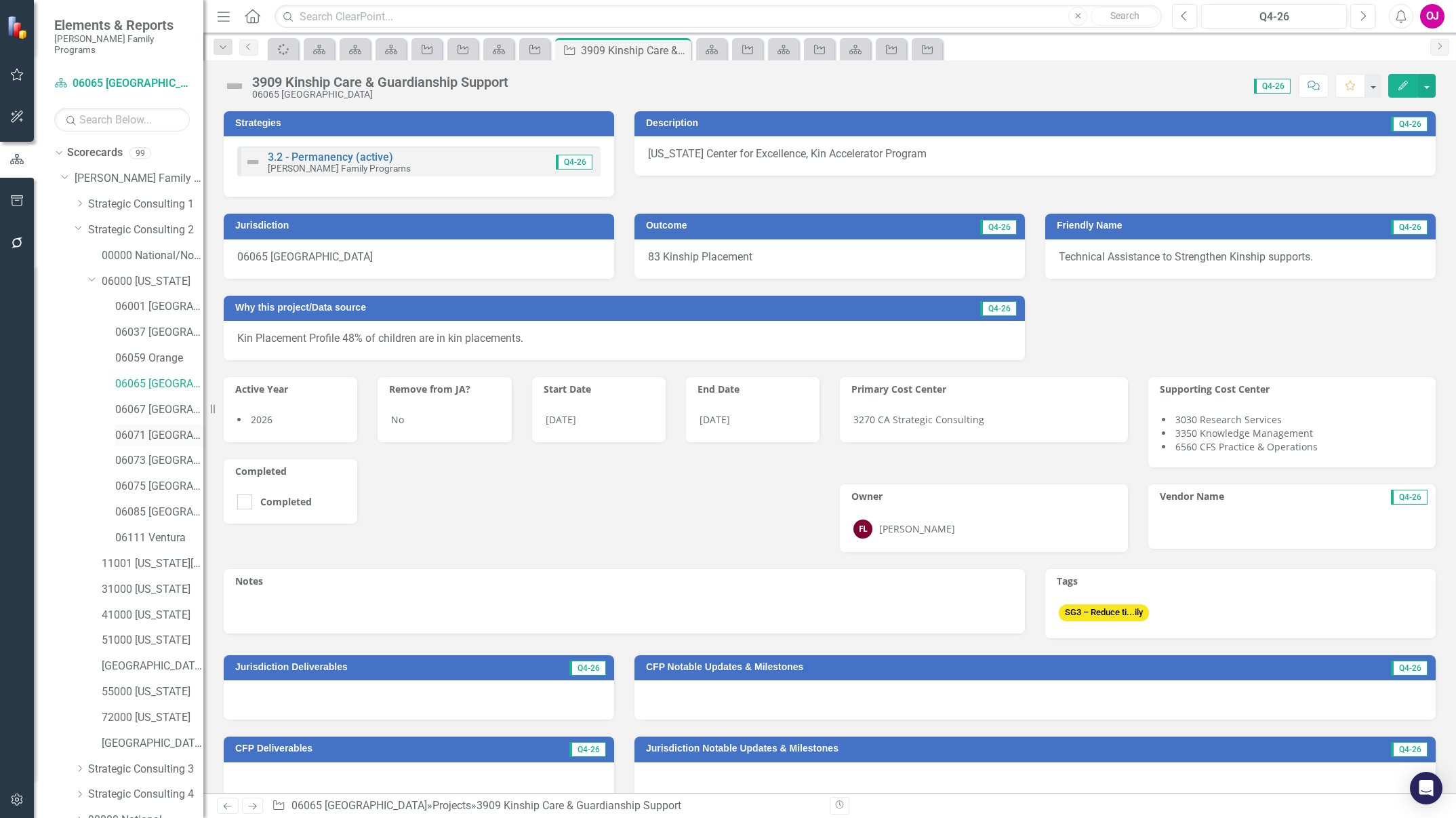
click at [164, 428] on link "06071 [GEOGRAPHIC_DATA]" at bounding box center [160, 436] width 88 height 15
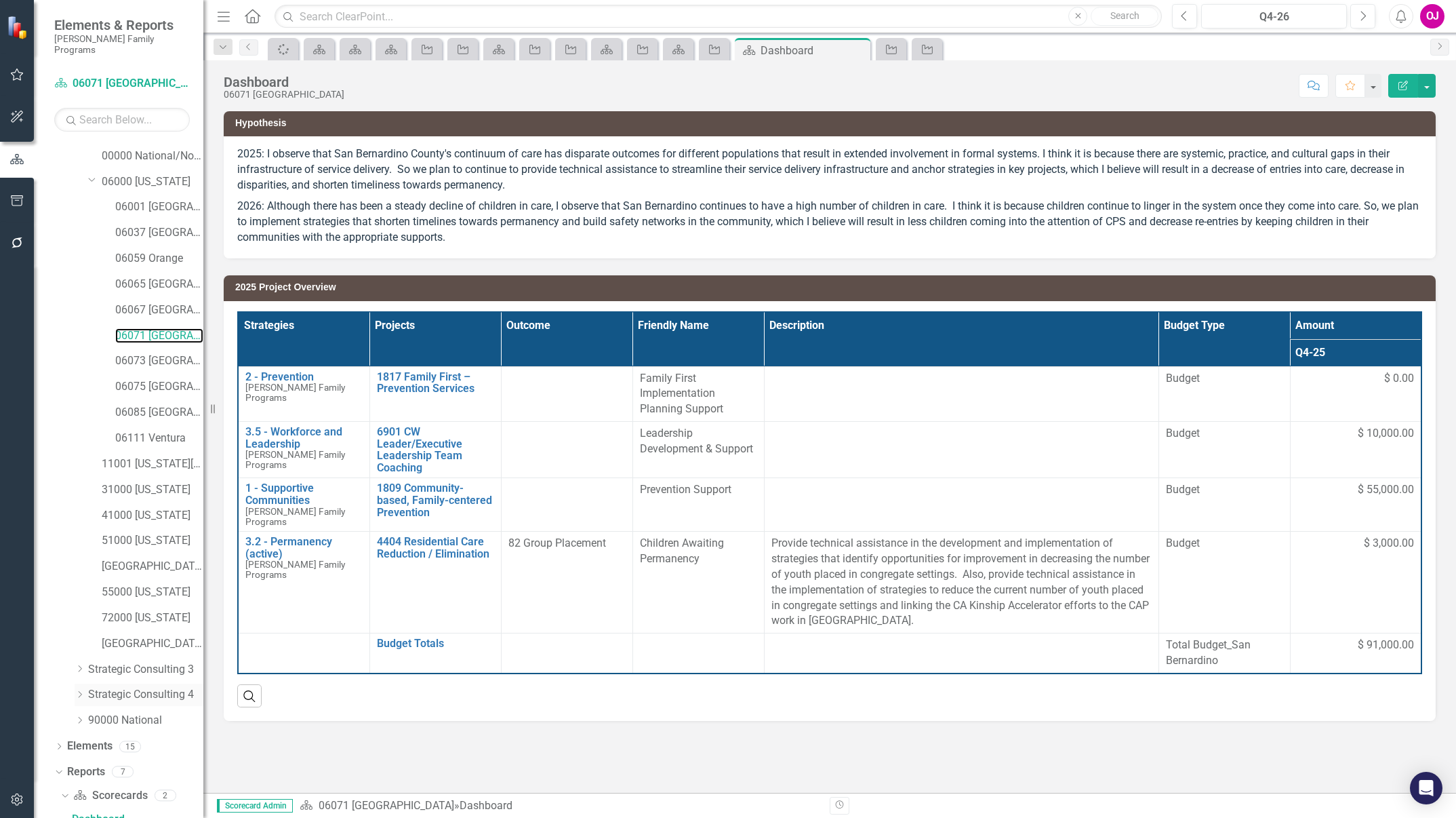
scroll to position [349, 0]
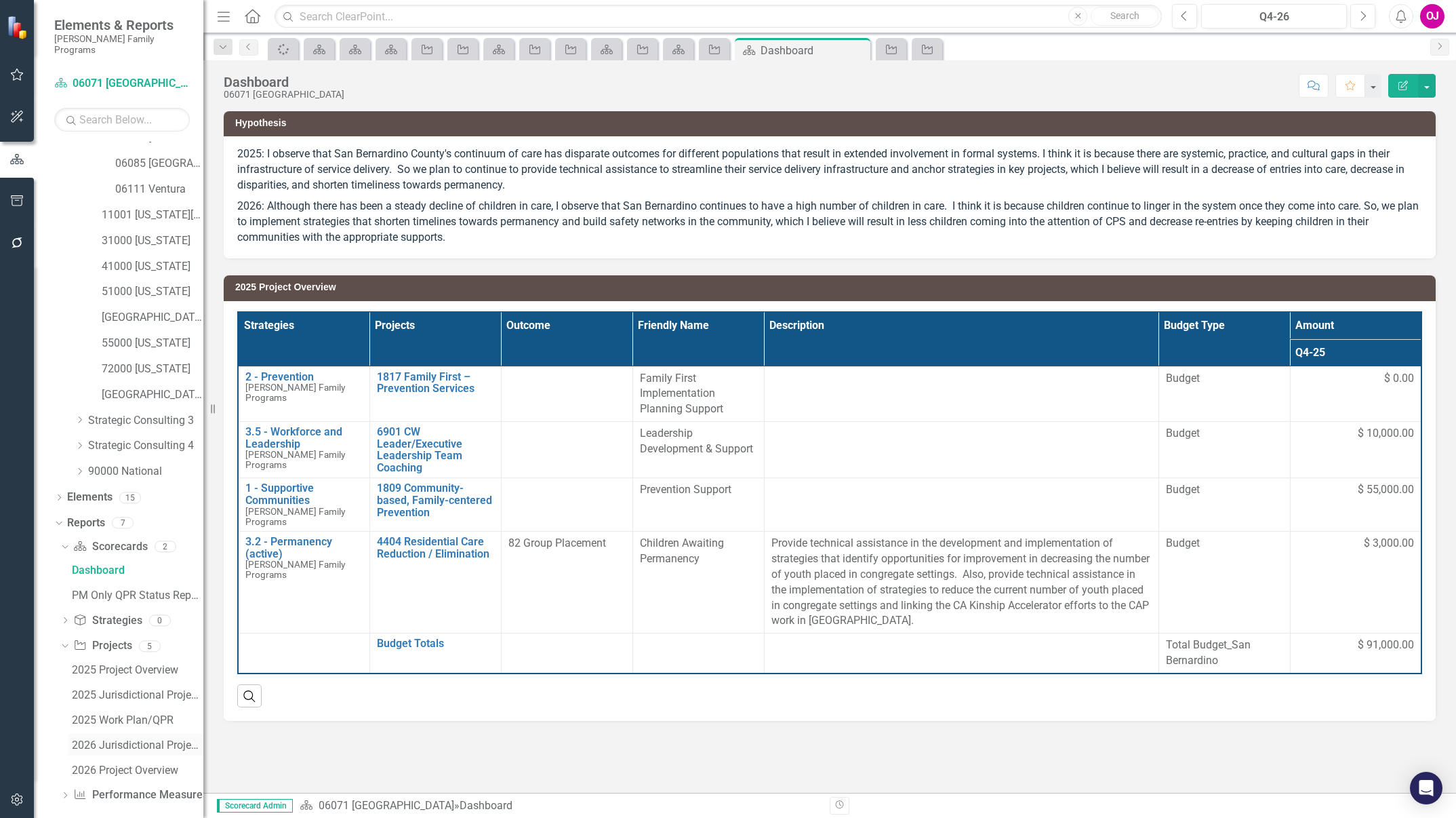
click at [116, 740] on div "2026 Jurisdictional Projects Assessment" at bounding box center [138, 745] width 132 height 12
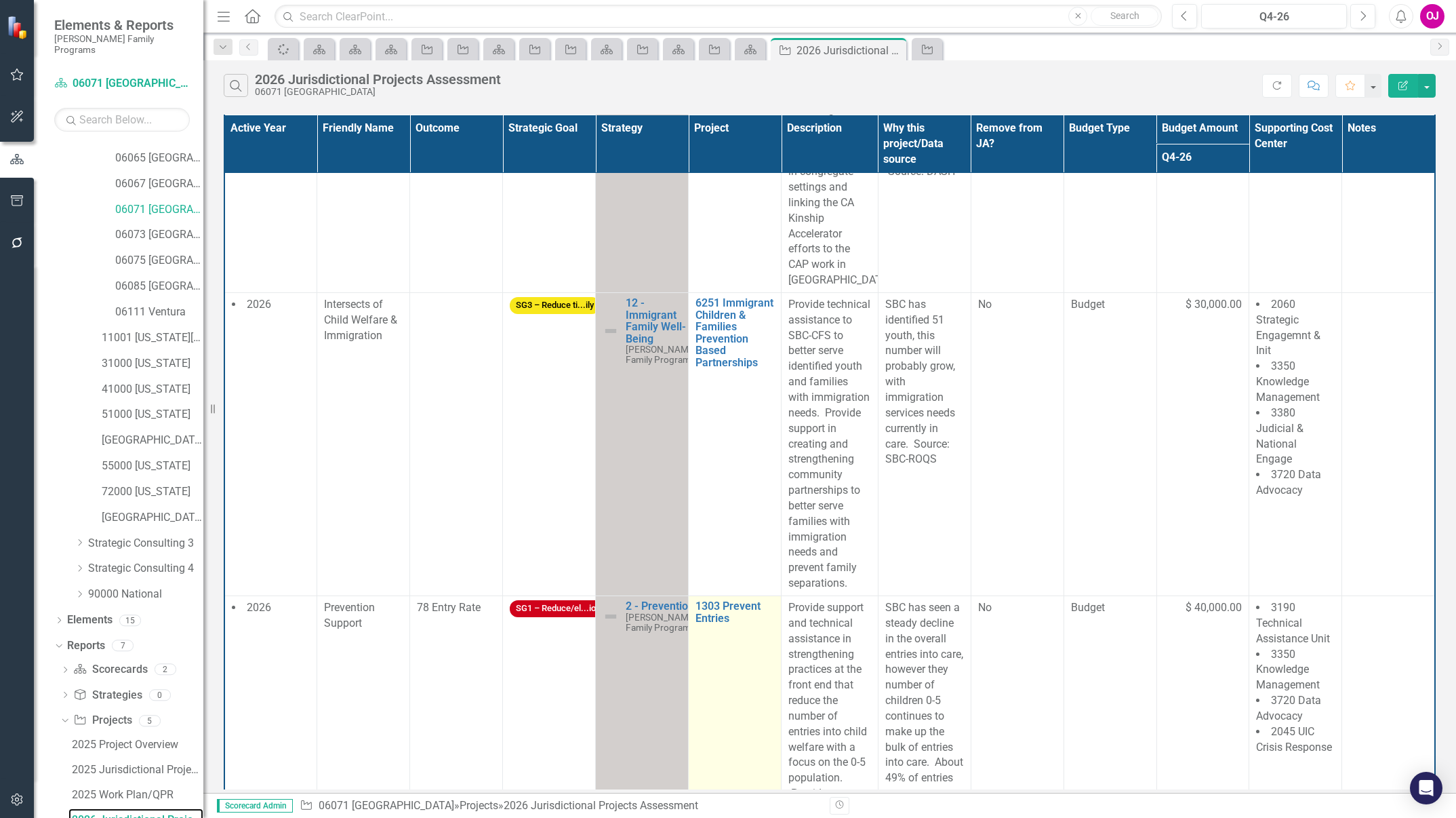
scroll to position [712, 0]
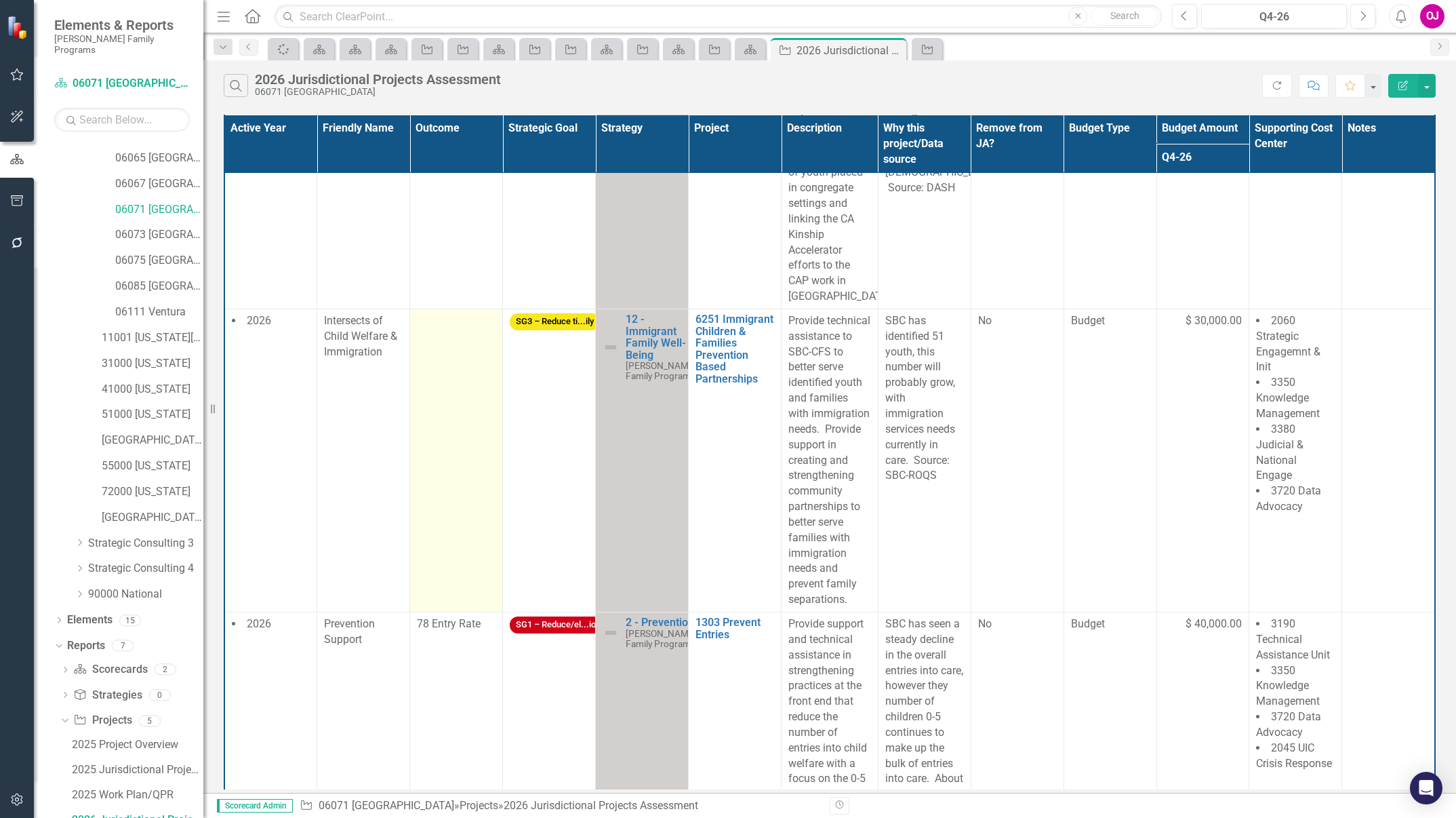
click at [447, 381] on td at bounding box center [456, 460] width 93 height 303
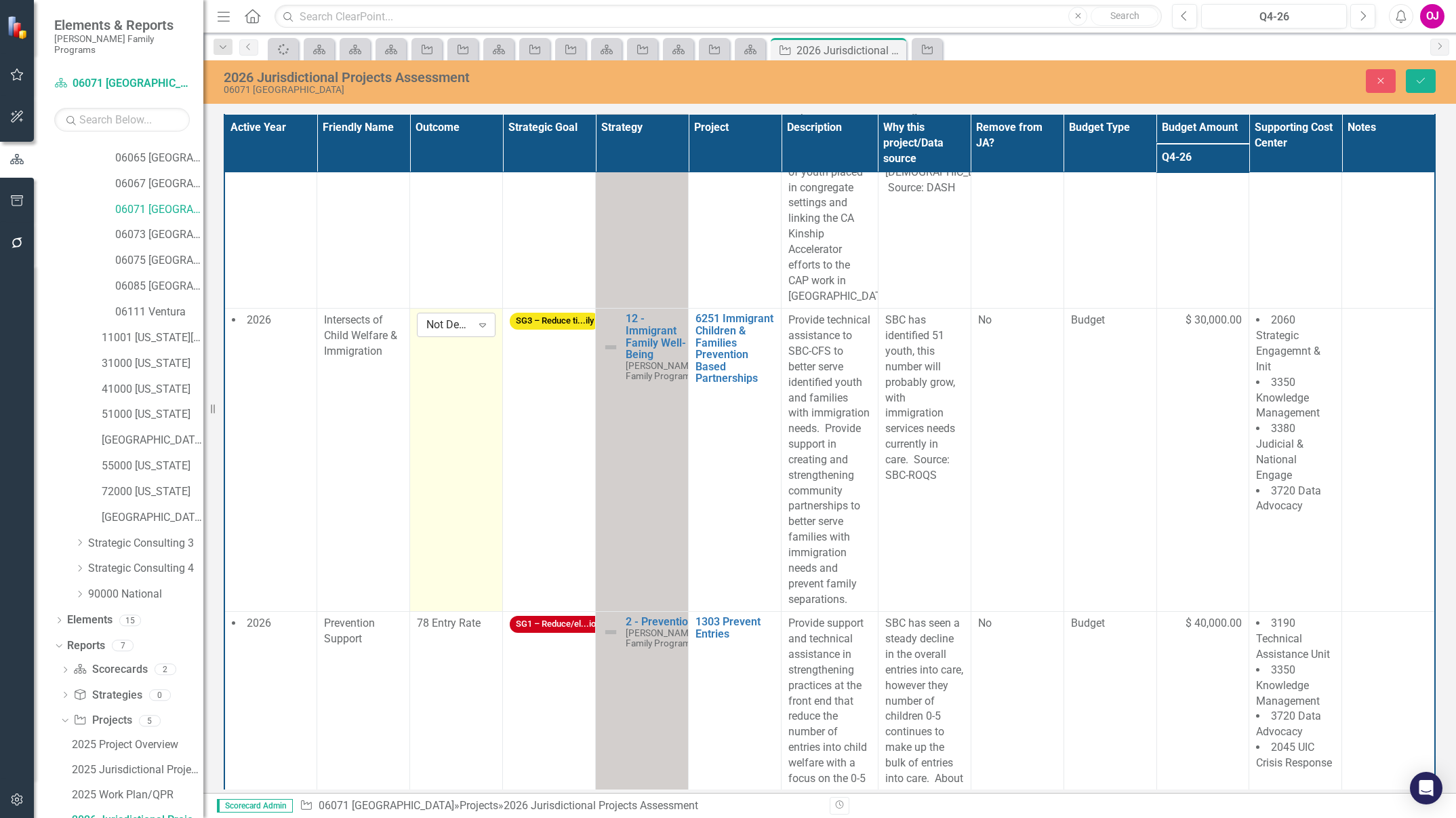
drag, startPoint x: 447, startPoint y: 381, endPoint x: 456, endPoint y: 366, distance: 17.5
click at [456, 337] on div "Not Defined Expand" at bounding box center [456, 324] width 78 height 25
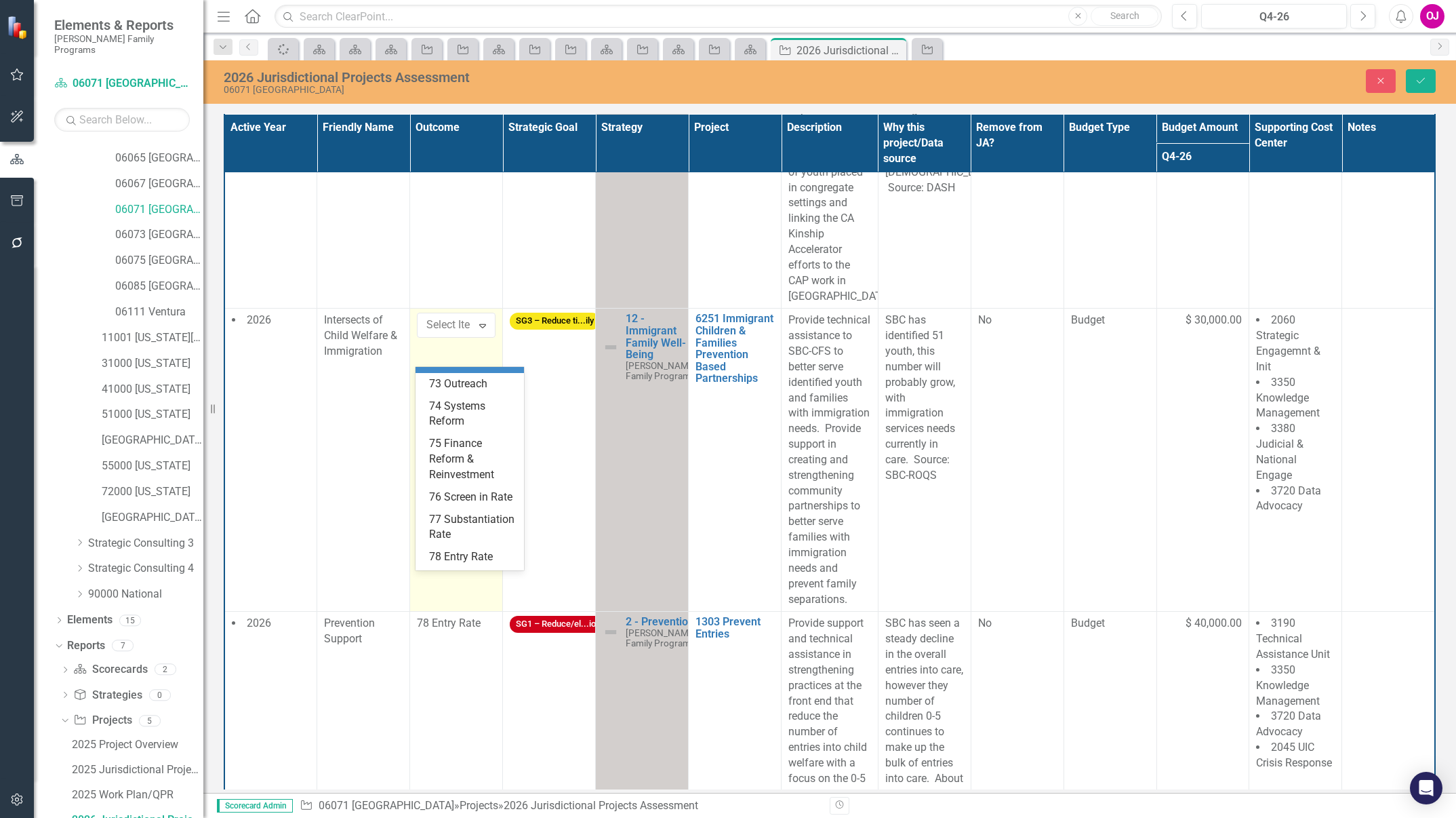
scroll to position [305, 0]
click at [456, 405] on div "74 Systems Reform" at bounding box center [472, 390] width 87 height 32
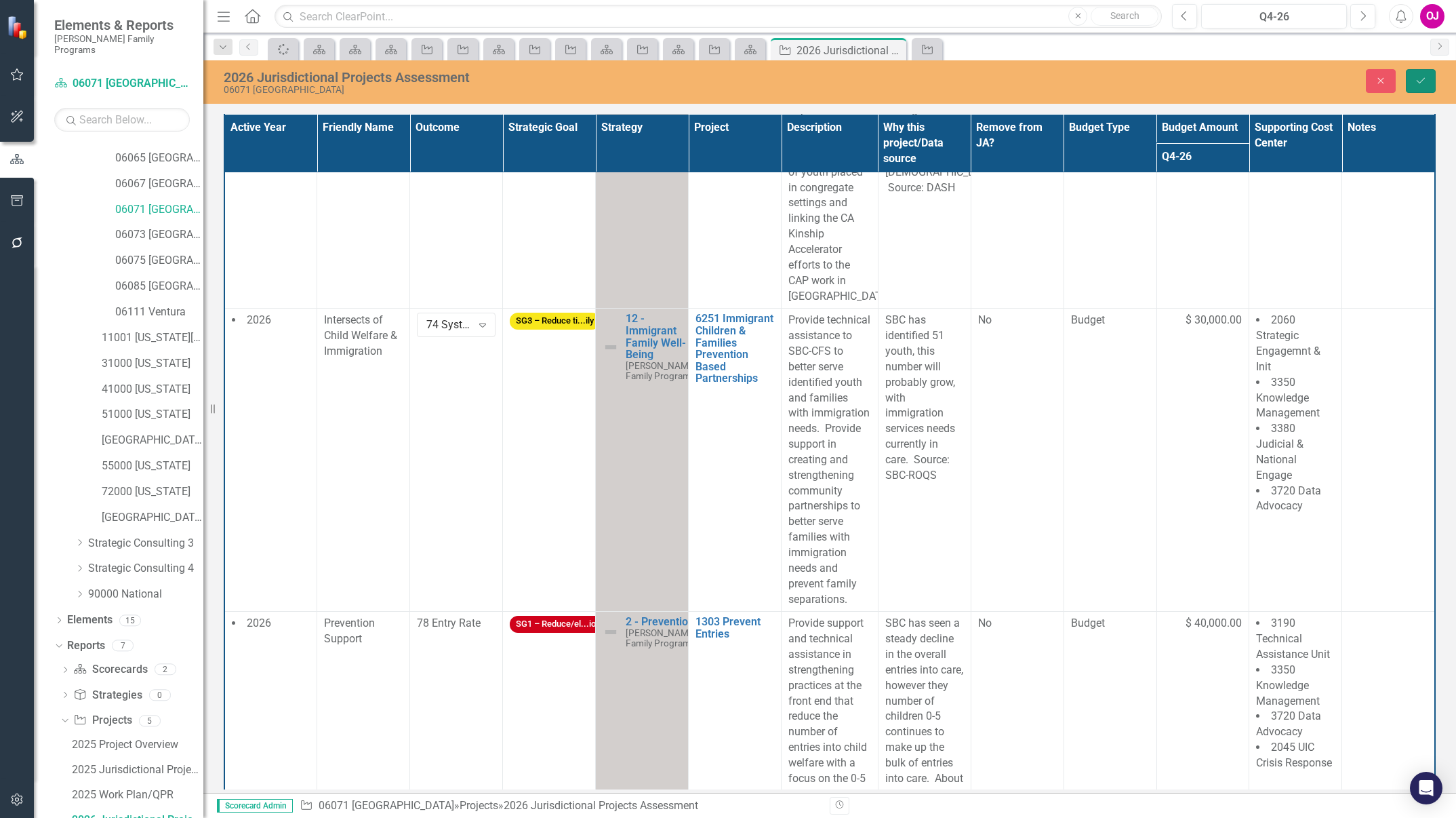
click at [1432, 74] on button "Save" at bounding box center [1421, 81] width 30 height 24
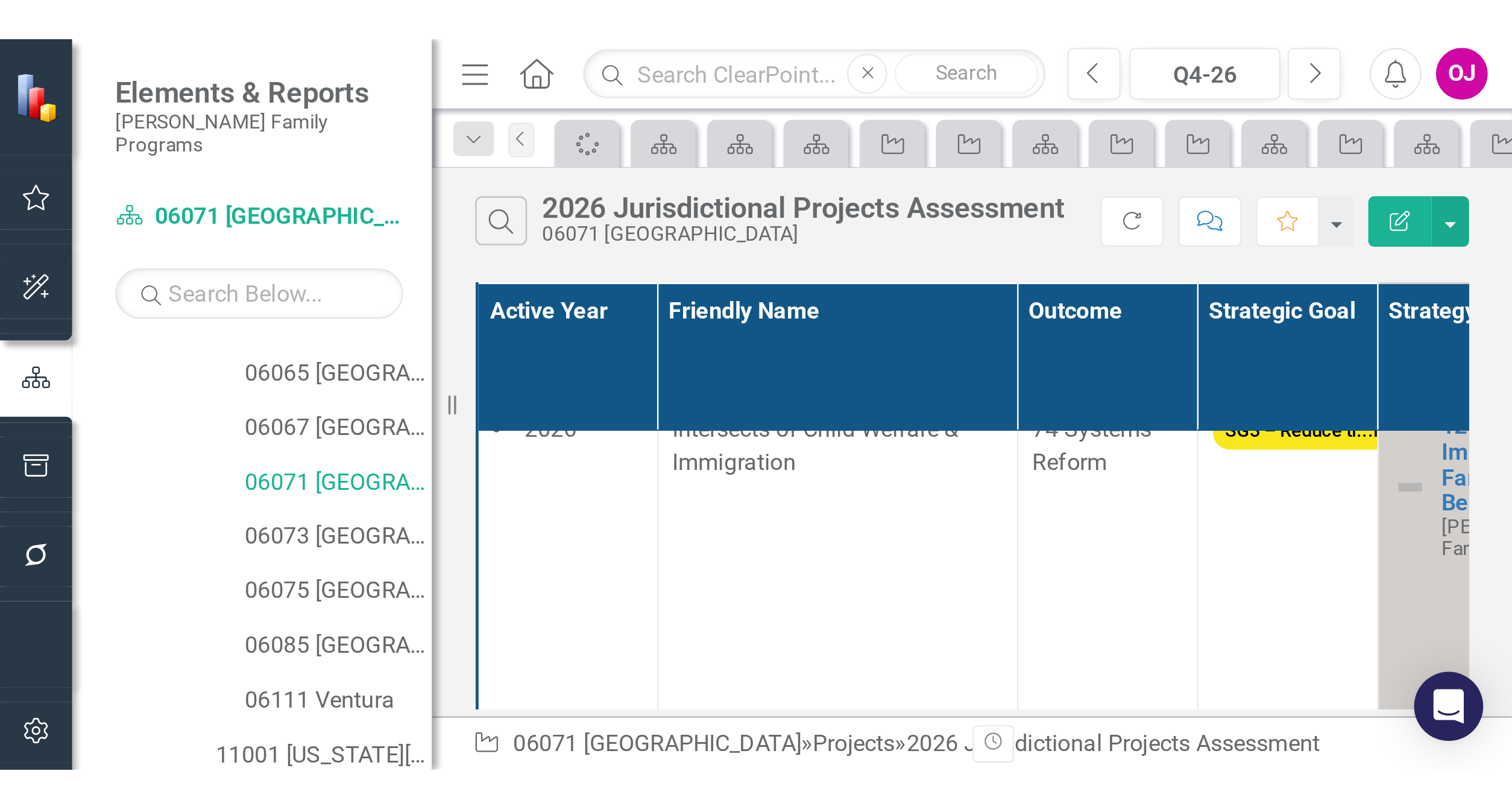
scroll to position [187, 0]
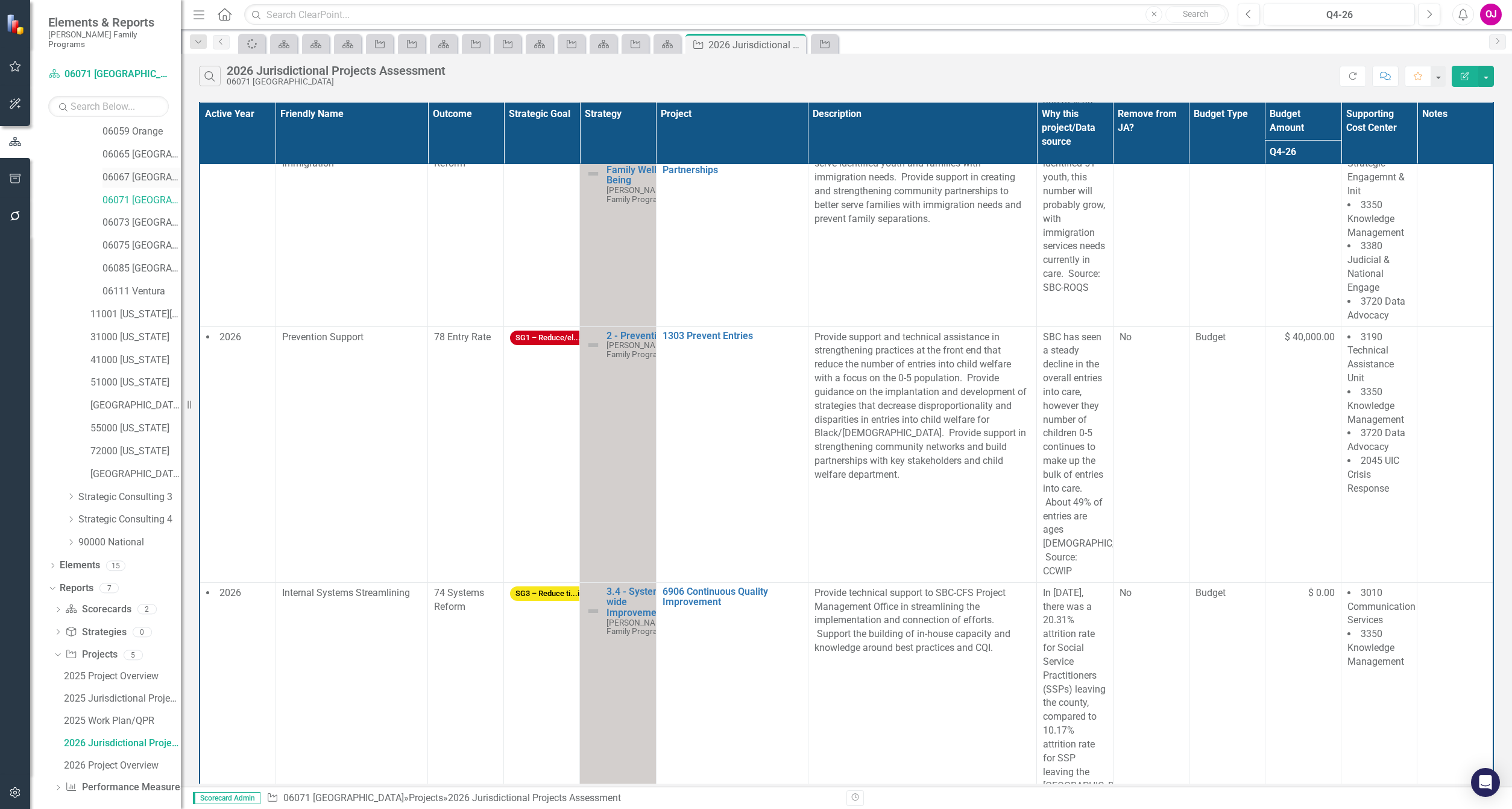
click at [148, 171] on link "06067 [GEOGRAPHIC_DATA]" at bounding box center [142, 177] width 78 height 14
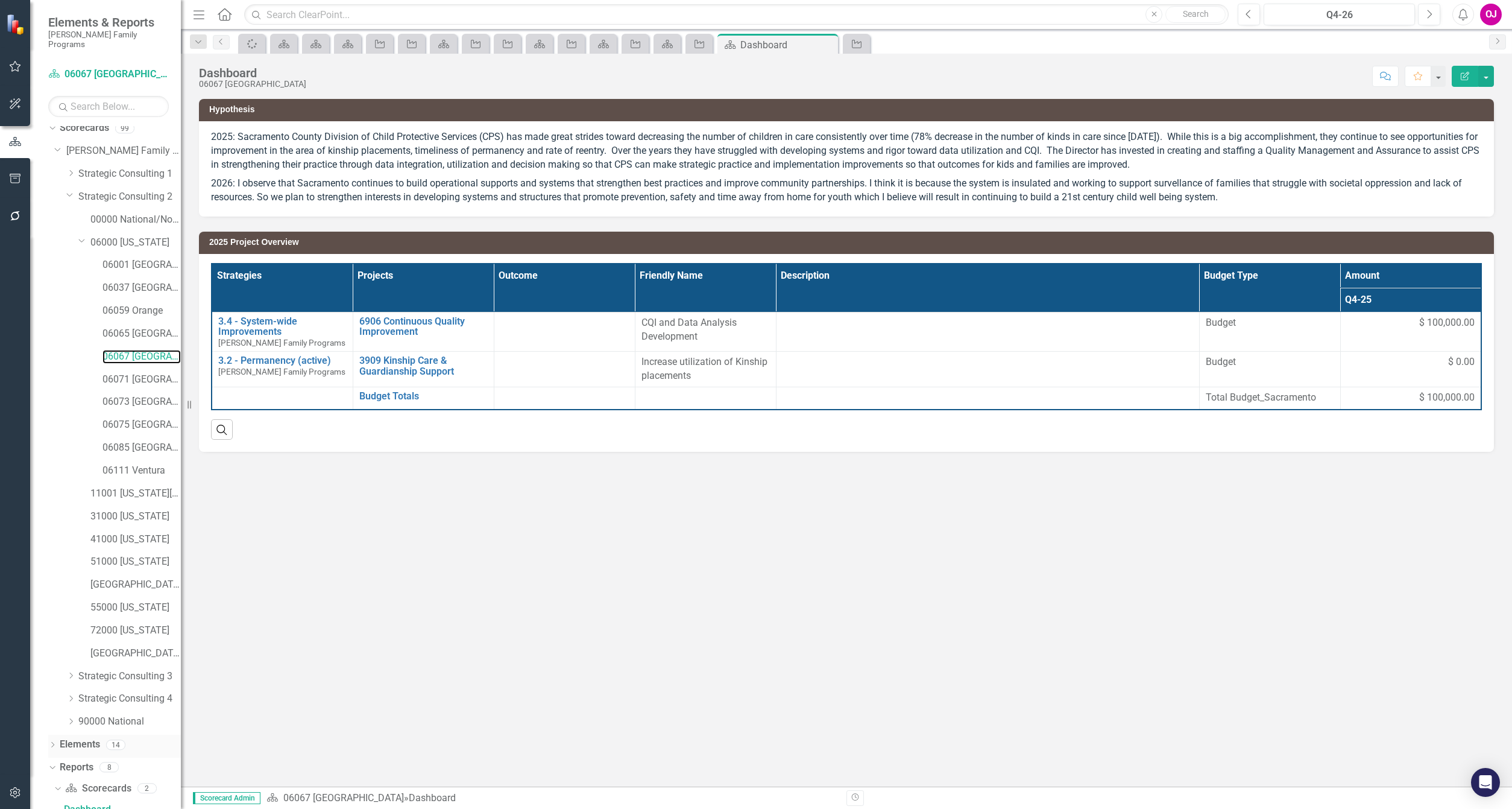
scroll to position [252, 0]
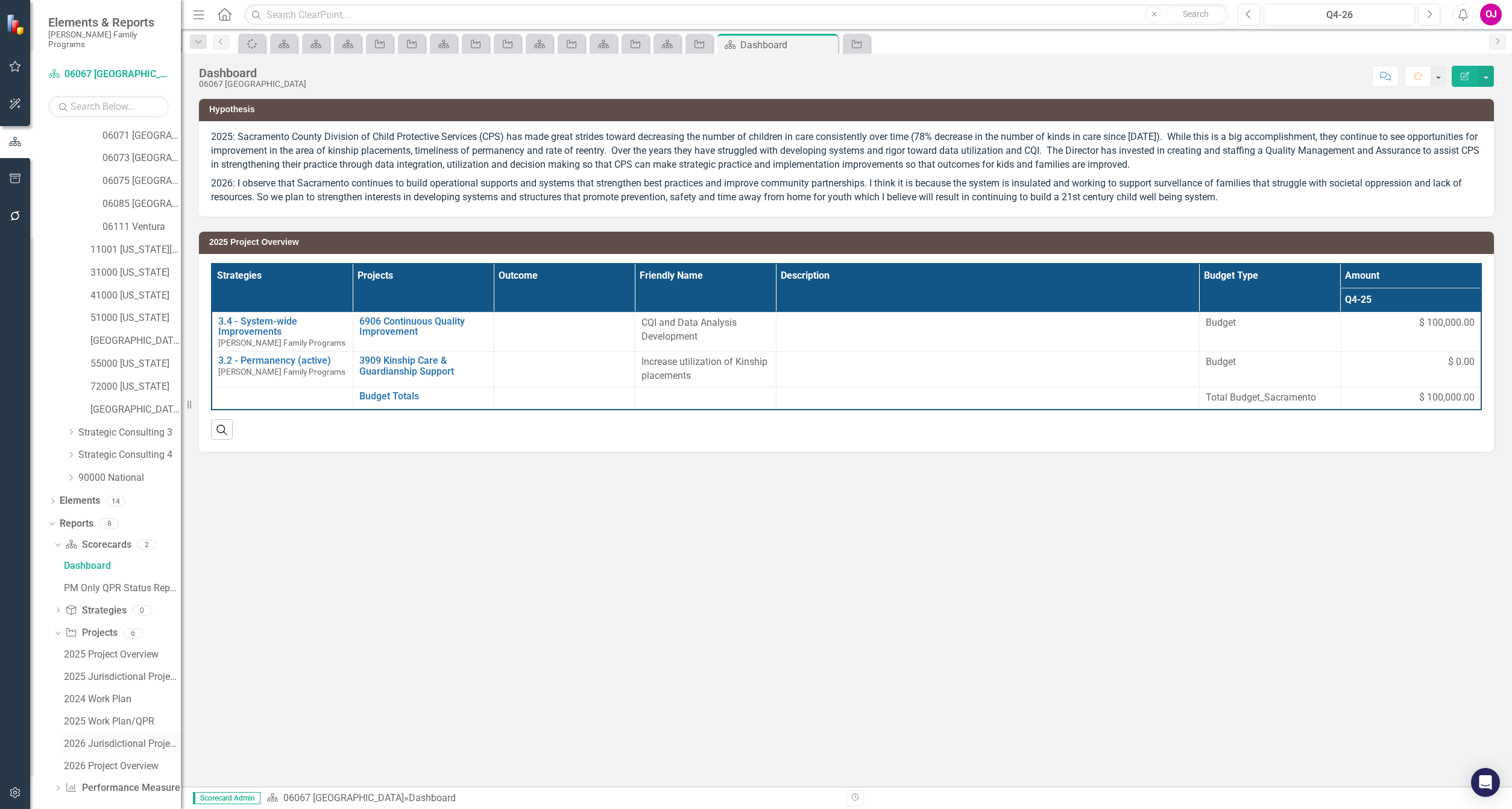
click at [101, 727] on div "2026 Jurisdictional Projects Assessment" at bounding box center [123, 743] width 117 height 11
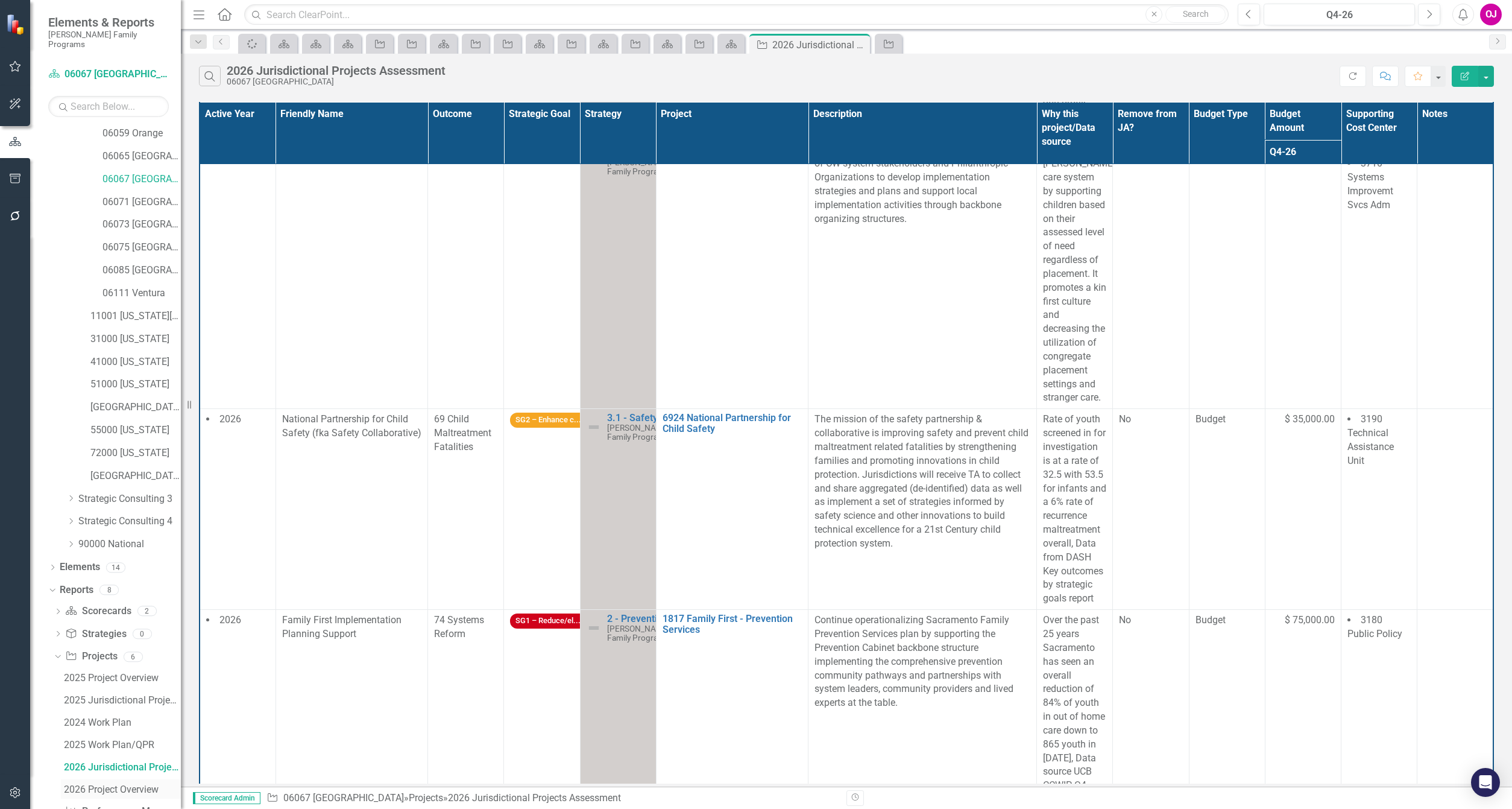
scroll to position [209, 0]
click at [120, 727] on div "2026 Project Overview" at bounding box center [123, 765] width 117 height 11
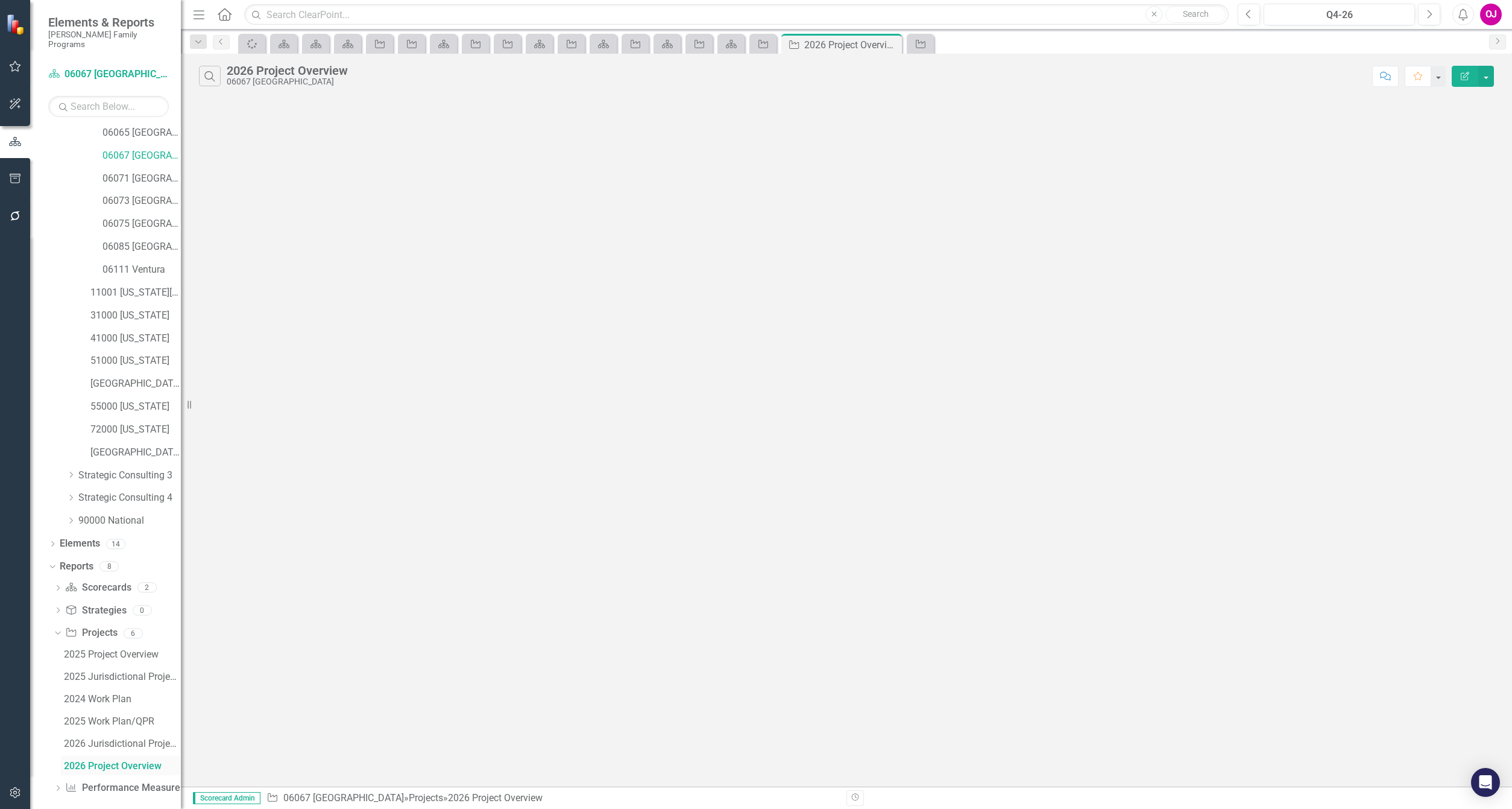
scroll to position [165, 0]
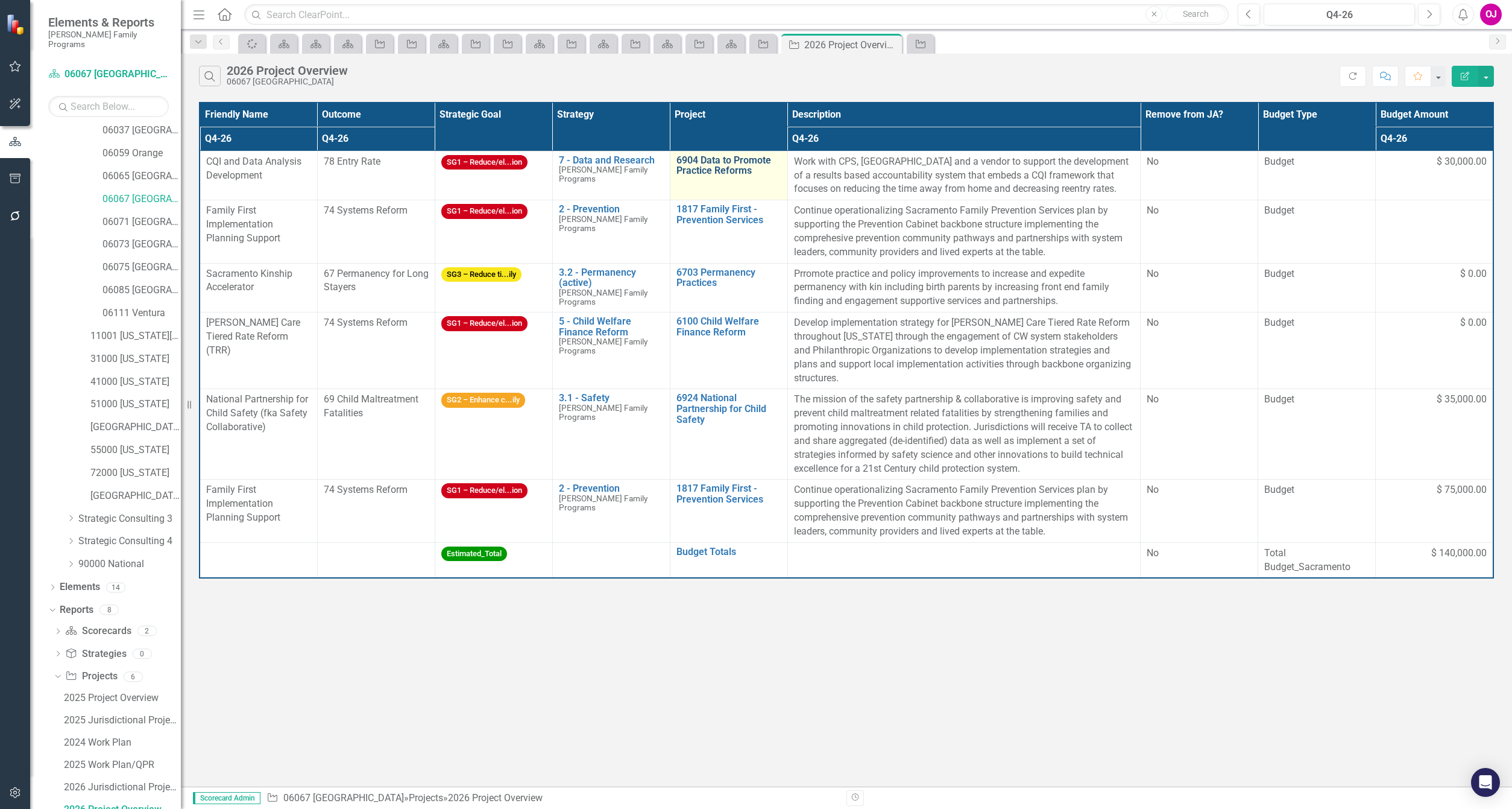
click at [715, 159] on link "6904 Data to Promote Practice Reforms" at bounding box center [729, 166] width 105 height 21
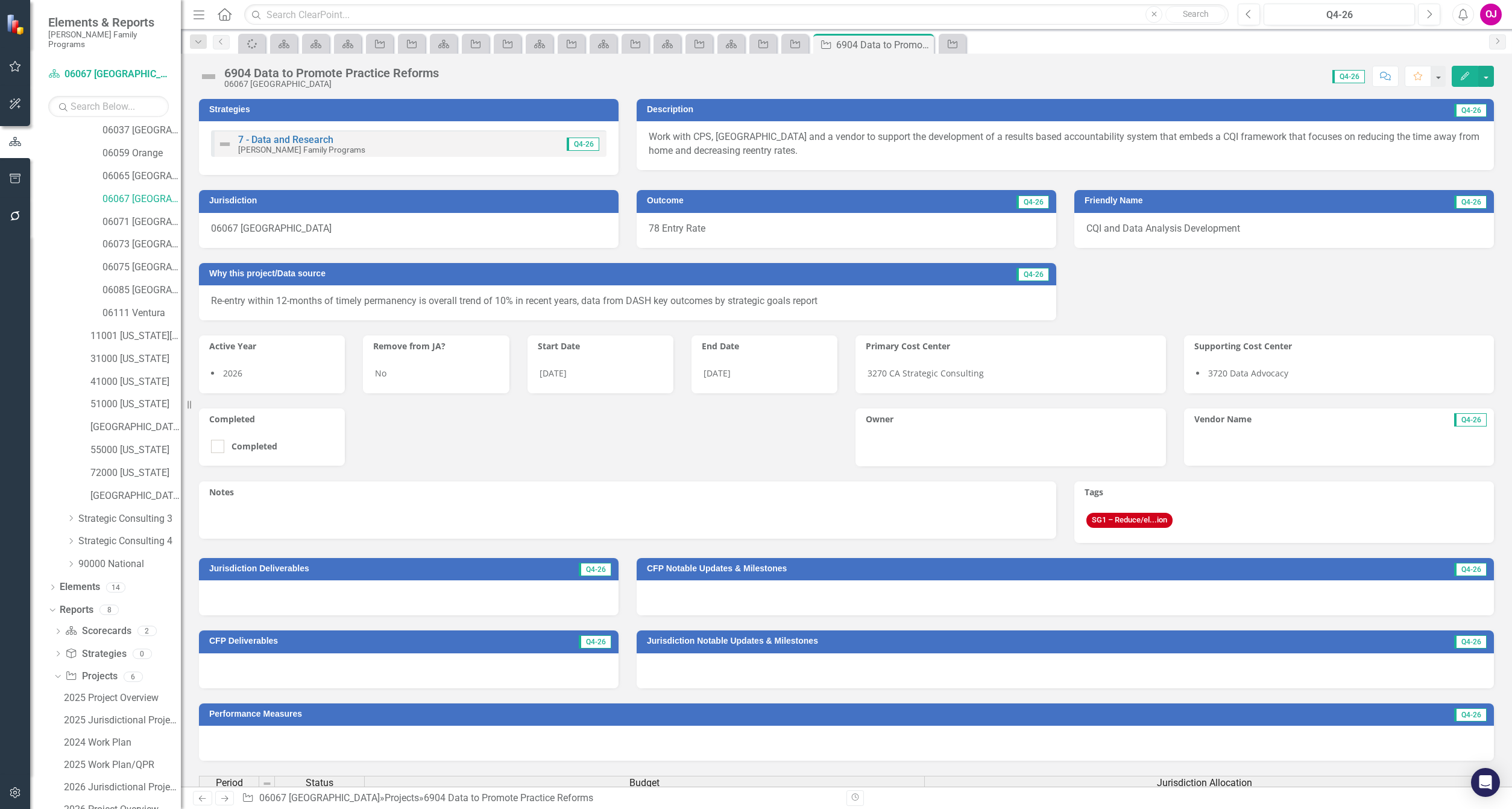
click at [479, 146] on div "7 - Data and Research Casey Family Programs Q4-26" at bounding box center [408, 143] width 395 height 27
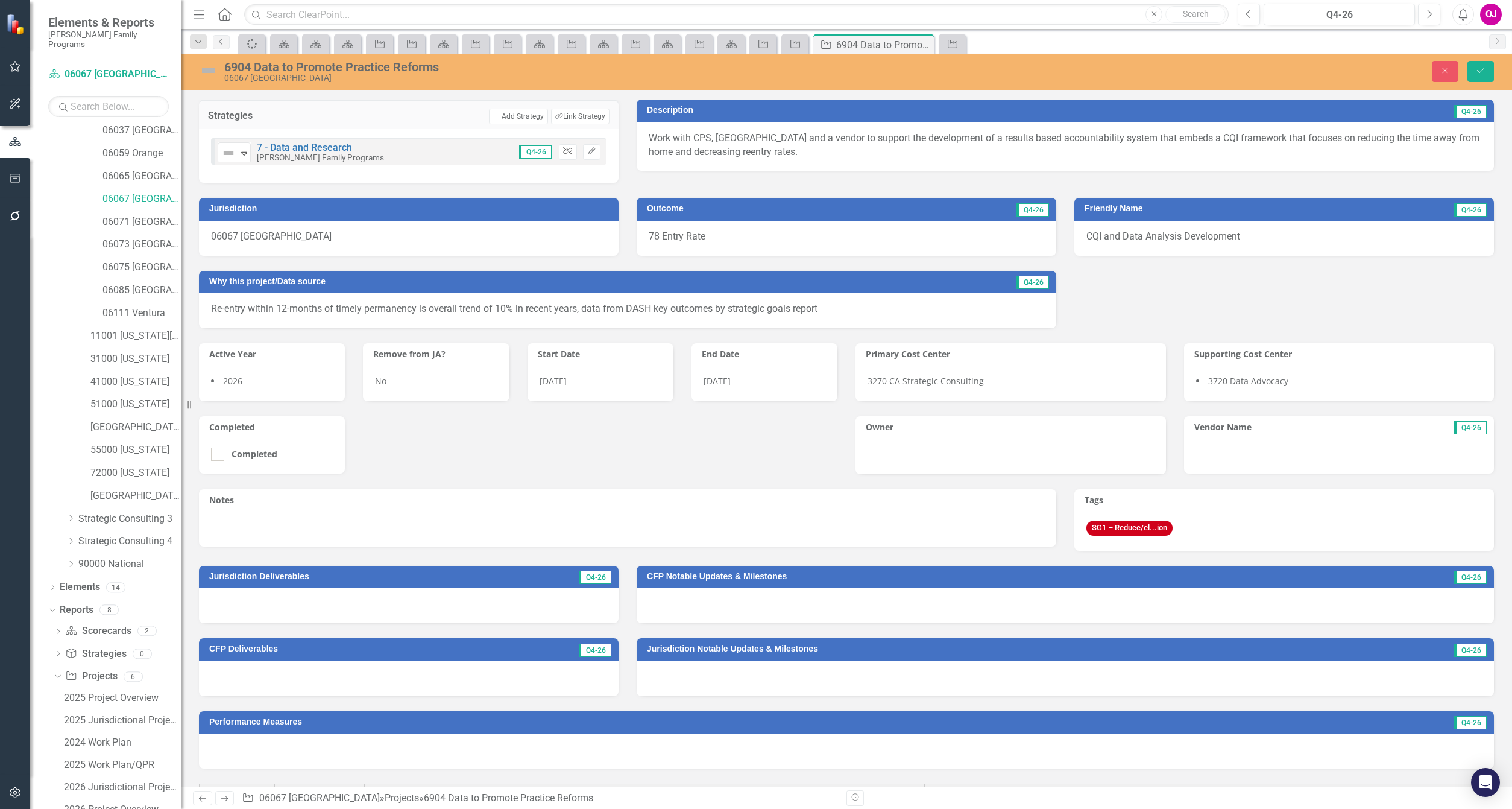
click at [563, 152] on icon "Unlink" at bounding box center [568, 151] width 9 height 7
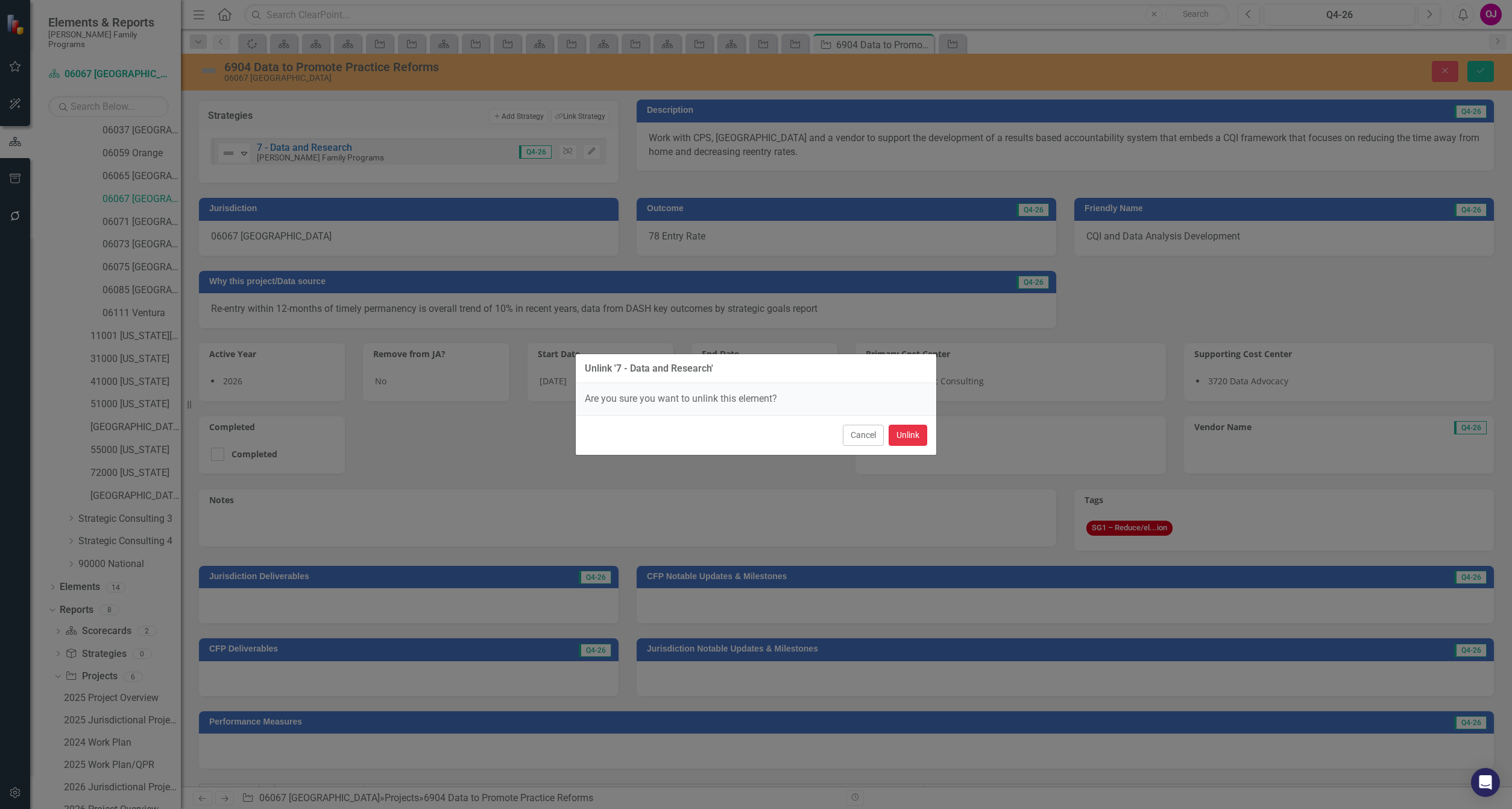
click at [901, 433] on button "Unlink" at bounding box center [908, 435] width 39 height 21
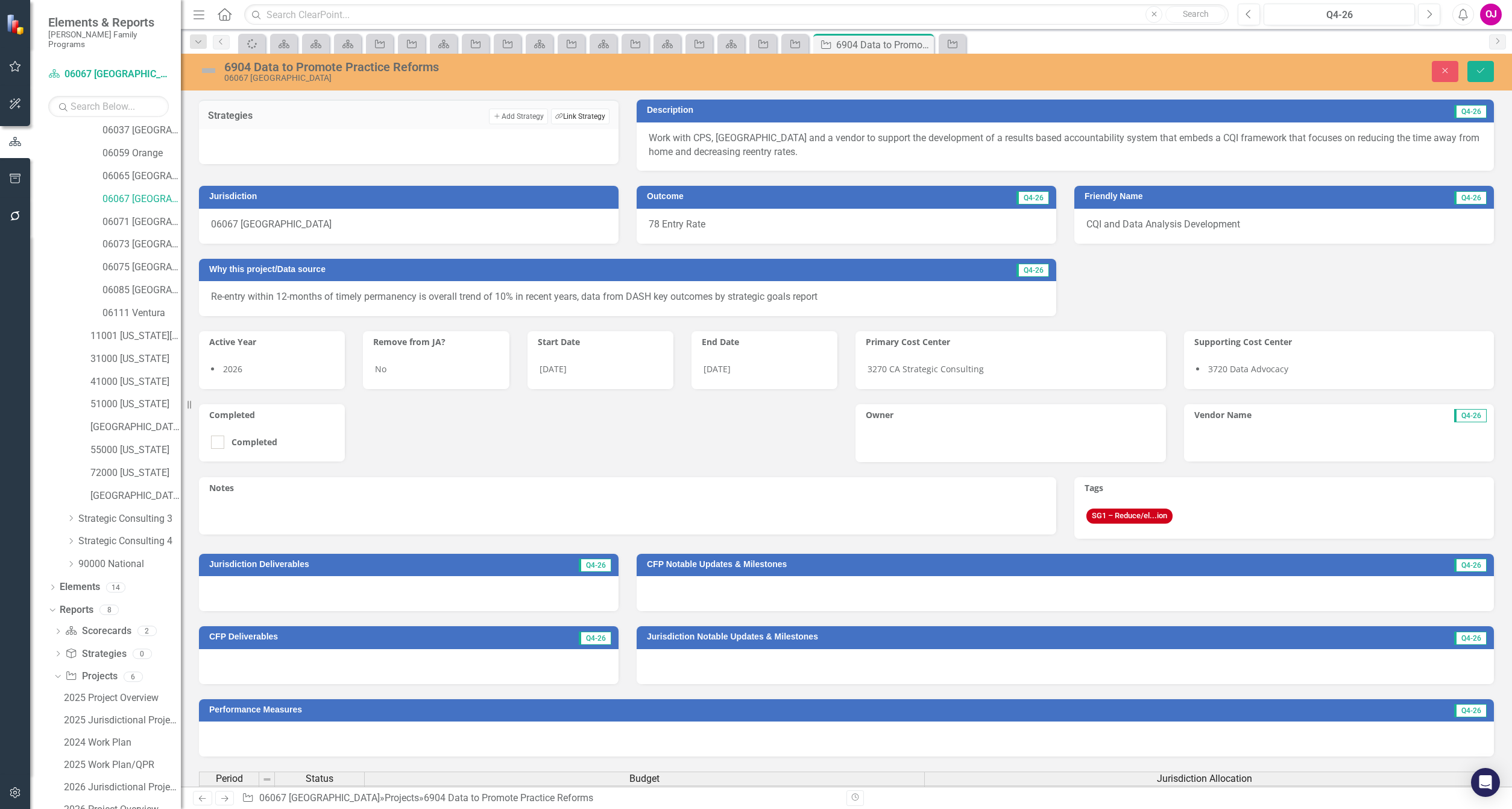
click at [590, 118] on button "Link Tag Link Strategy" at bounding box center [580, 116] width 59 height 16
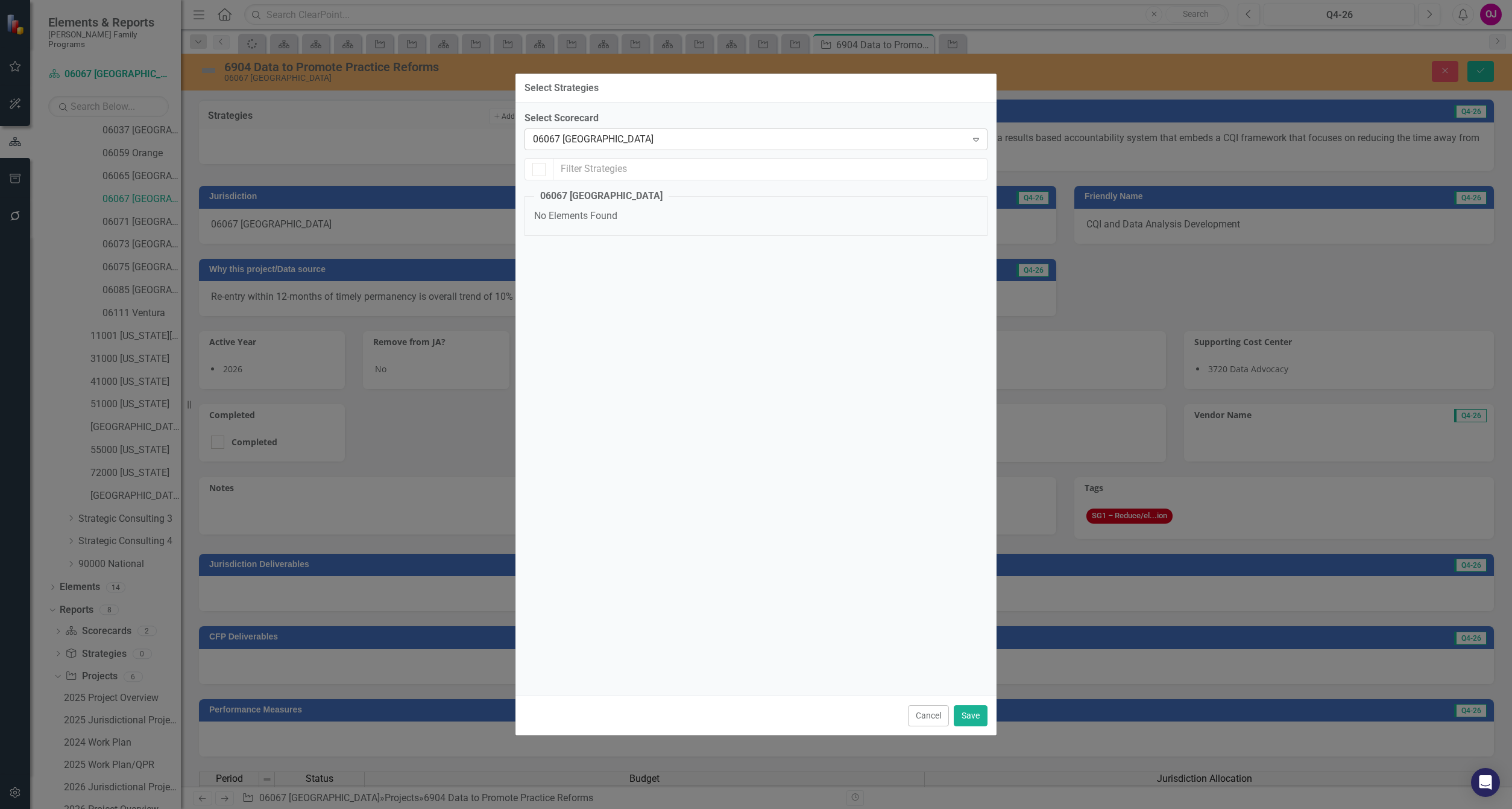
click at [687, 147] on div "06067 Sacramento Expand" at bounding box center [756, 139] width 463 height 22
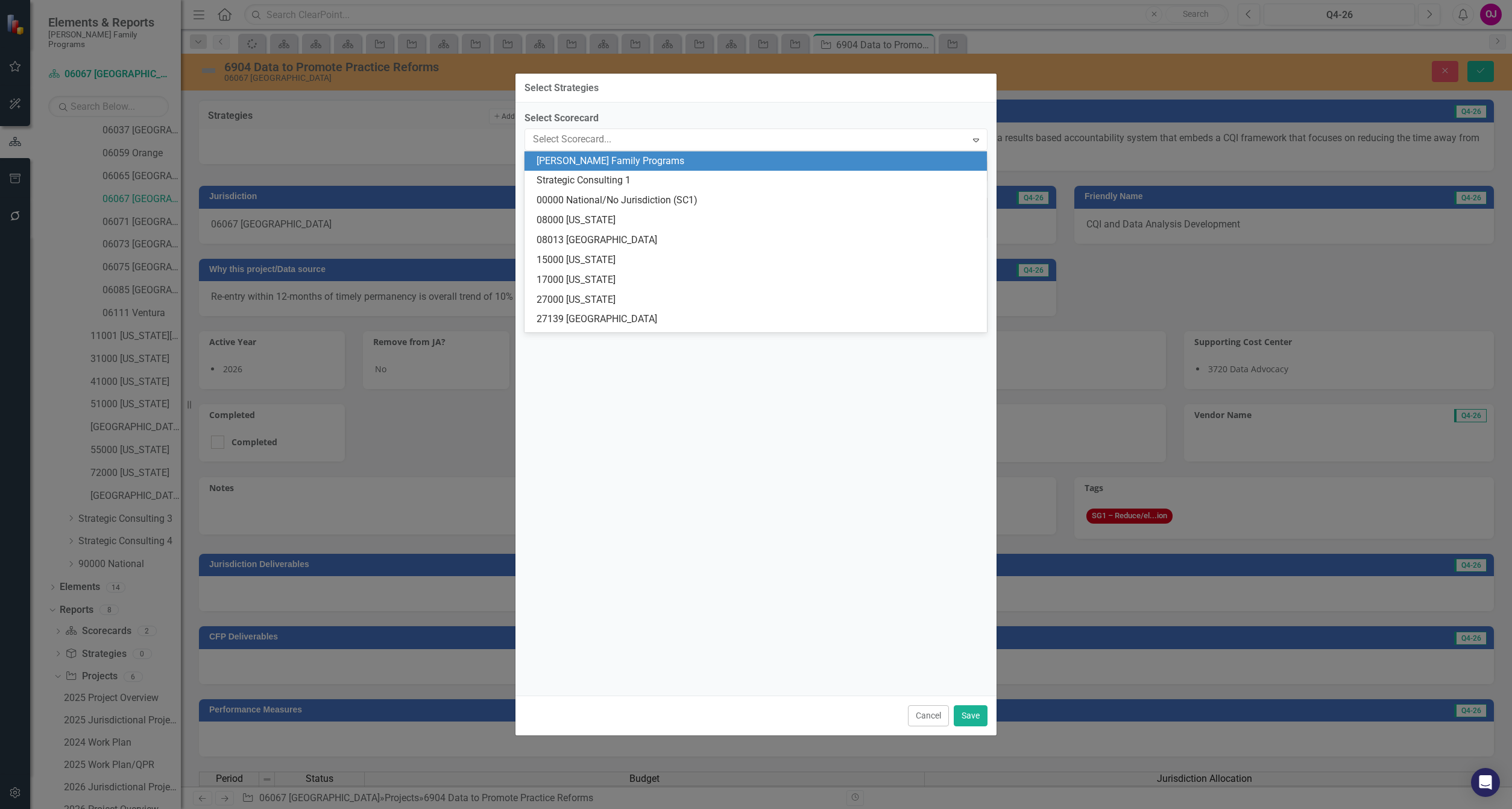
click at [665, 165] on div "[PERSON_NAME] Family Programs" at bounding box center [758, 161] width 443 height 14
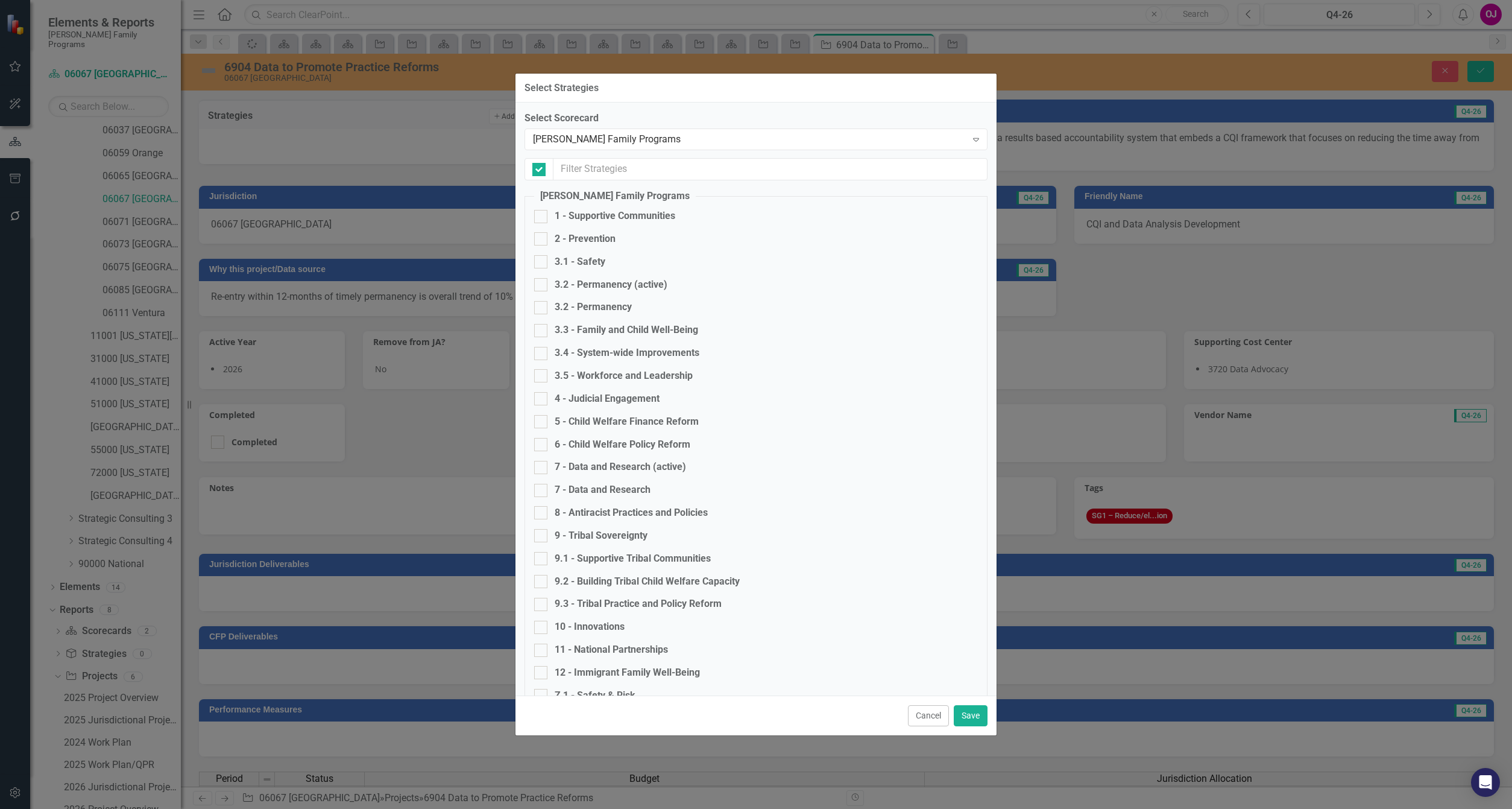
checkbox input "false"
click at [560, 469] on div "7 - Data and Research (active)" at bounding box center [620, 467] width 131 height 14
click at [542, 469] on input "7 - Data and Research (active)" at bounding box center [538, 465] width 8 height 8
checkbox input "true"
click at [977, 715] on button "Save" at bounding box center [970, 716] width 34 height 21
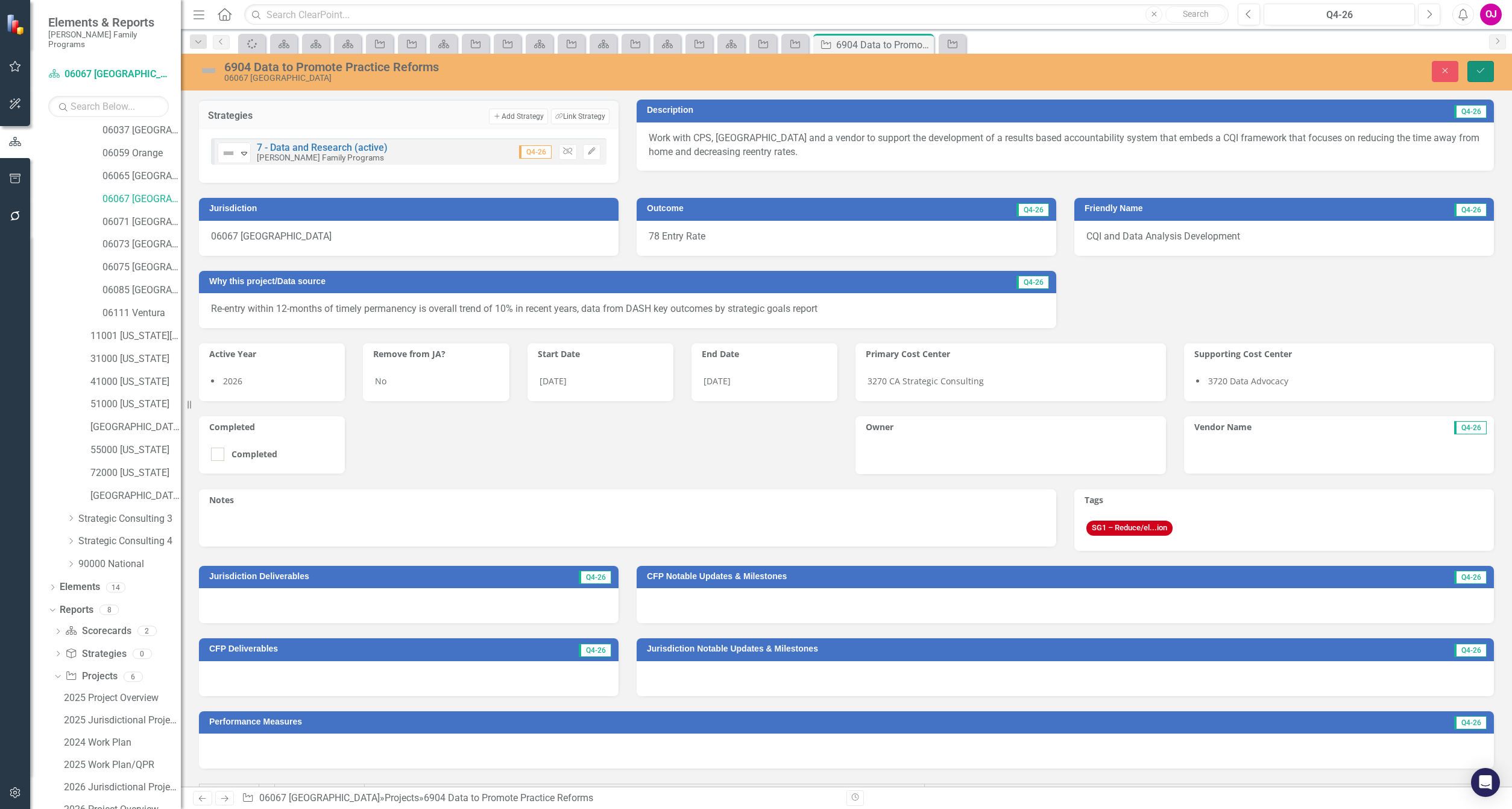
click at [1294, 70] on icon "Save" at bounding box center [1480, 71] width 11 height 9
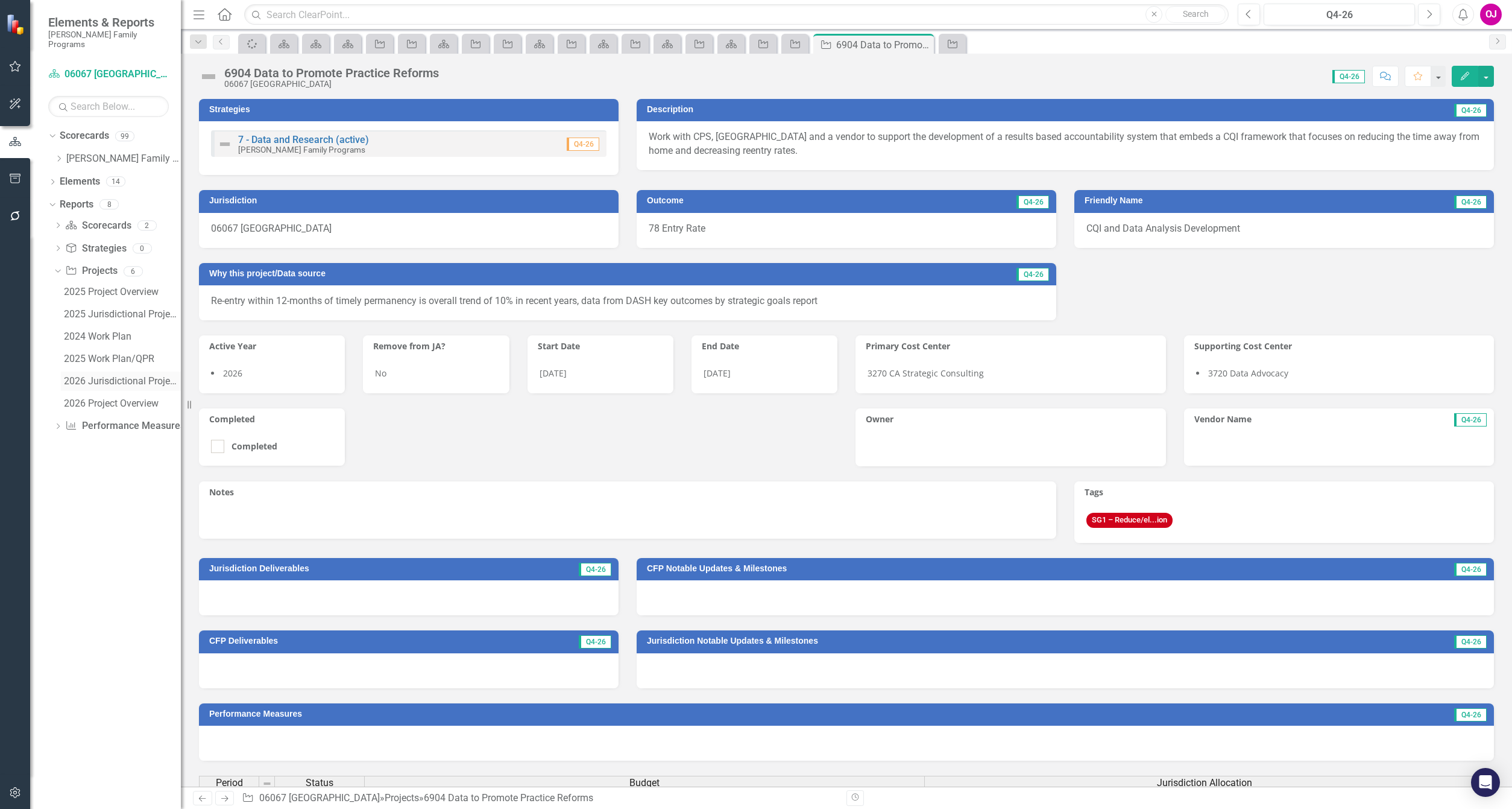
click at [108, 378] on link "2026 Jurisdictional Projects Assessment" at bounding box center [121, 381] width 120 height 19
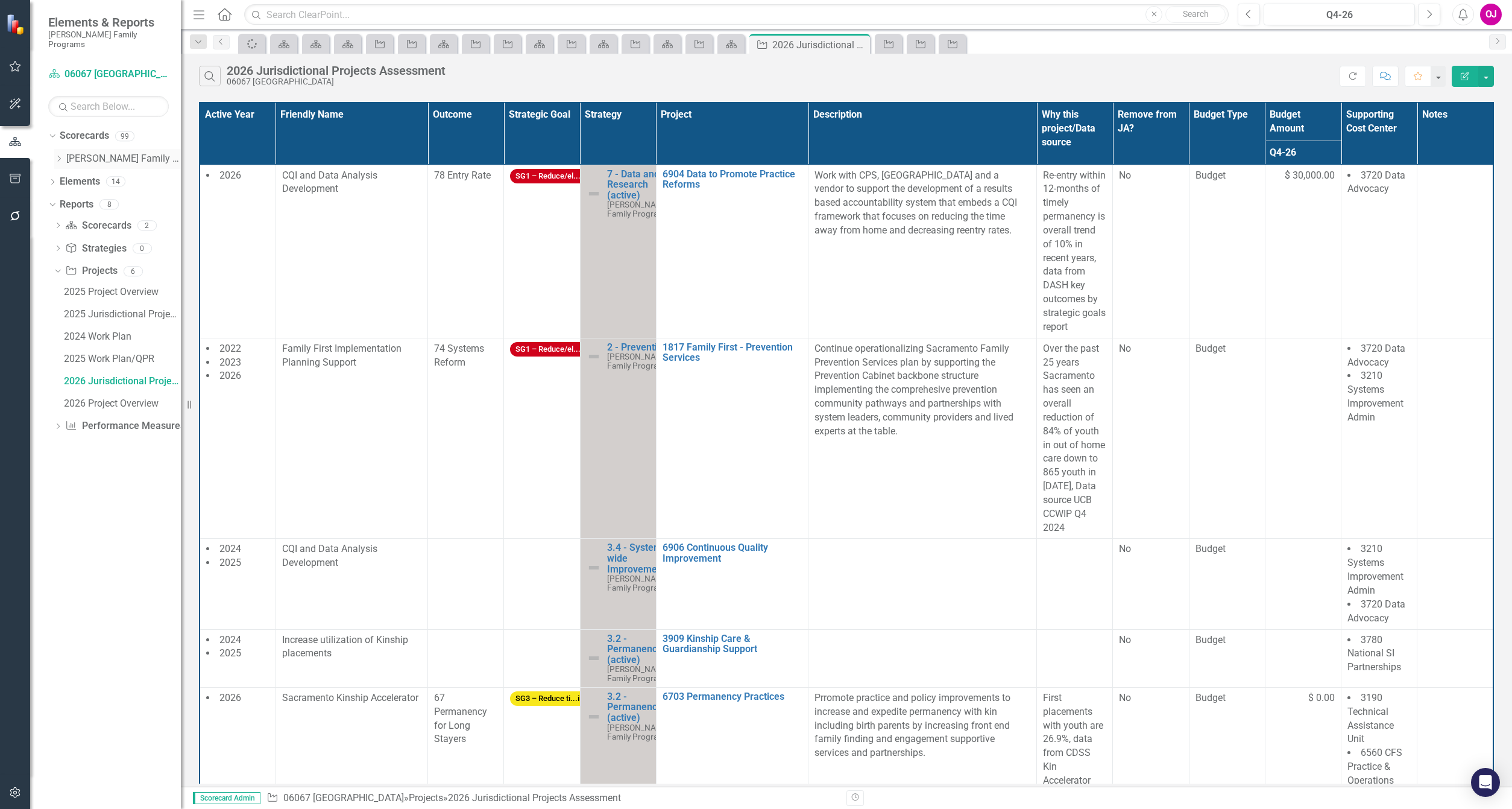
click at [60, 155] on icon "Dropdown" at bounding box center [59, 159] width 9 height 7
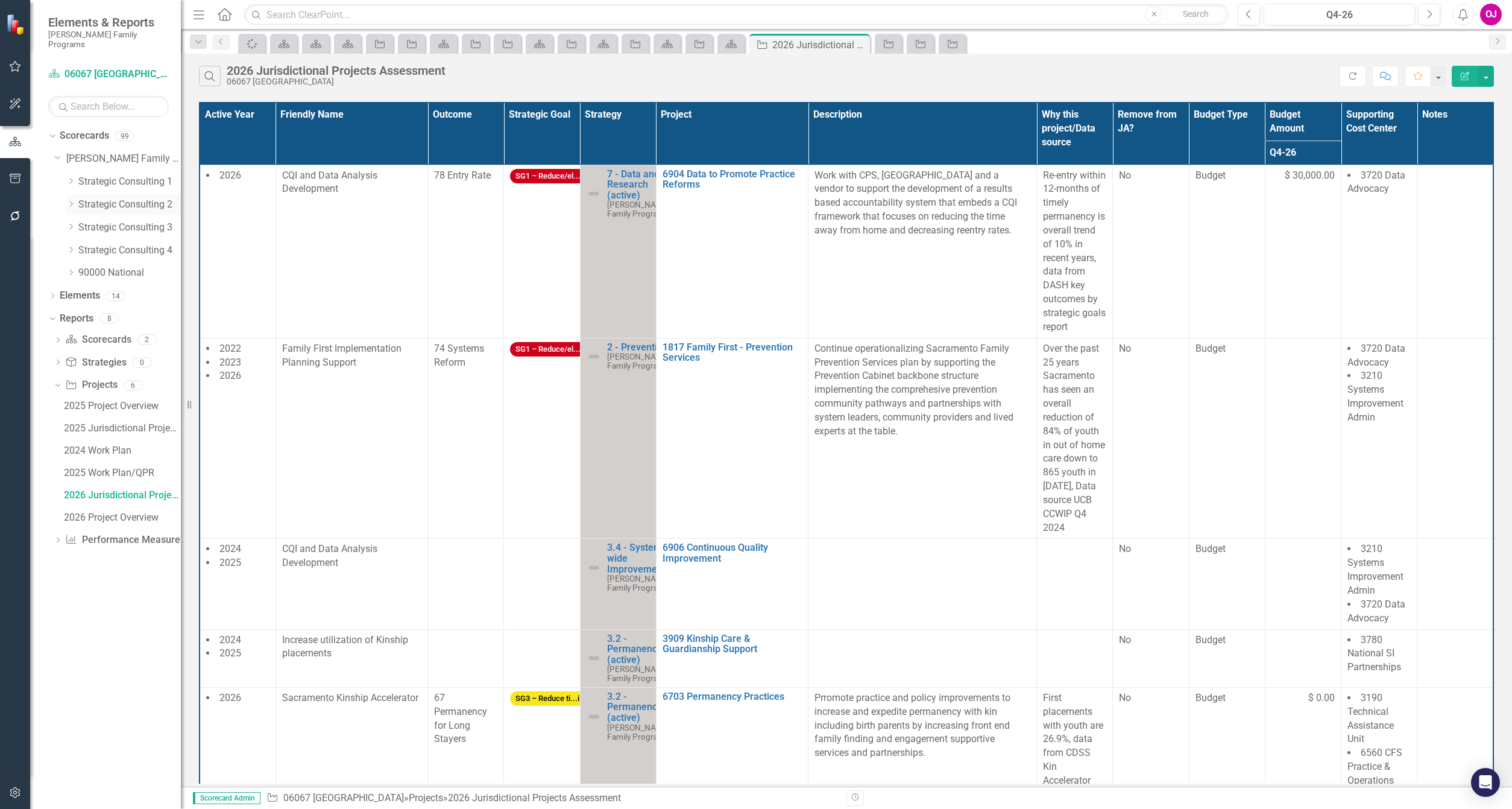
click at [100, 198] on link "Strategic Consulting 2" at bounding box center [129, 205] width 103 height 14
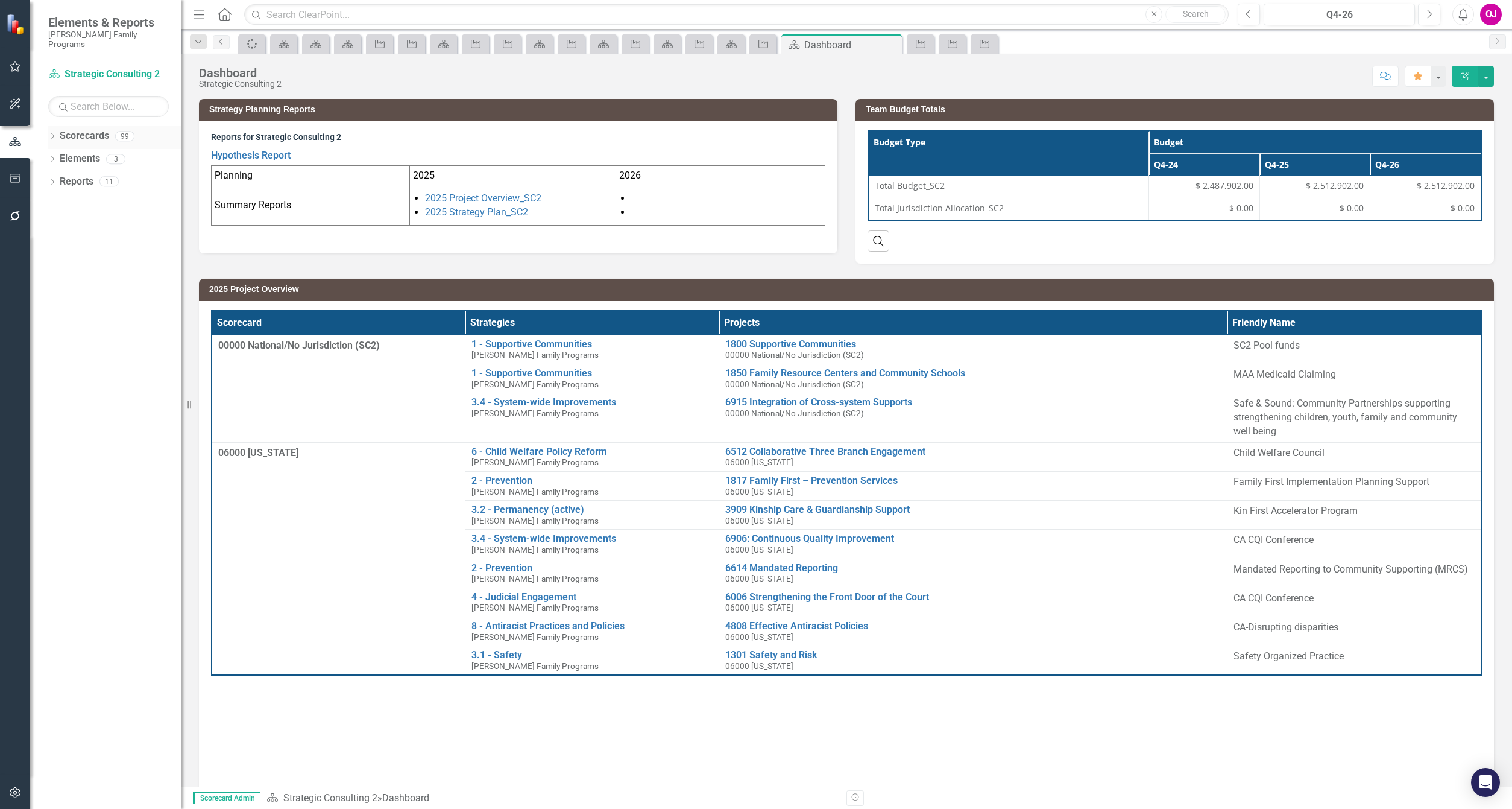
click at [48, 134] on icon "Dropdown" at bounding box center [52, 137] width 9 height 7
click at [53, 148] on div "Dropdown Scorecards 99 Dropdown [PERSON_NAME] Family Programs Dropdown Strategi…" at bounding box center [114, 149] width 133 height 46
click at [59, 155] on icon "Dropdown" at bounding box center [59, 159] width 9 height 7
click at [67, 269] on icon "Dropdown" at bounding box center [71, 273] width 9 height 7
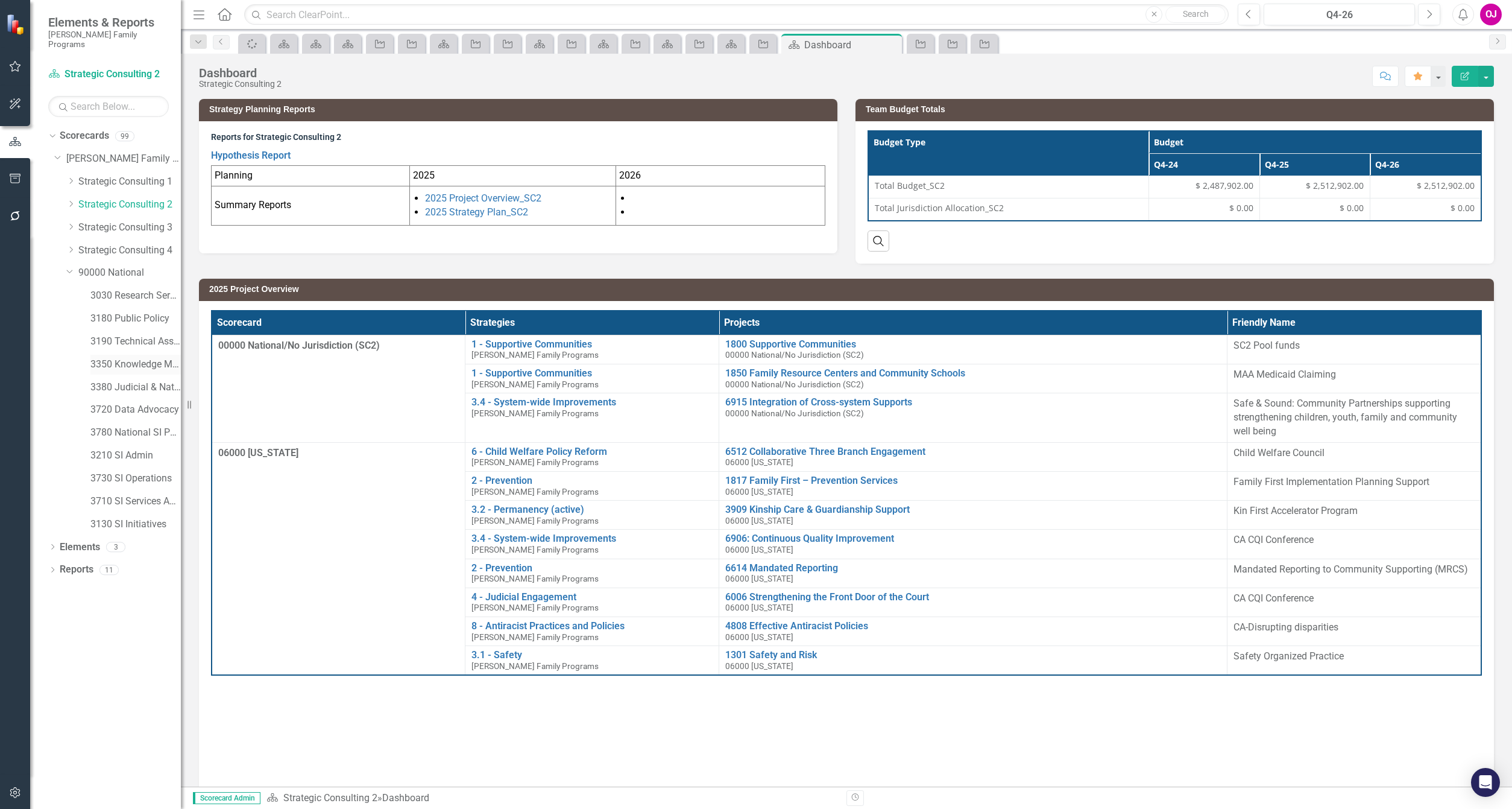
click at [136, 362] on div "3350 Knowledge Management" at bounding box center [135, 364] width 90 height 20
click at [138, 360] on link "3350 Knowledge Management" at bounding box center [135, 364] width 90 height 14
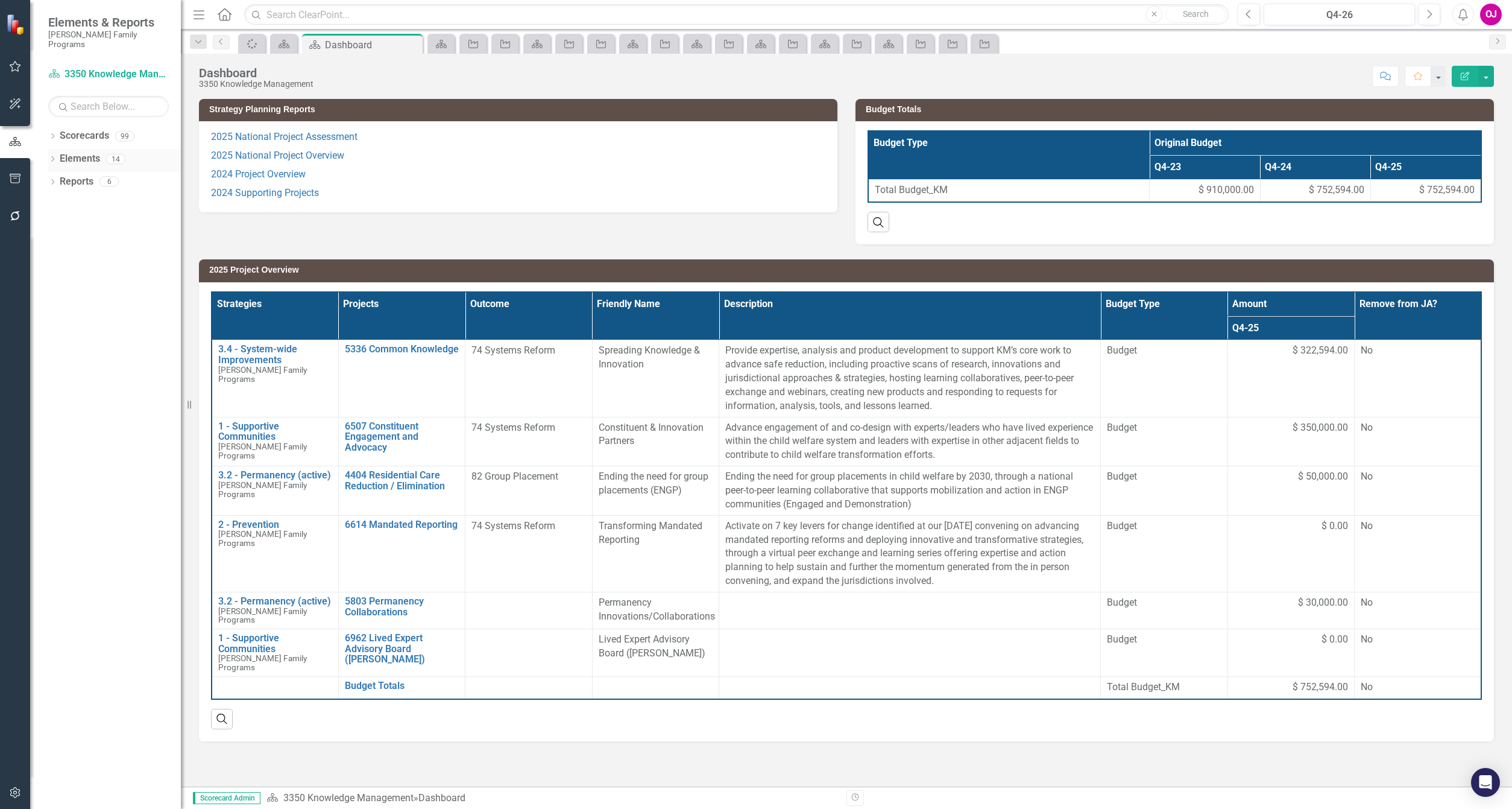
click at [48, 157] on icon "Dropdown" at bounding box center [52, 160] width 9 height 7
click at [54, 133] on div "Dropdown" at bounding box center [52, 138] width 9 height 10
click at [58, 155] on icon "Dropdown" at bounding box center [59, 159] width 9 height 7
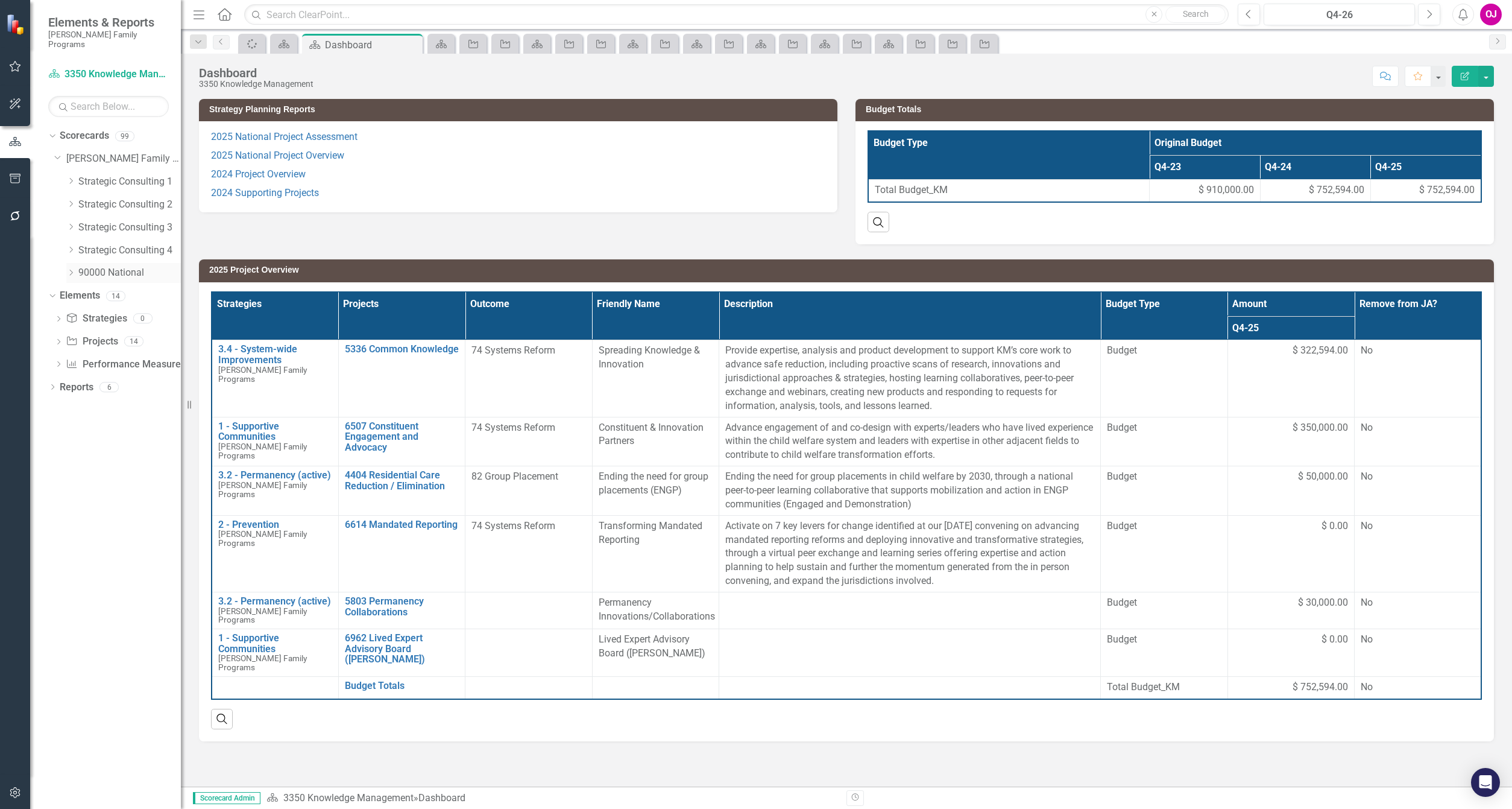
click at [67, 269] on icon "Dropdown" at bounding box center [71, 273] width 9 height 7
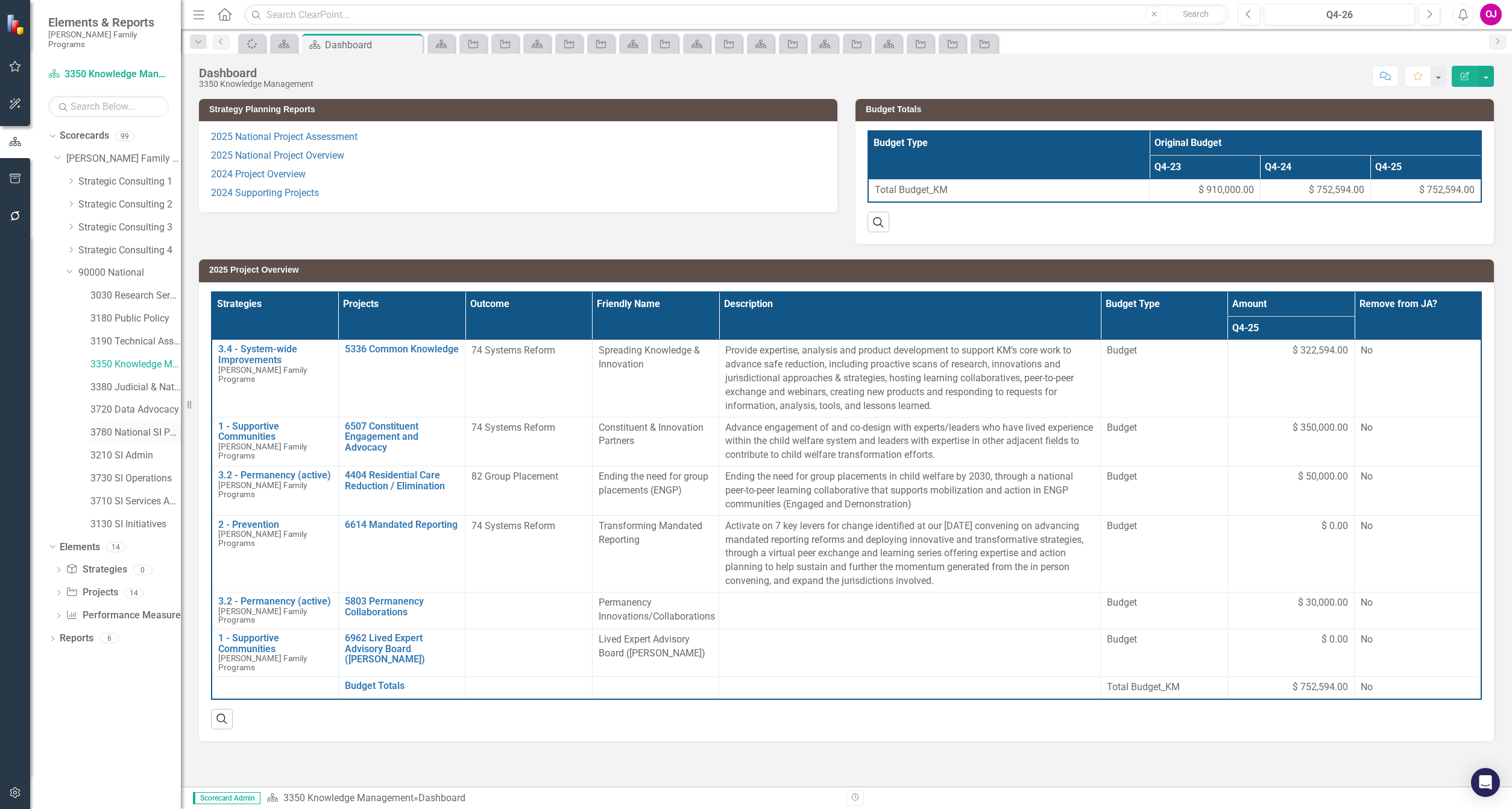
click at [138, 426] on link "3780 National SI Partnerships" at bounding box center [135, 433] width 90 height 14
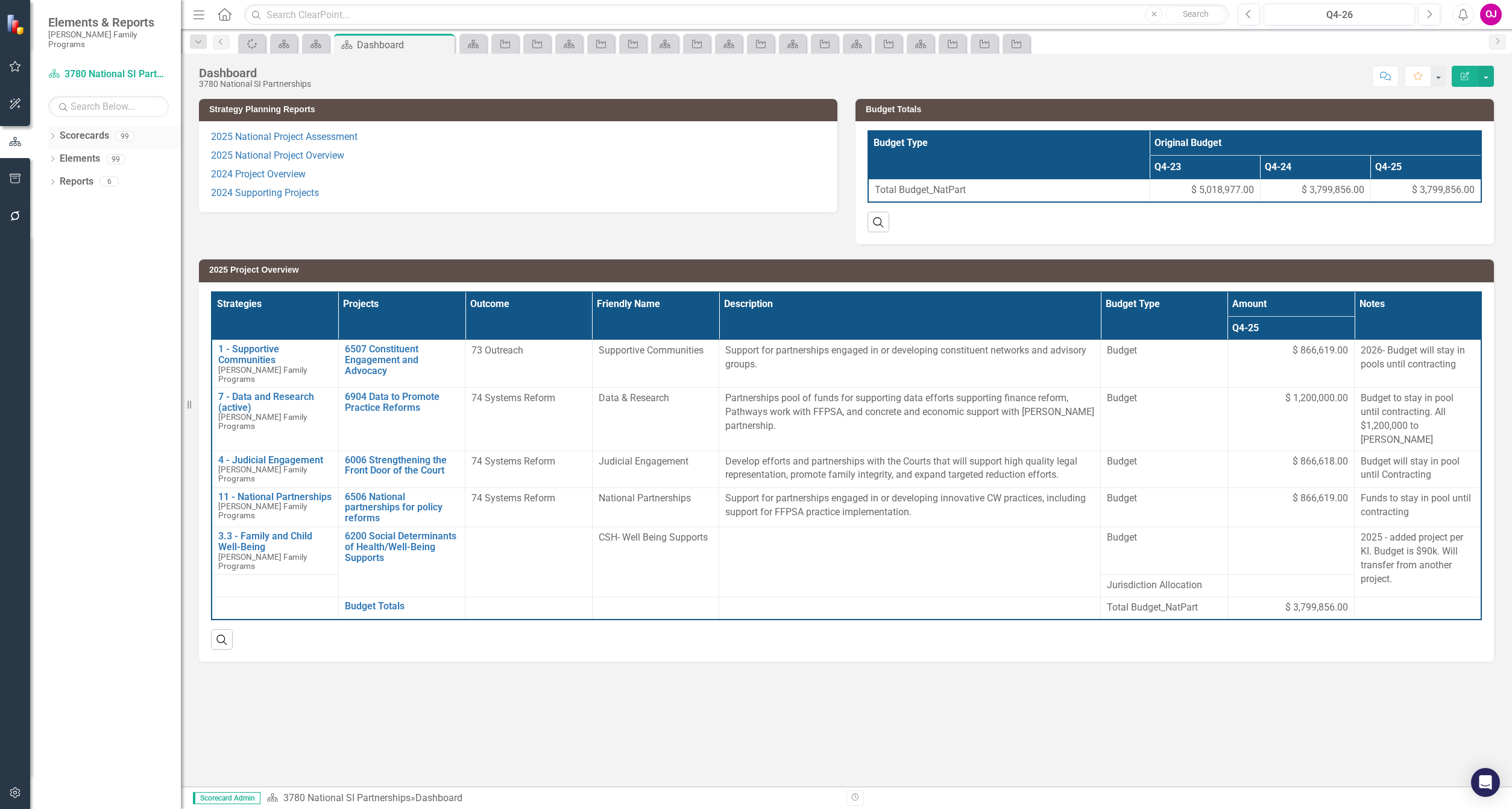
click at [59, 128] on div "Dropdown Scorecards 99" at bounding box center [114, 137] width 133 height 23
click at [52, 134] on icon "Dropdown" at bounding box center [52, 137] width 9 height 7
click at [55, 155] on icon "Dropdown" at bounding box center [59, 159] width 9 height 7
click at [73, 269] on icon "Dropdown" at bounding box center [71, 273] width 9 height 7
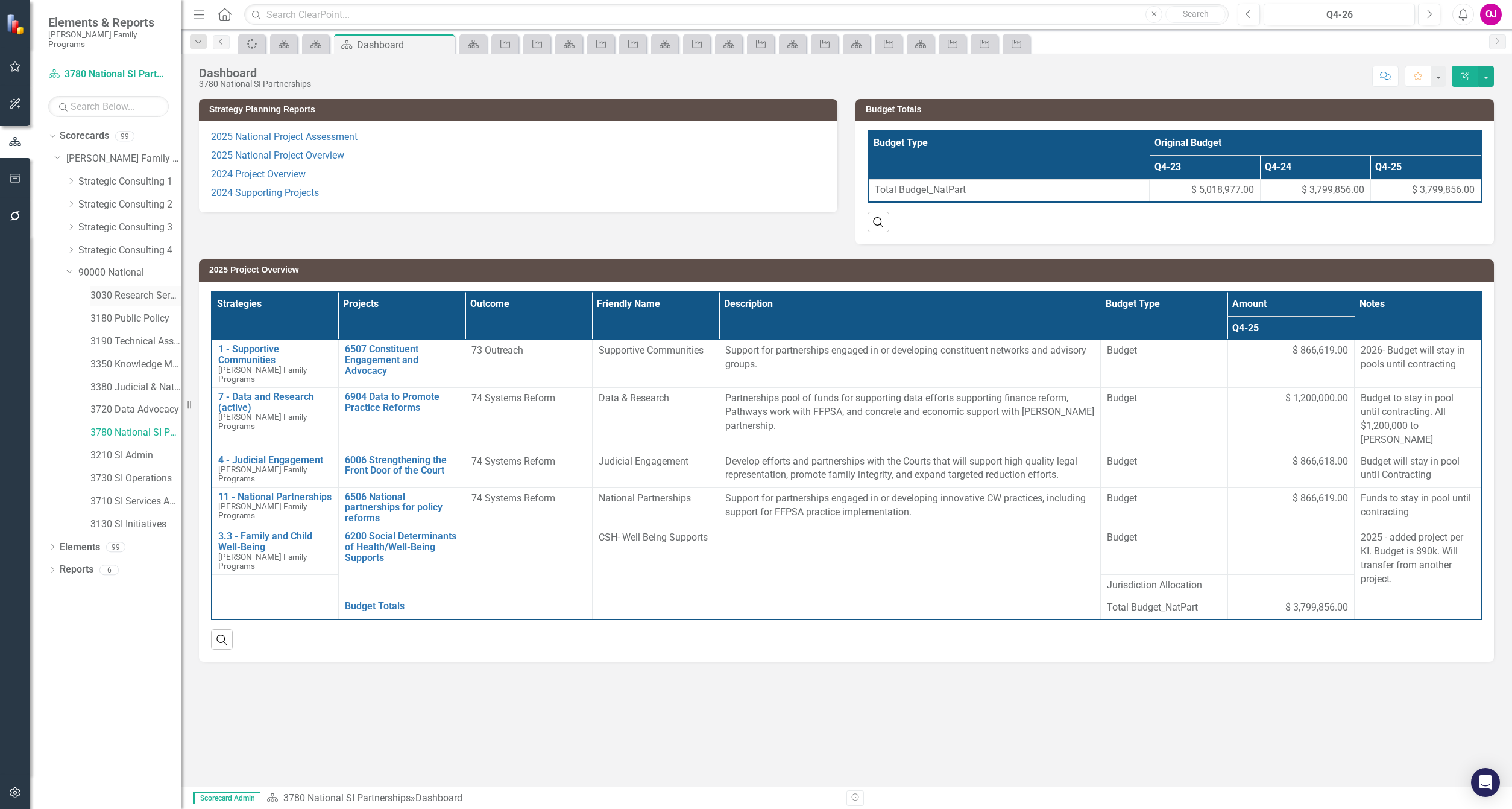
click at [127, 289] on link "3030 Research Services" at bounding box center [135, 296] width 90 height 14
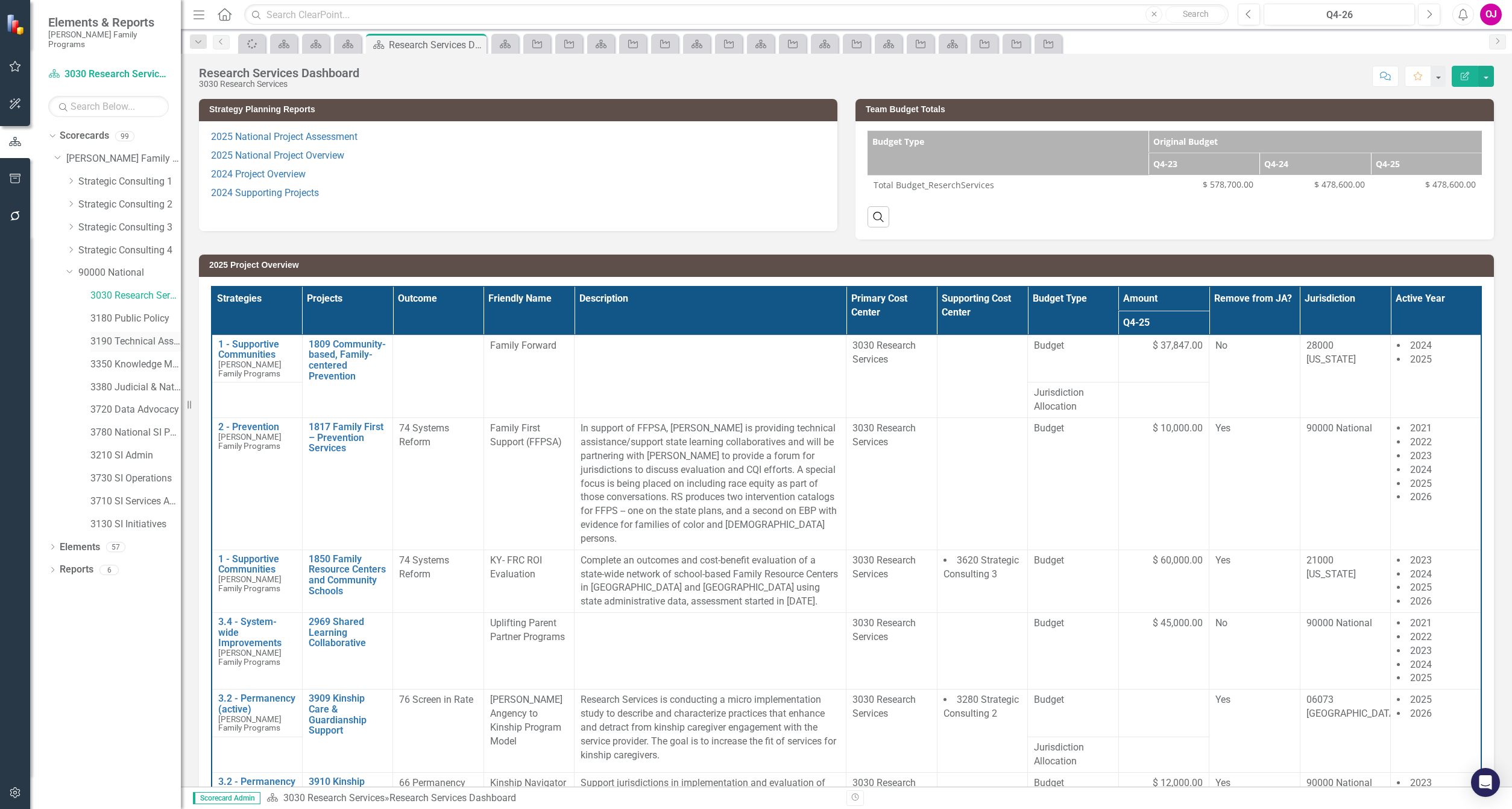
click at [123, 335] on link "3190 Technical Assistance Unit" at bounding box center [135, 342] width 90 height 14
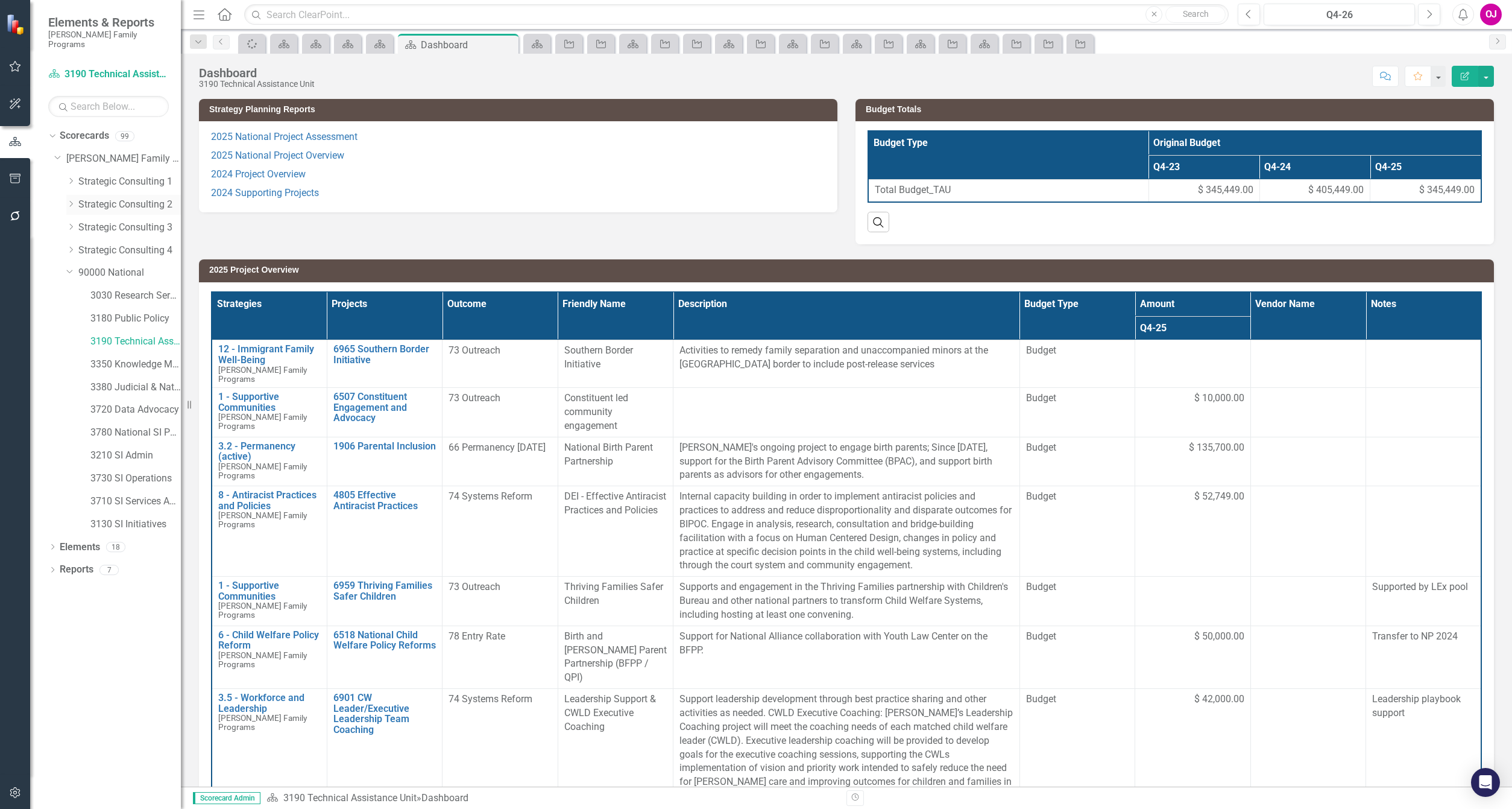
click at [67, 201] on icon "Dropdown" at bounding box center [71, 204] width 9 height 7
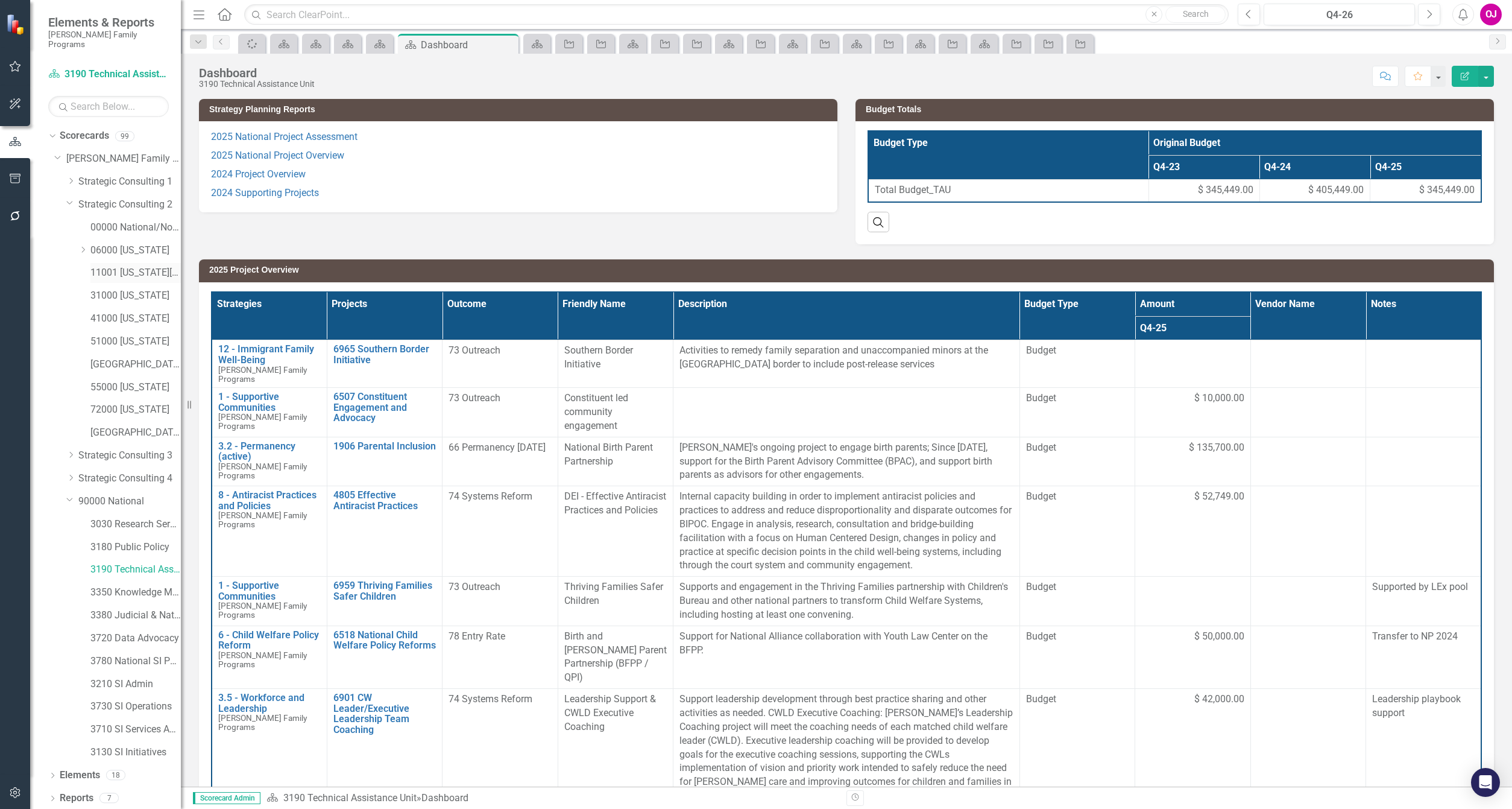
click at [138, 266] on link "11001 [US_STATE][GEOGRAPHIC_DATA]" at bounding box center [135, 273] width 90 height 14
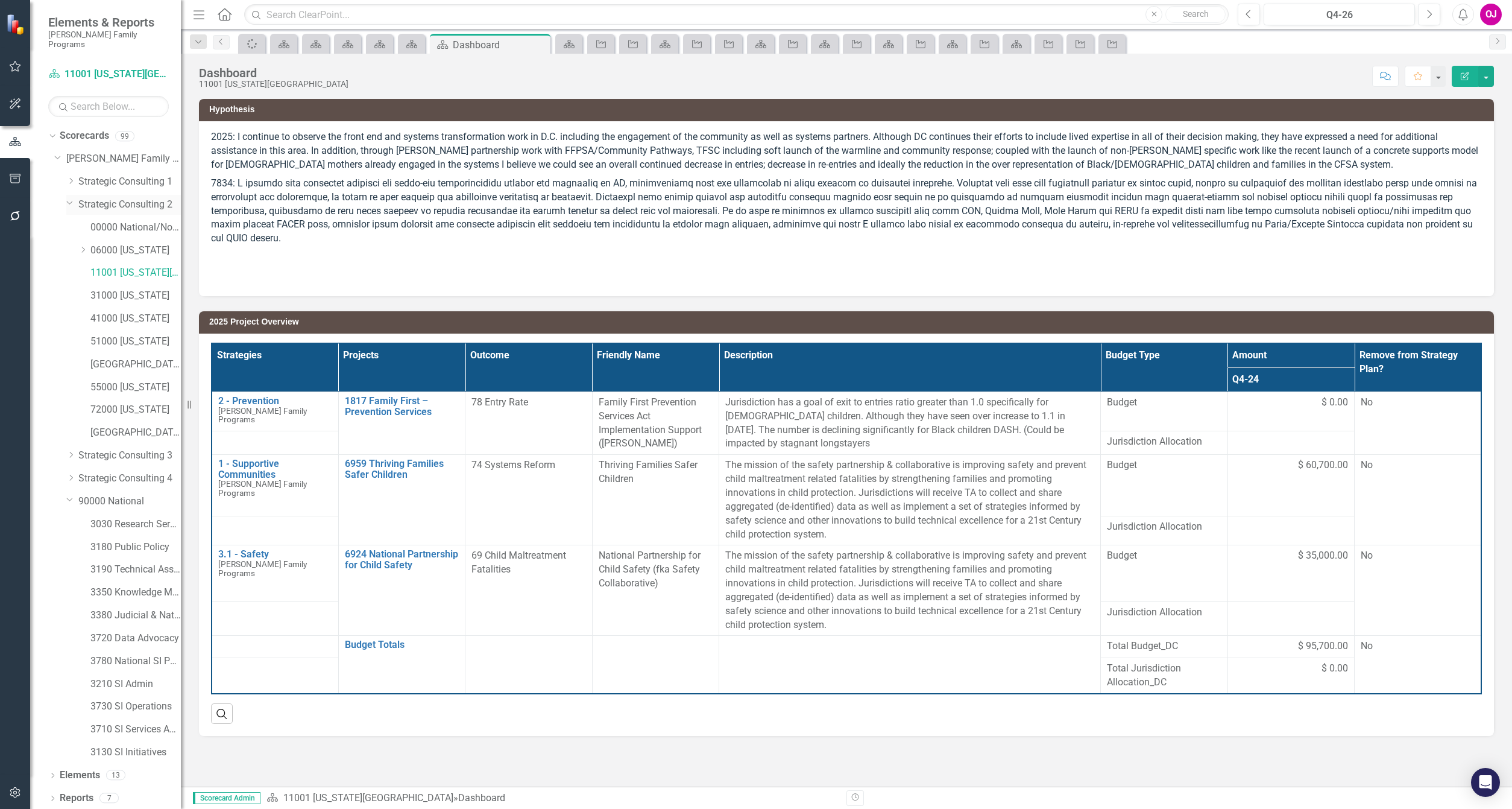
click at [115, 199] on link "Strategic Consulting 2" at bounding box center [129, 205] width 103 height 14
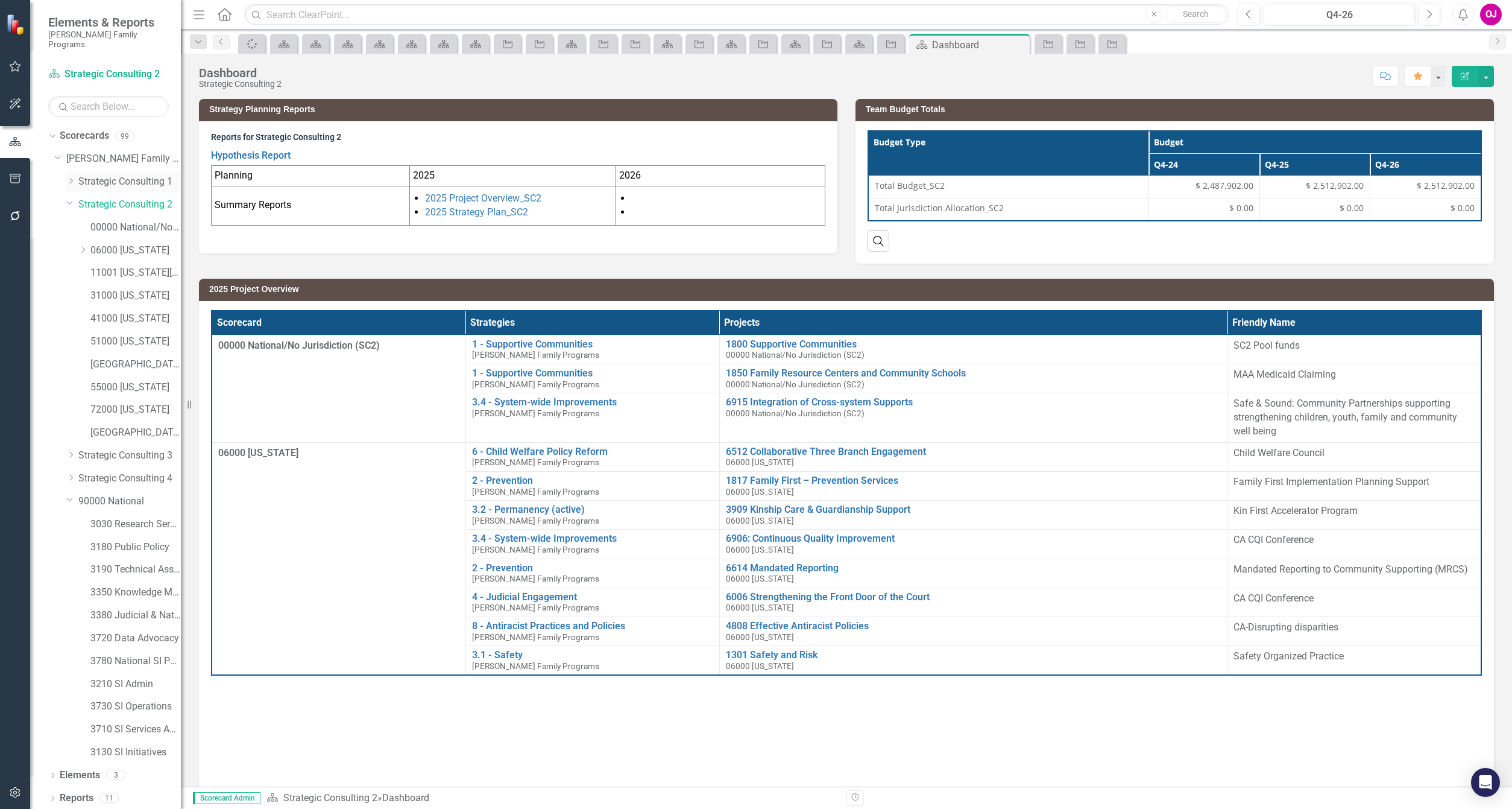
click at [124, 175] on link "Strategic Consulting 1" at bounding box center [129, 182] width 103 height 14
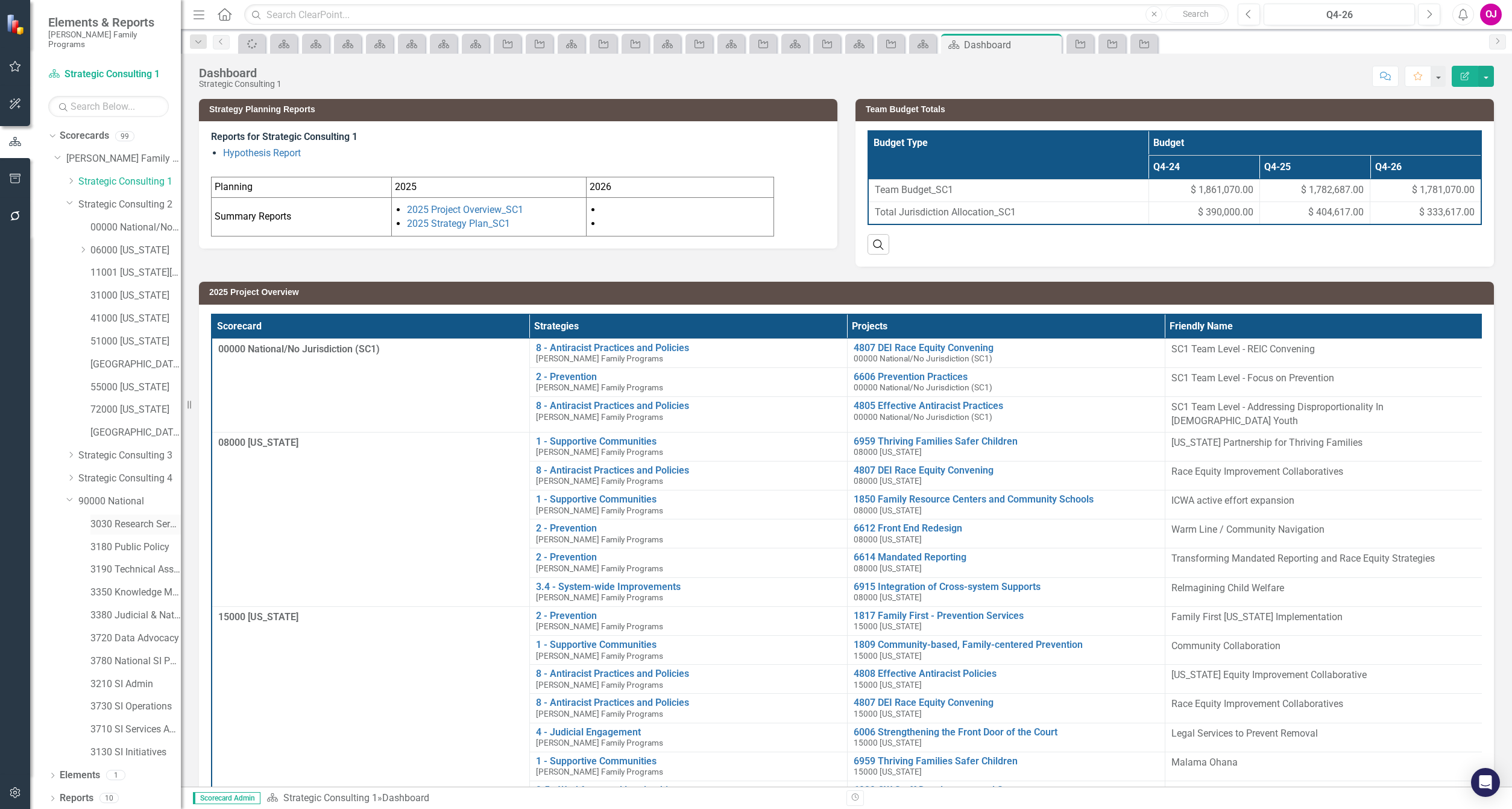
click at [127, 518] on link "3030 Research Services" at bounding box center [135, 524] width 90 height 14
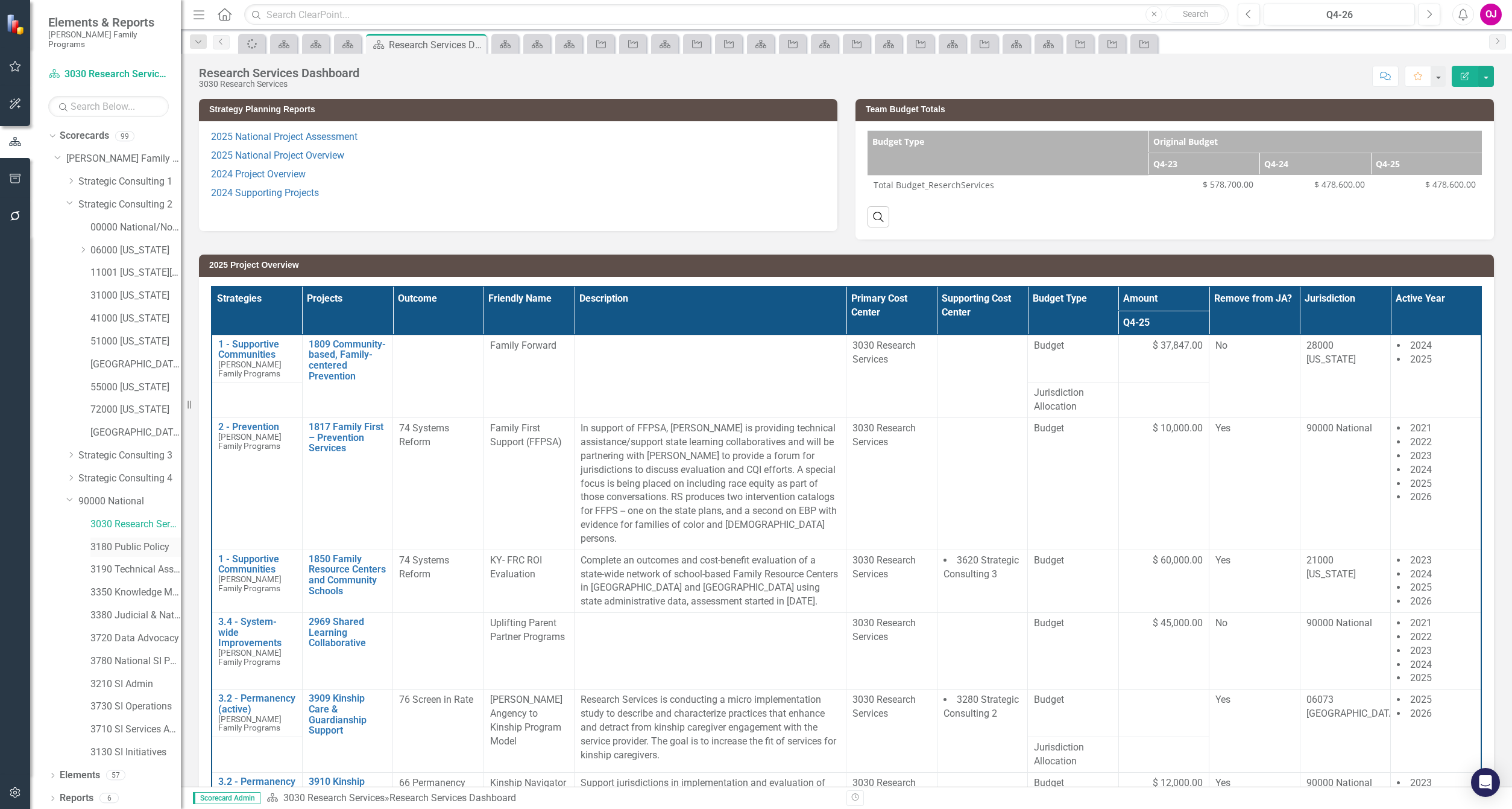
click at [116, 541] on link "3180 Public Policy" at bounding box center [135, 547] width 90 height 14
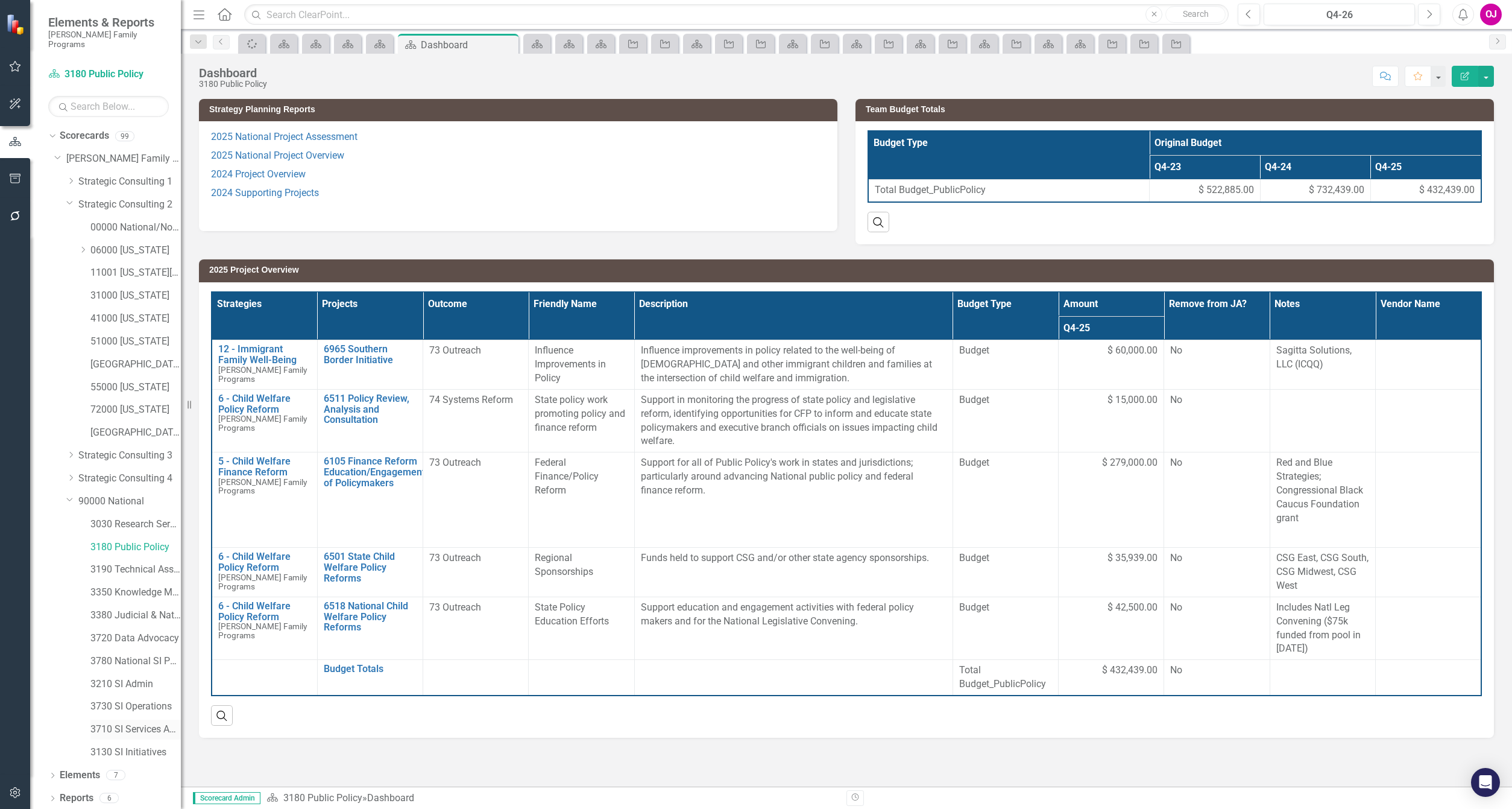
click at [136, 722] on link "3710 SI Services Admin" at bounding box center [135, 729] width 90 height 14
